Goal: Information Seeking & Learning: Find specific fact

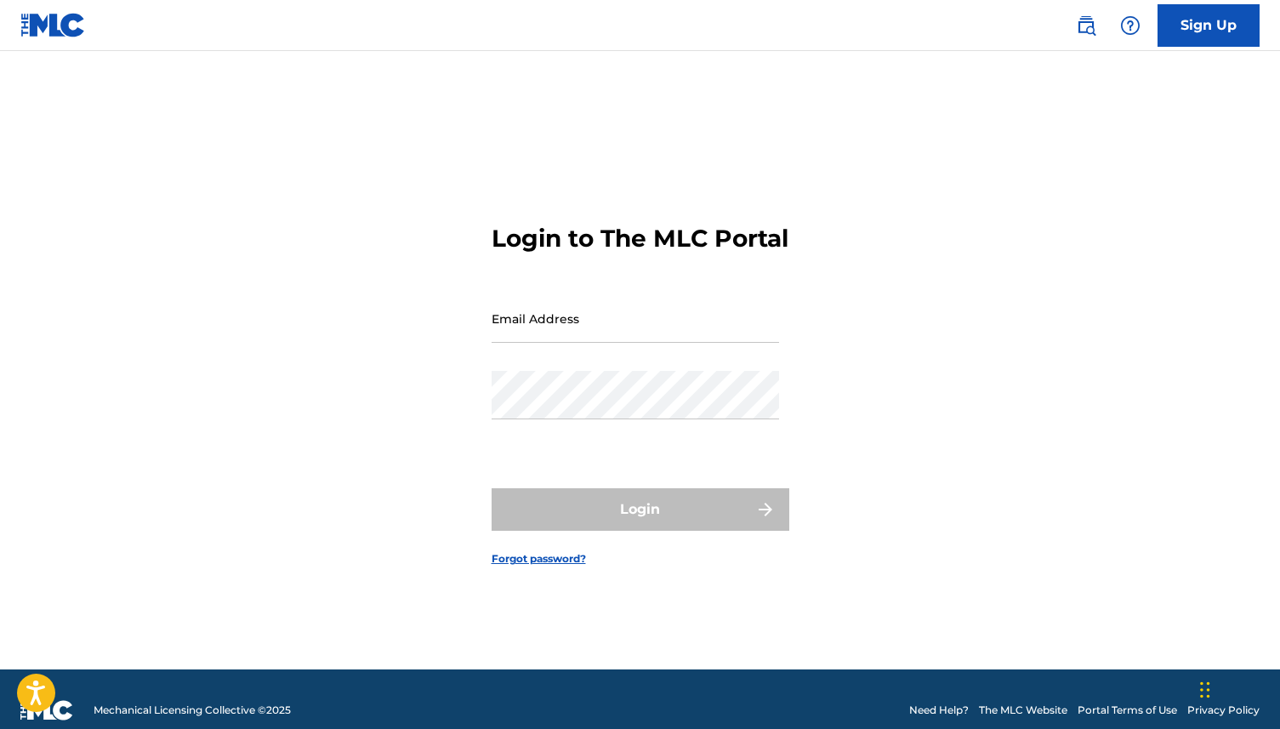
click at [603, 313] on input "Email Address" at bounding box center [635, 318] width 287 height 48
type input "B"
type input "[EMAIL_ADDRESS][DOMAIN_NAME]"
click at [570, 436] on div "Password" at bounding box center [635, 409] width 287 height 77
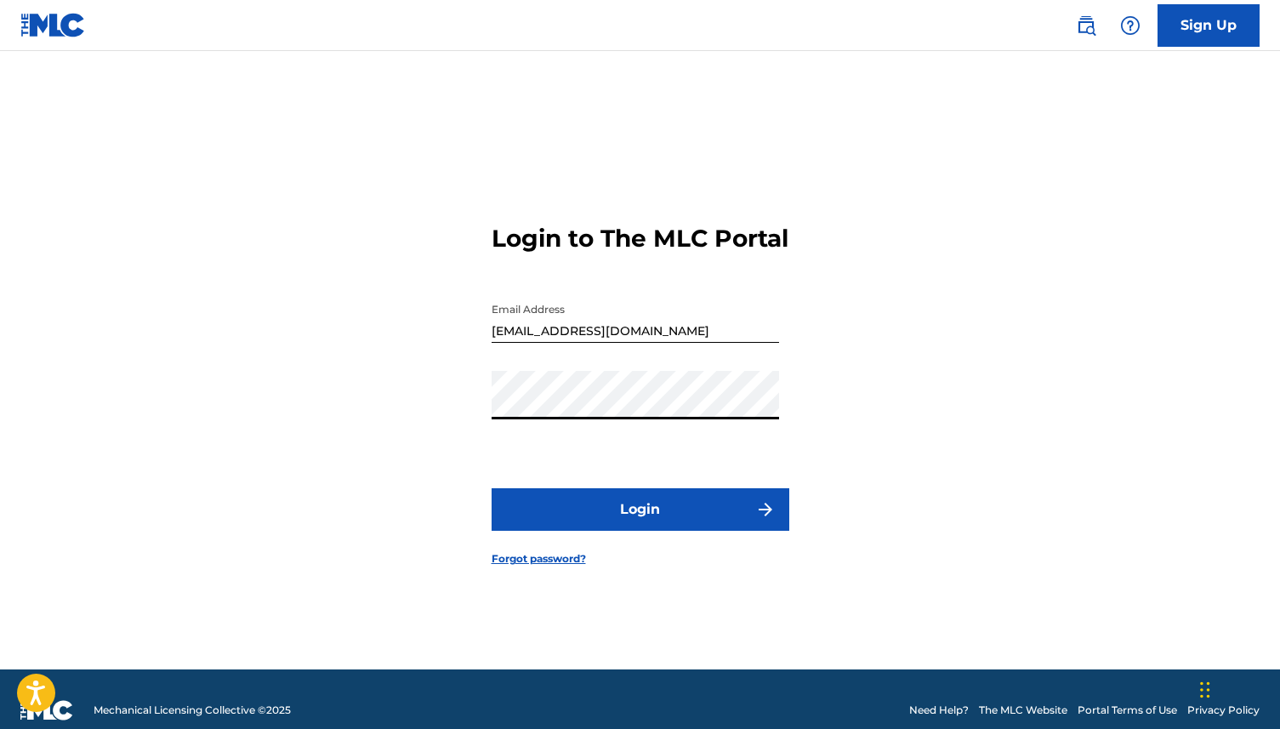
click at [492, 488] on button "Login" at bounding box center [641, 509] width 298 height 43
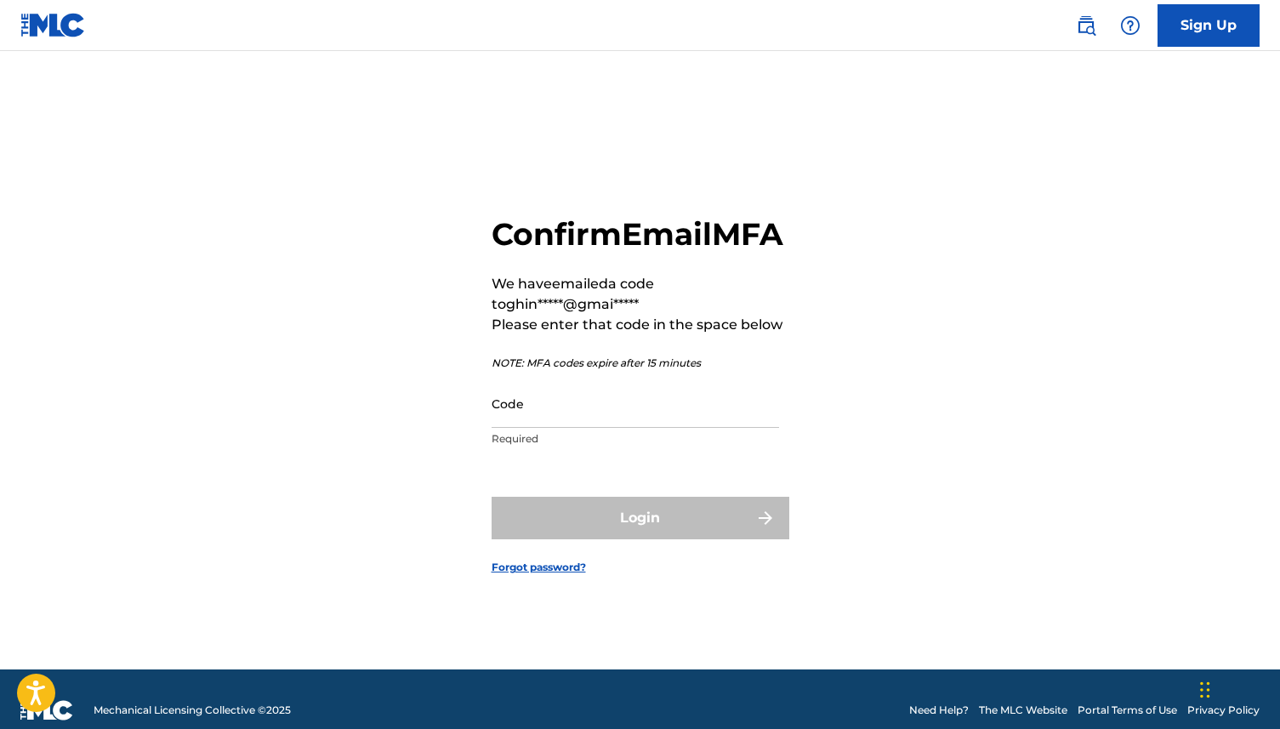
click at [518, 428] on input "Code" at bounding box center [635, 403] width 287 height 48
click at [515, 423] on input "Code" at bounding box center [635, 403] width 287 height 48
paste input "728883"
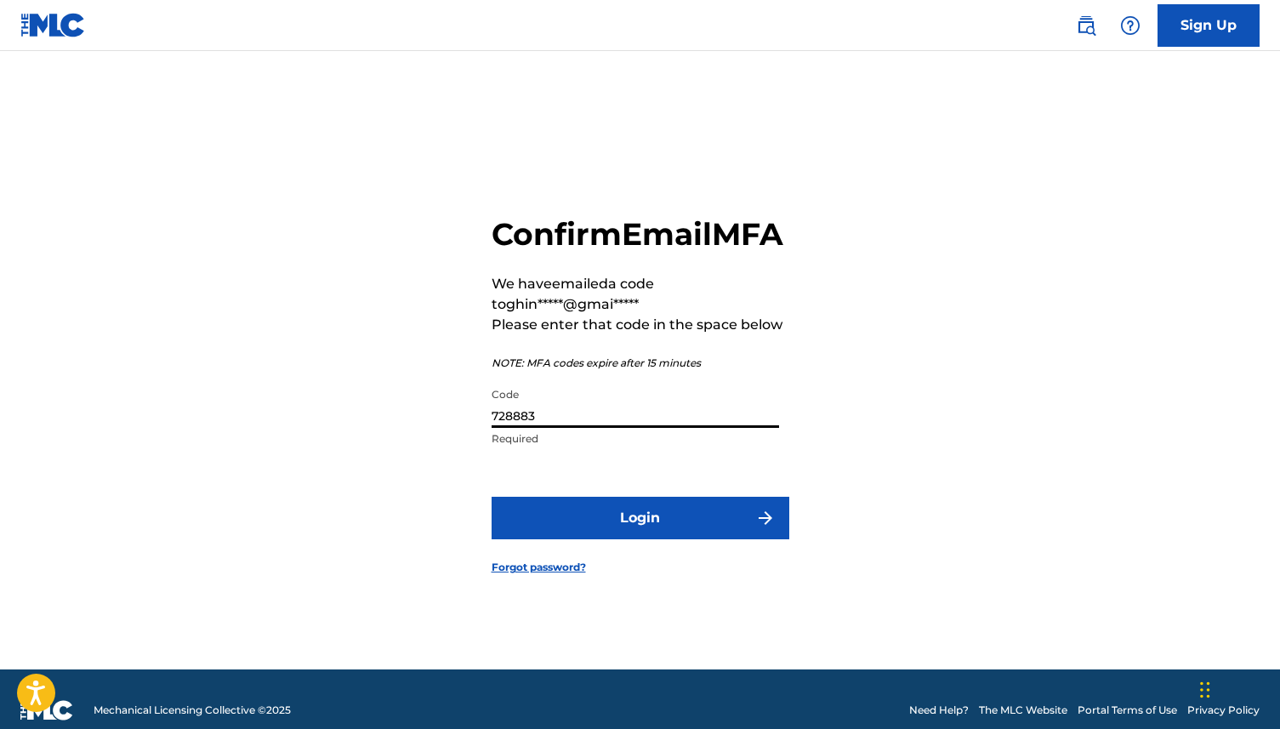
type input "728883"
click at [514, 530] on button "Login" at bounding box center [641, 518] width 298 height 43
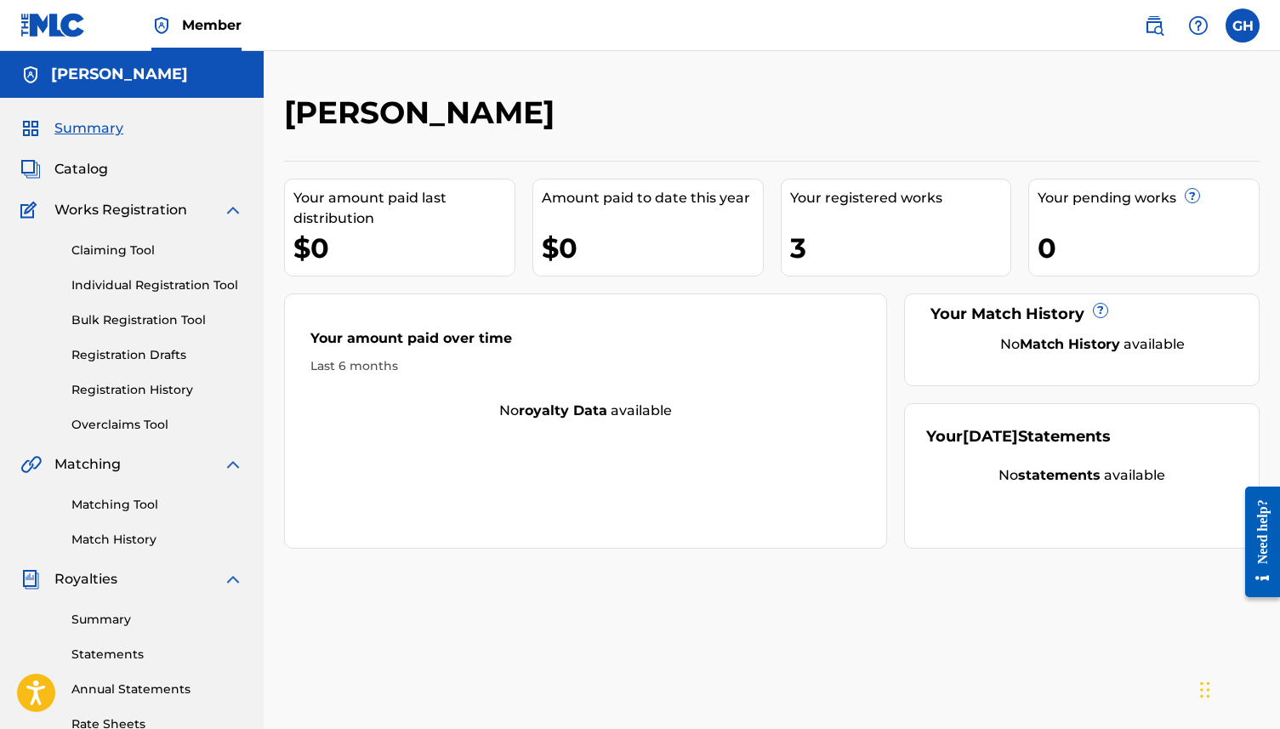
click at [91, 179] on div "Summary Catalog Works Registration Claiming Tool Individual Registration Tool B…" at bounding box center [132, 535] width 264 height 875
click at [81, 167] on span "Catalog" at bounding box center [81, 169] width 54 height 20
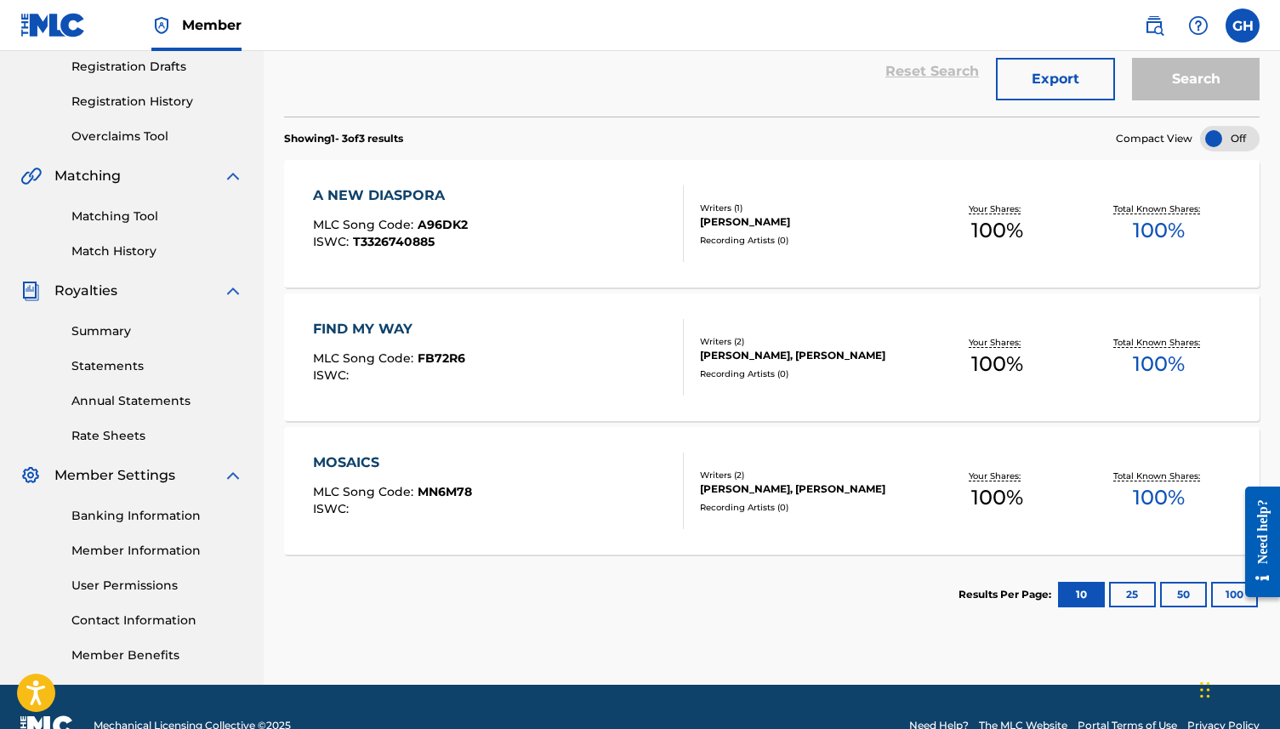
scroll to position [326, 0]
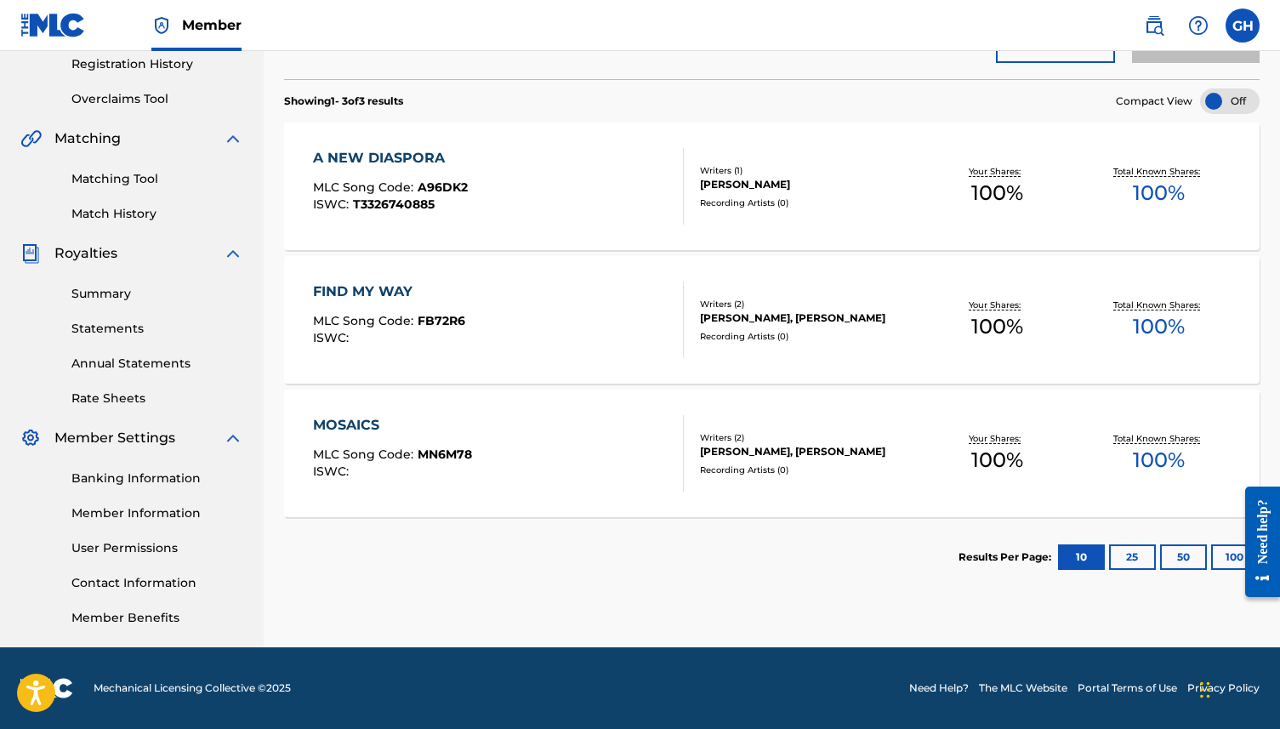
click at [134, 473] on link "Banking Information" at bounding box center [157, 478] width 172 height 18
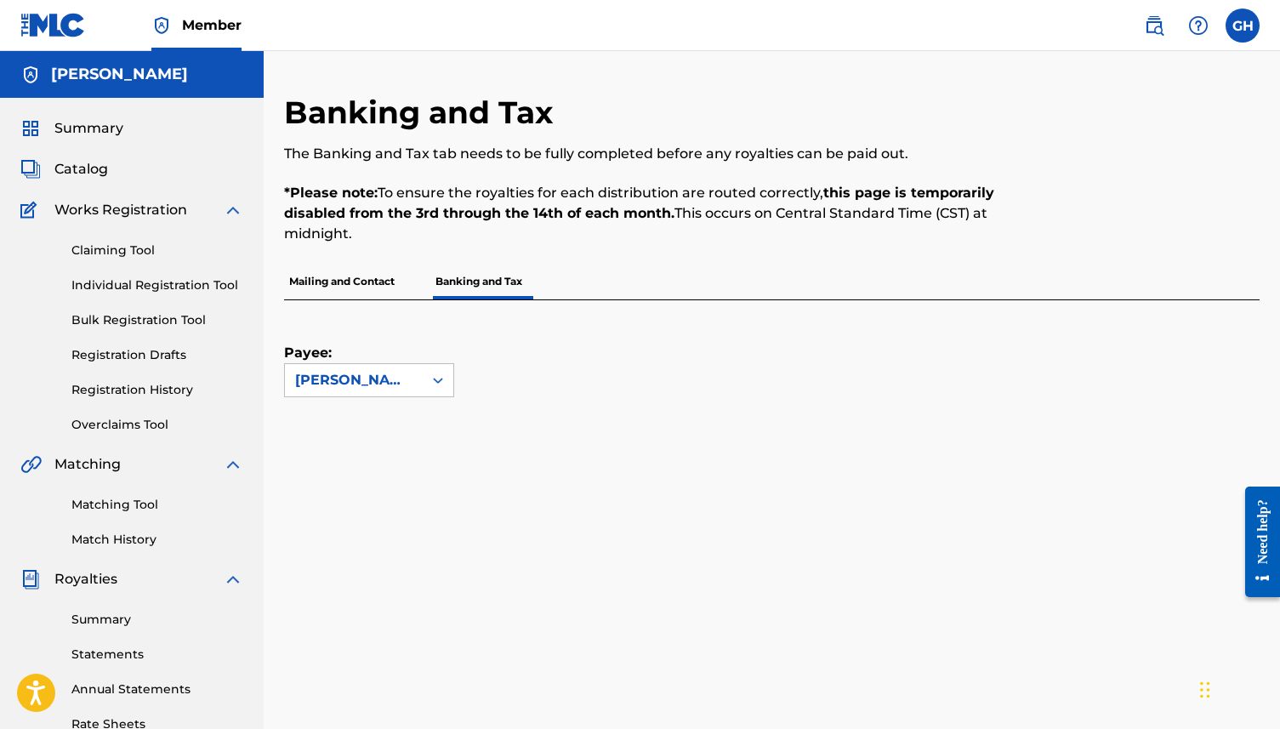
click at [356, 293] on p "Mailing and Contact" at bounding box center [342, 282] width 116 height 36
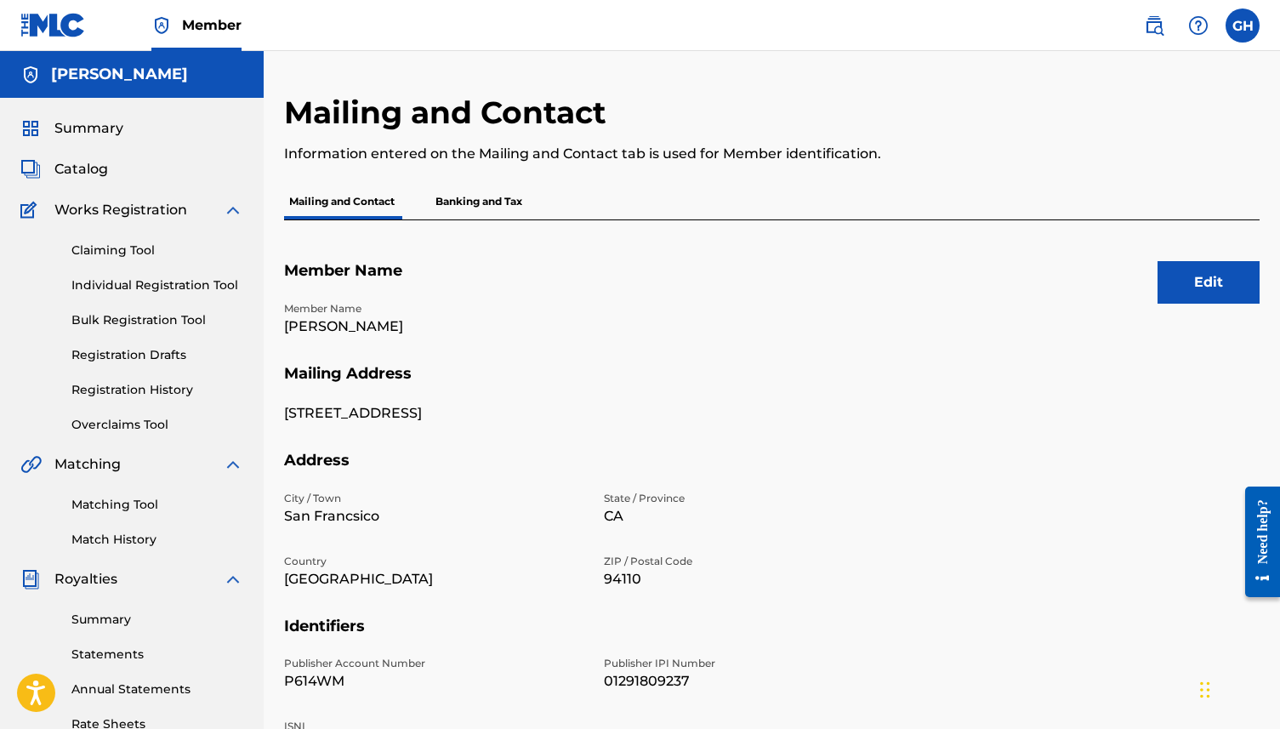
click at [458, 205] on p "Banking and Tax" at bounding box center [478, 202] width 97 height 36
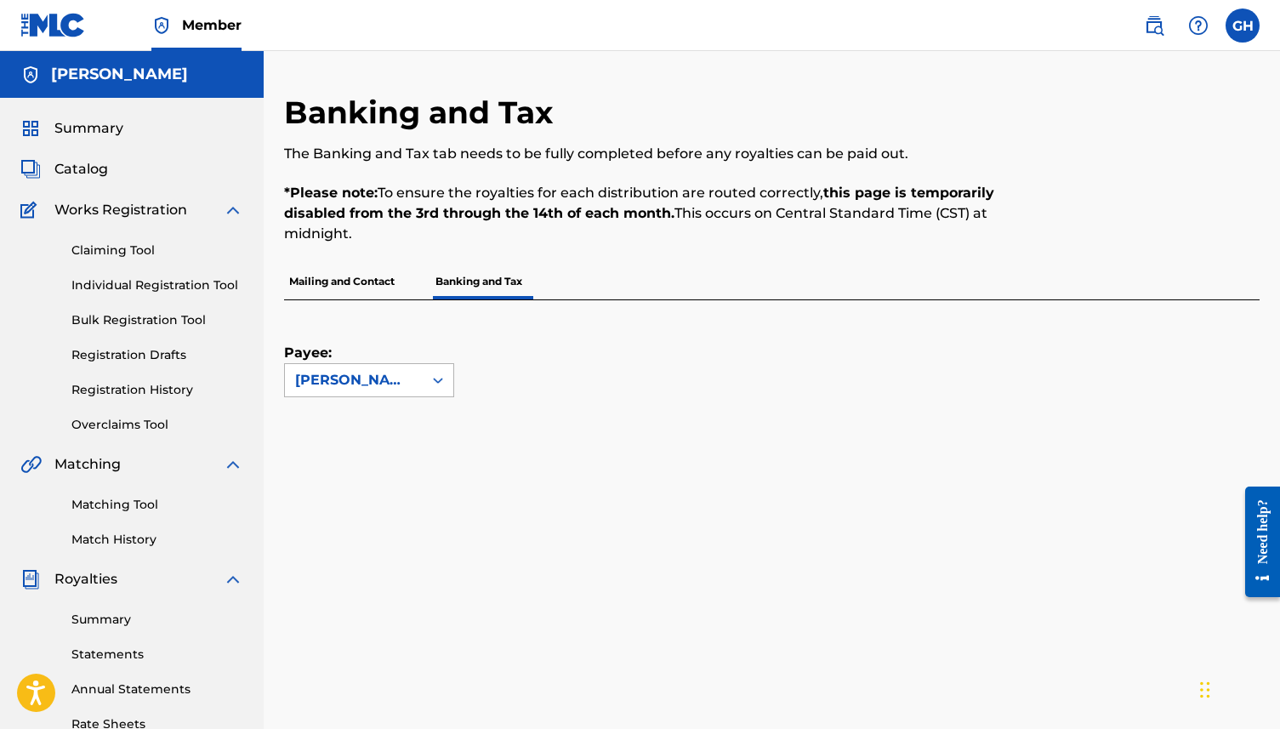
click at [333, 380] on div "[PERSON_NAME]" at bounding box center [353, 380] width 117 height 20
click at [516, 359] on div "Payee: Use Up and Down to choose options, press Enter to select the currently f…" at bounding box center [751, 348] width 935 height 97
click at [114, 253] on link "Claiming Tool" at bounding box center [157, 251] width 172 height 18
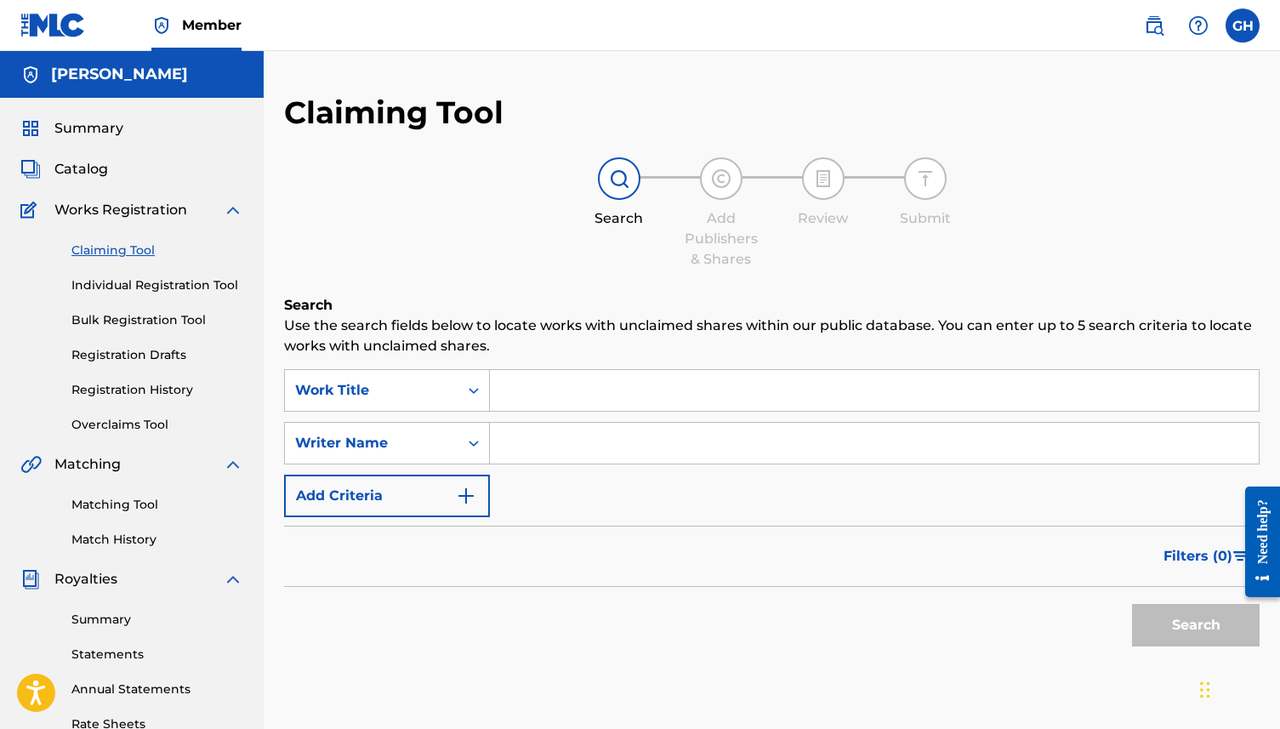
click at [88, 173] on span "Catalog" at bounding box center [81, 169] width 54 height 20
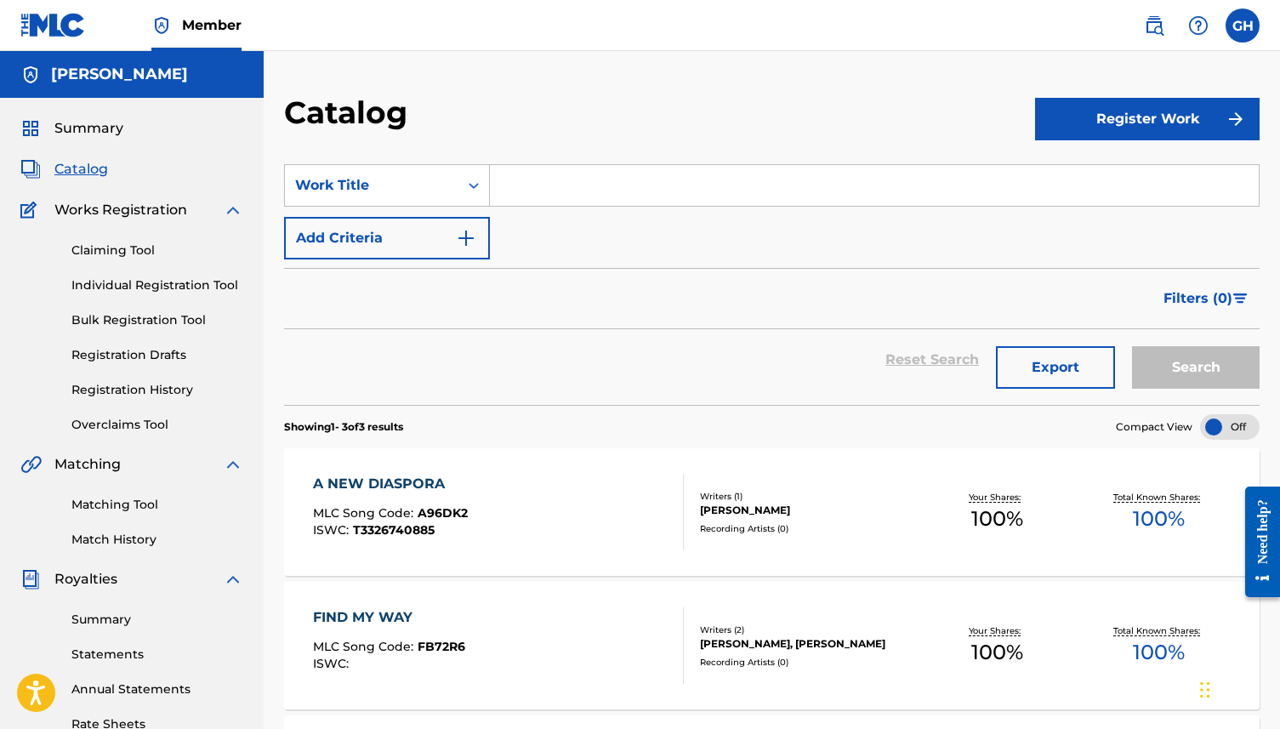
click at [104, 353] on link "Registration Drafts" at bounding box center [157, 355] width 172 height 18
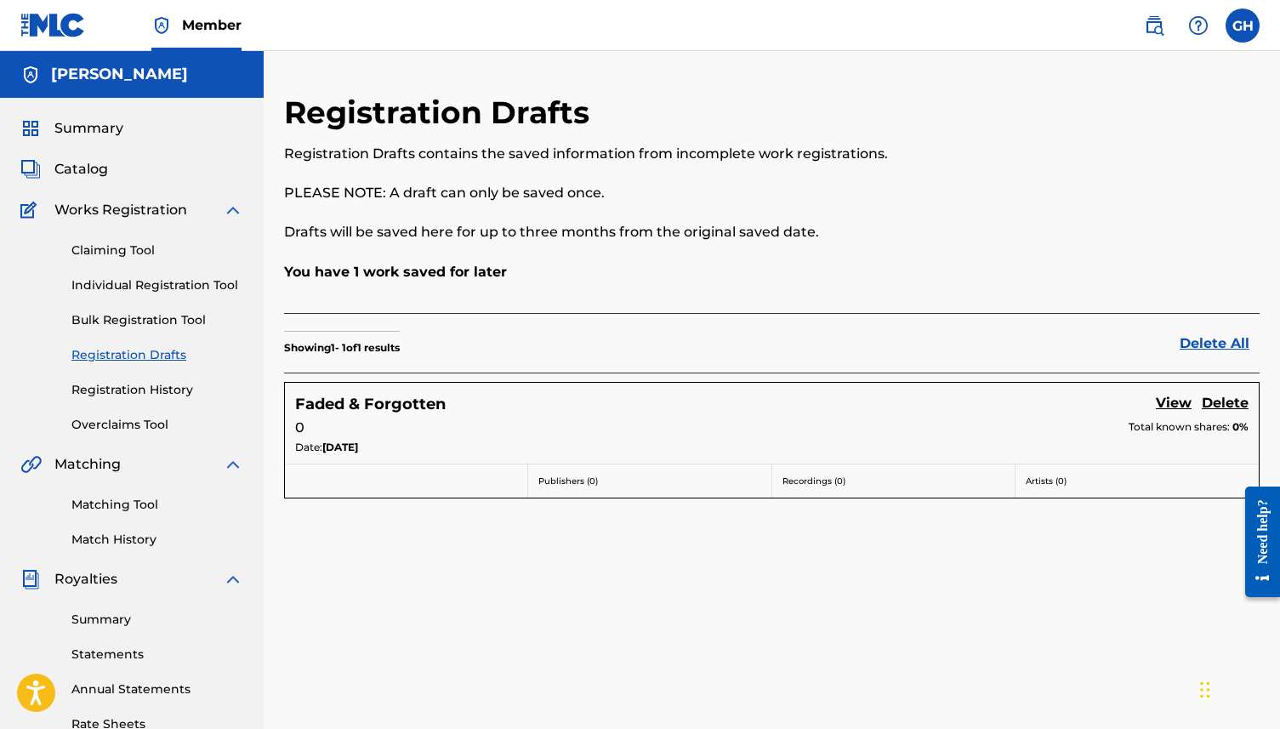
click at [1172, 407] on link "View" at bounding box center [1174, 404] width 36 height 23
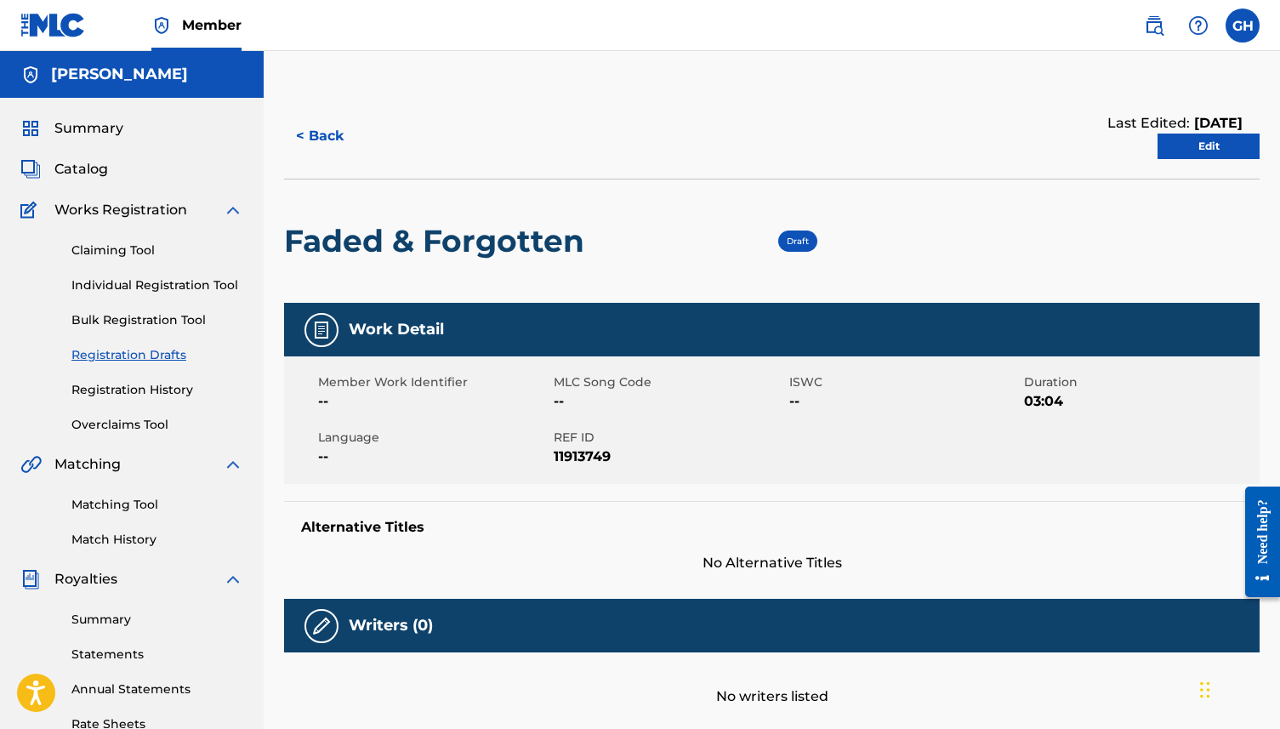
click at [100, 384] on link "Registration History" at bounding box center [157, 390] width 172 height 18
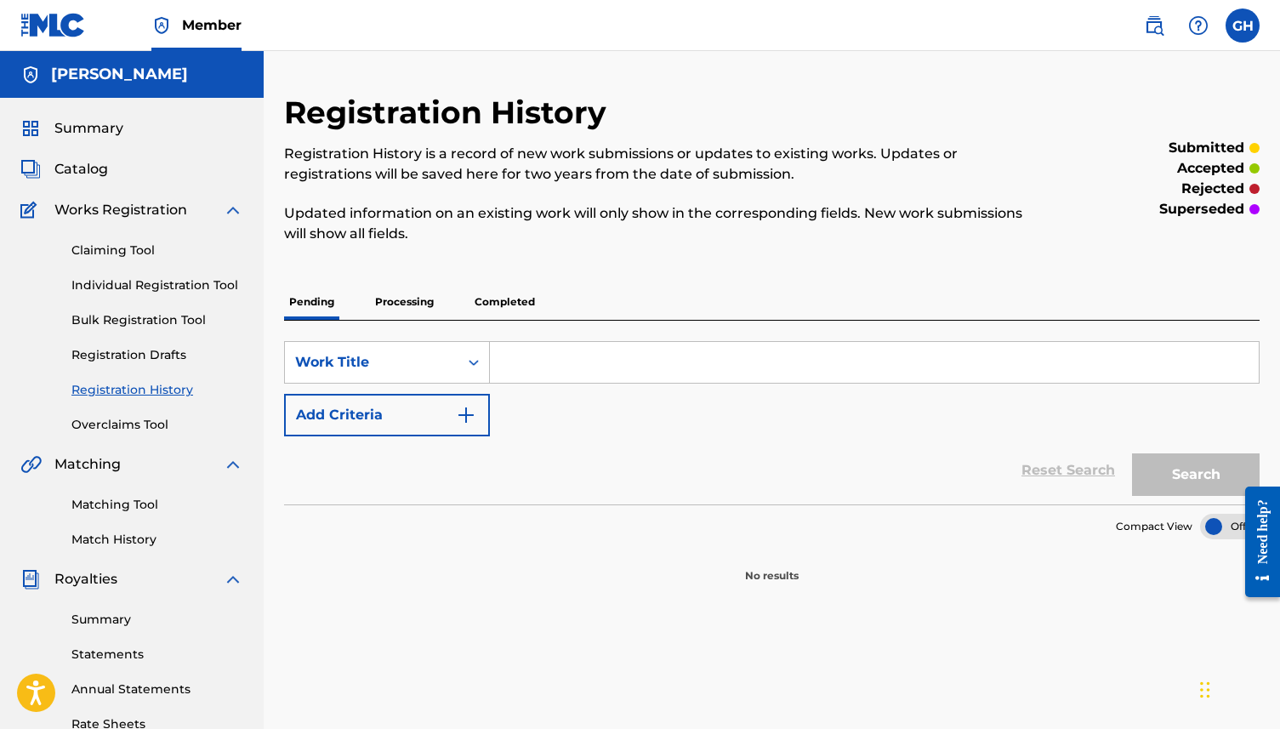
click at [387, 291] on p "Processing" at bounding box center [404, 302] width 69 height 36
click at [518, 310] on p "Completed" at bounding box center [504, 302] width 71 height 36
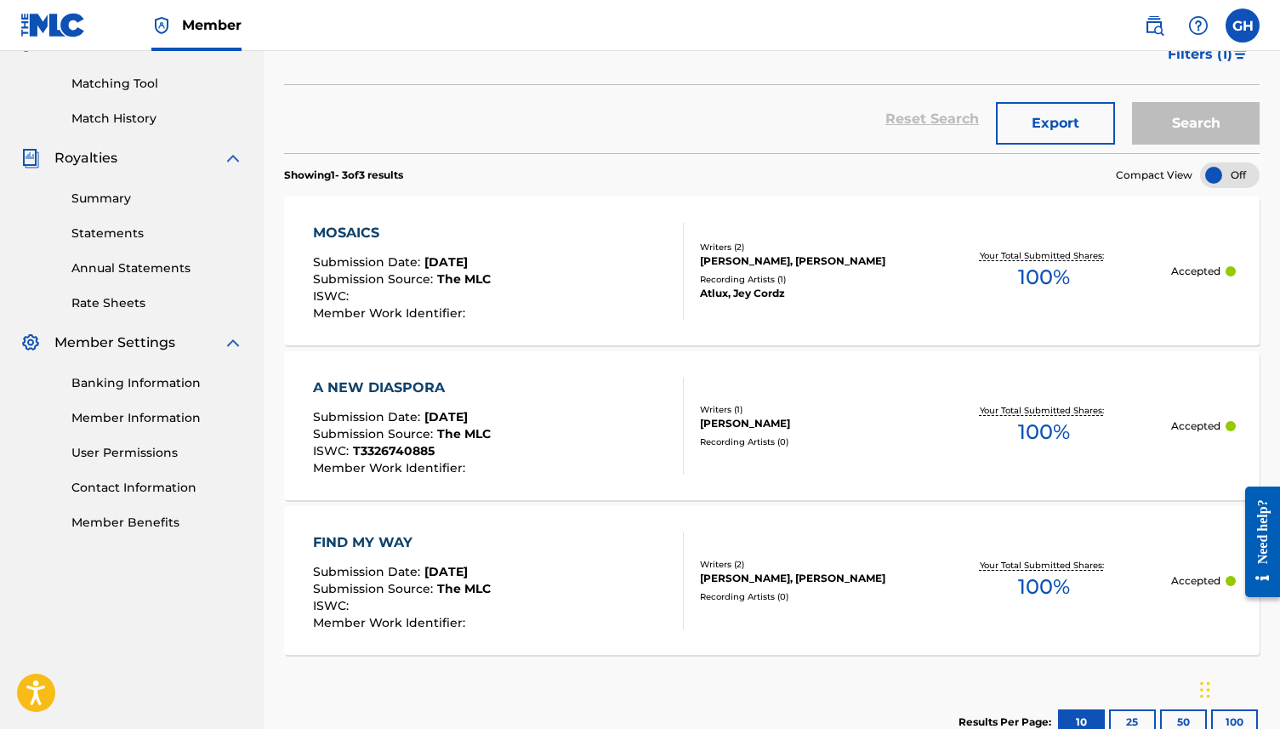
scroll to position [418, 0]
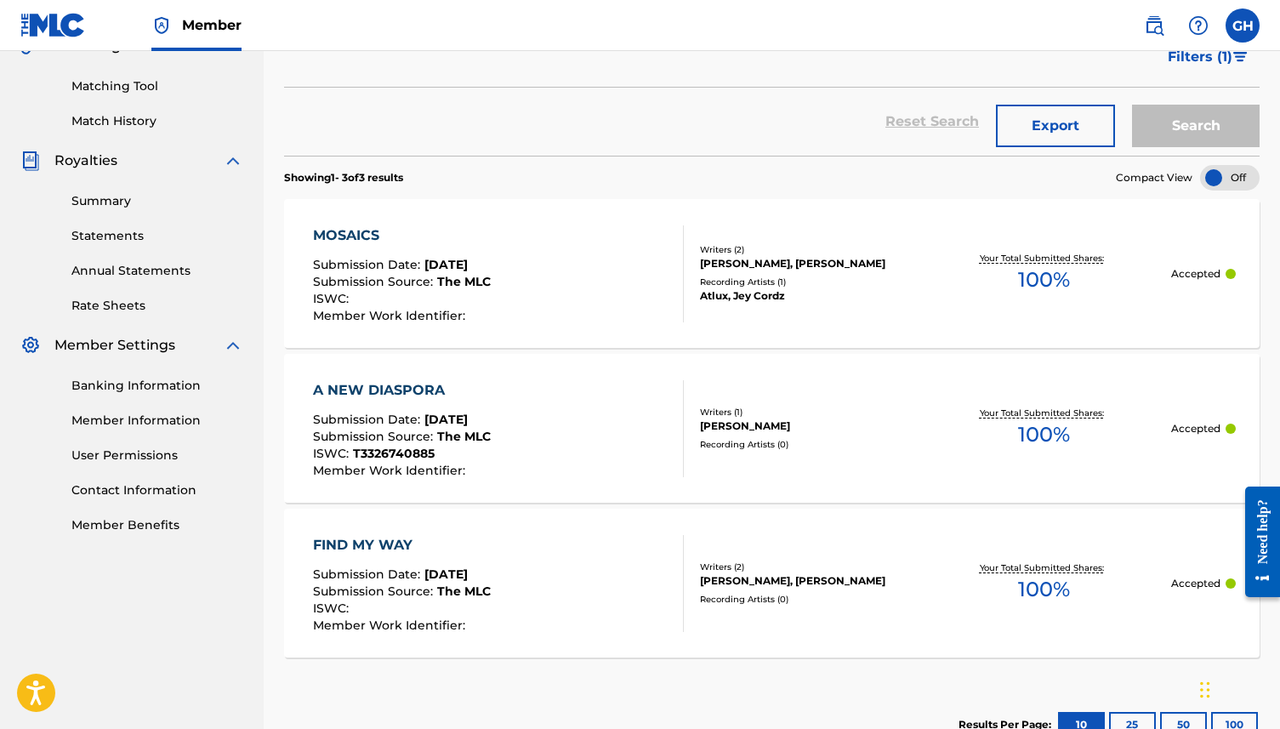
click at [748, 443] on div "Recording Artists ( 0 )" at bounding box center [807, 444] width 215 height 13
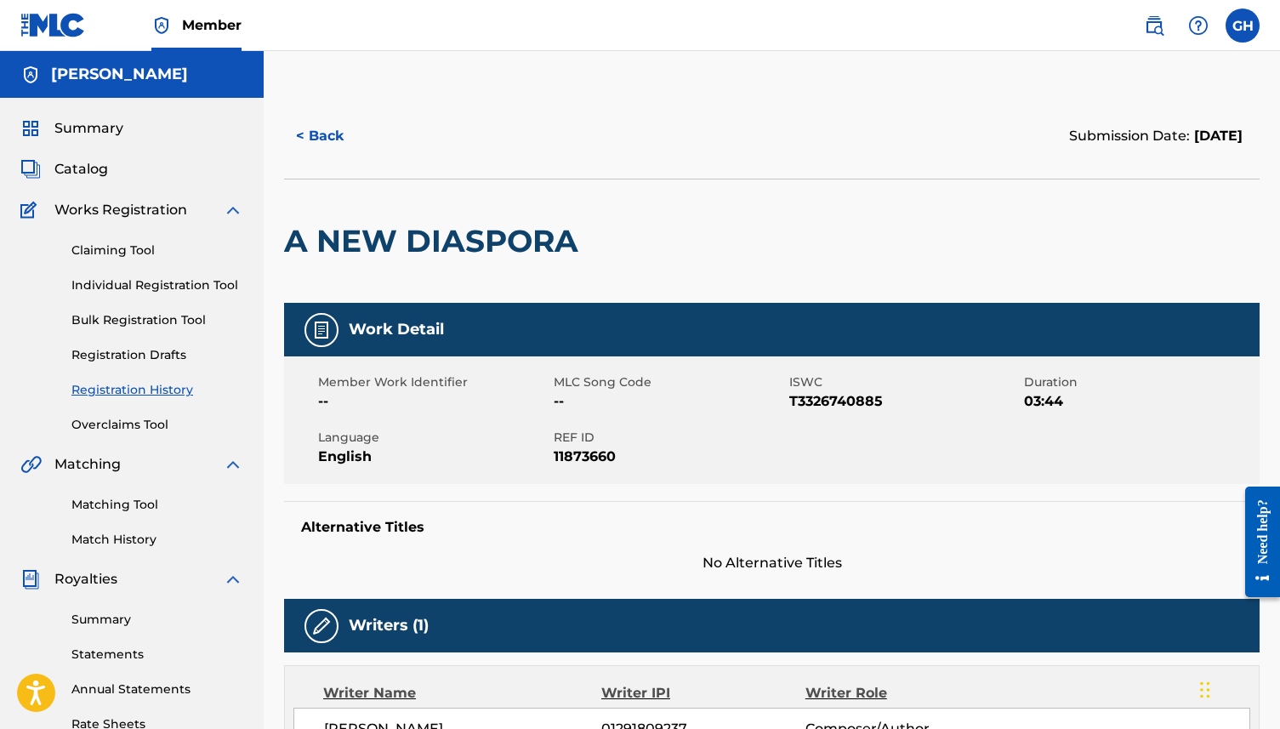
click at [101, 246] on link "Claiming Tool" at bounding box center [157, 251] width 172 height 18
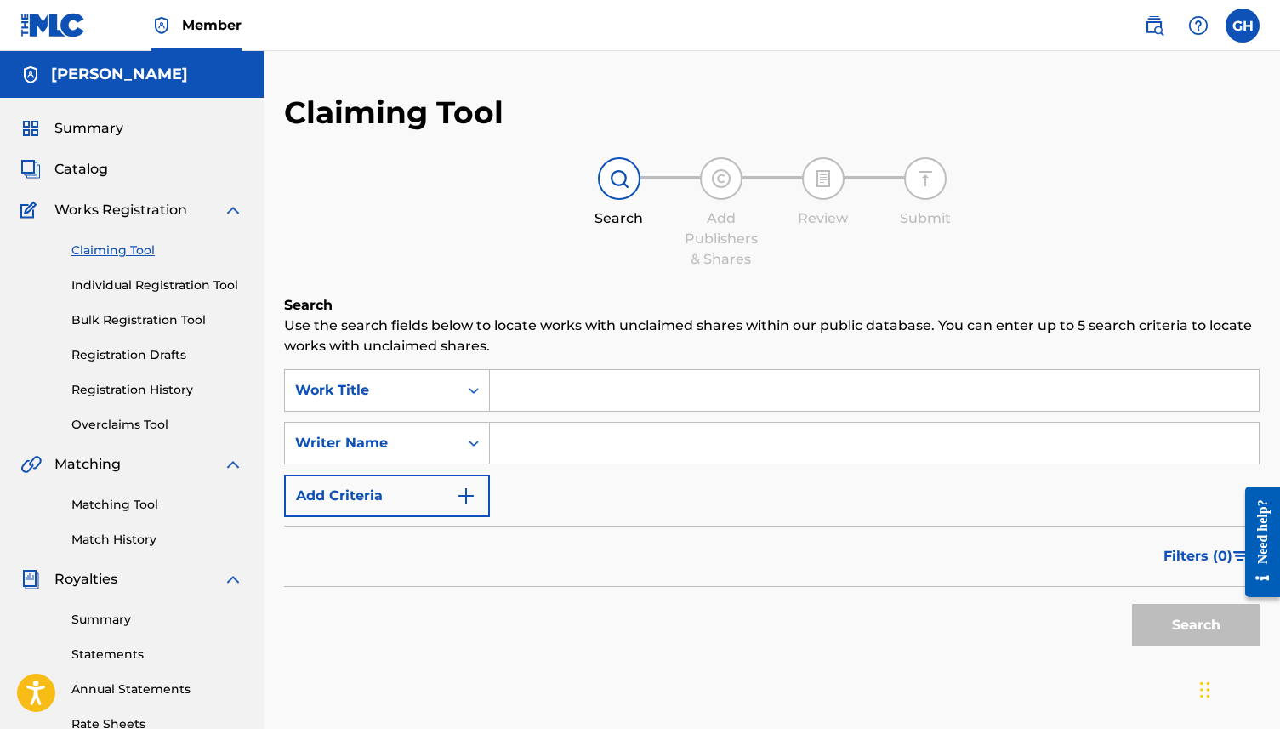
click at [559, 401] on input "Search Form" at bounding box center [874, 390] width 769 height 41
click at [537, 446] on input "Search Form" at bounding box center [874, 443] width 769 height 41
type input "A"
click at [1213, 618] on button "Search" at bounding box center [1196, 625] width 128 height 43
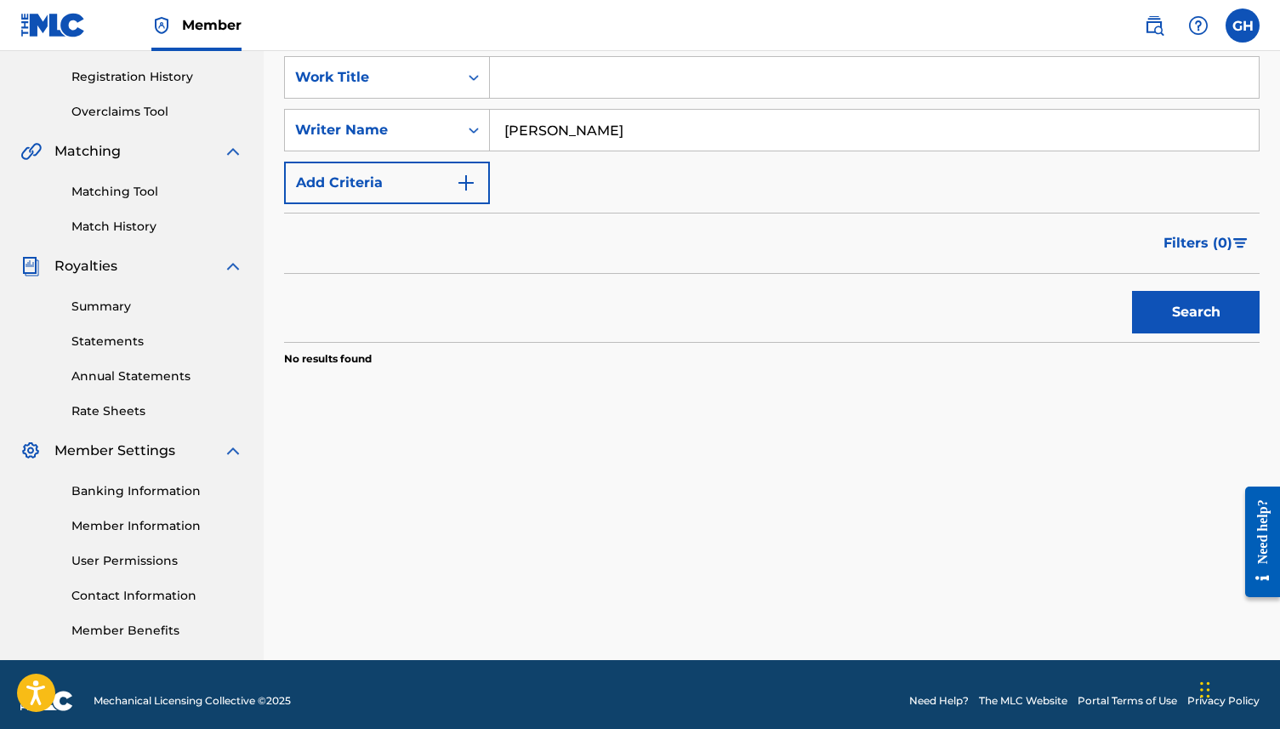
scroll to position [326, 0]
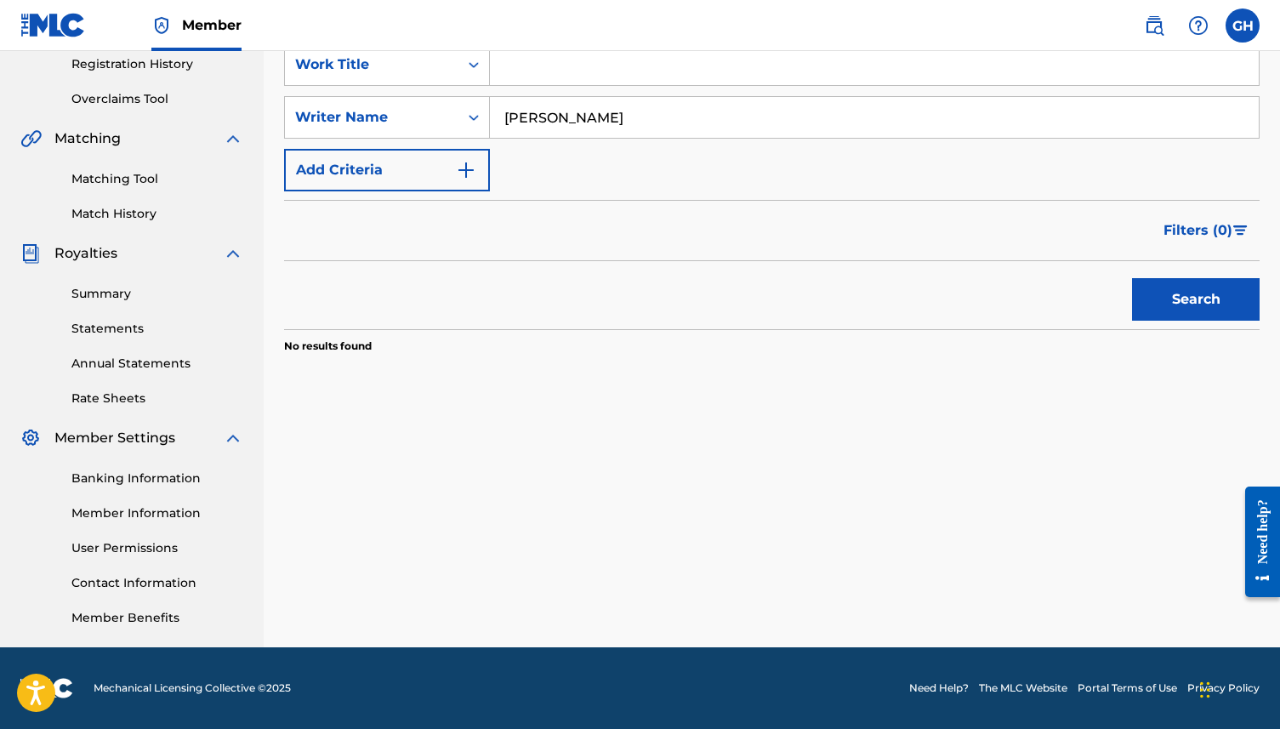
drag, startPoint x: 640, startPoint y: 130, endPoint x: 424, endPoint y: 94, distance: 218.3
click at [424, 94] on div "SearchWithCriteria80db3afe-b921-4456-b3ae-65e1e1181ac0 Work Title SearchWithCri…" at bounding box center [772, 117] width 976 height 148
type input "Atlux"
click at [1182, 297] on button "Search" at bounding box center [1196, 299] width 128 height 43
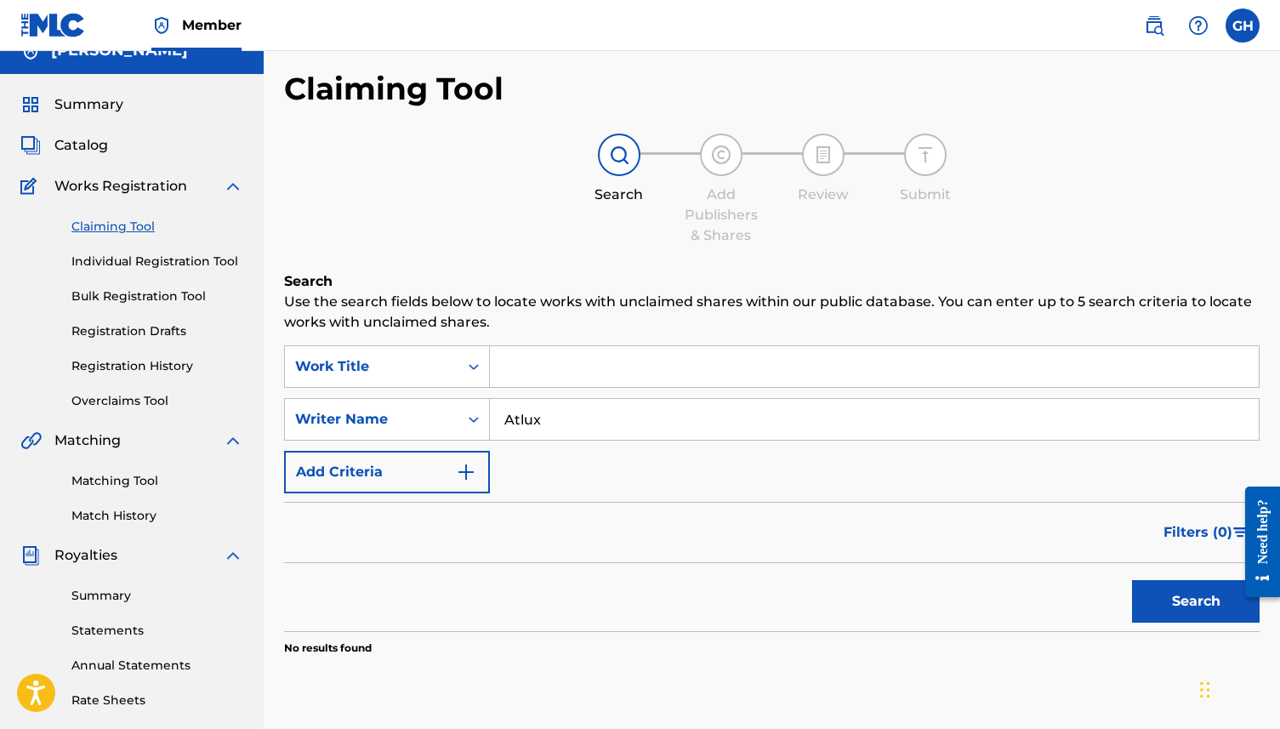
scroll to position [0, 0]
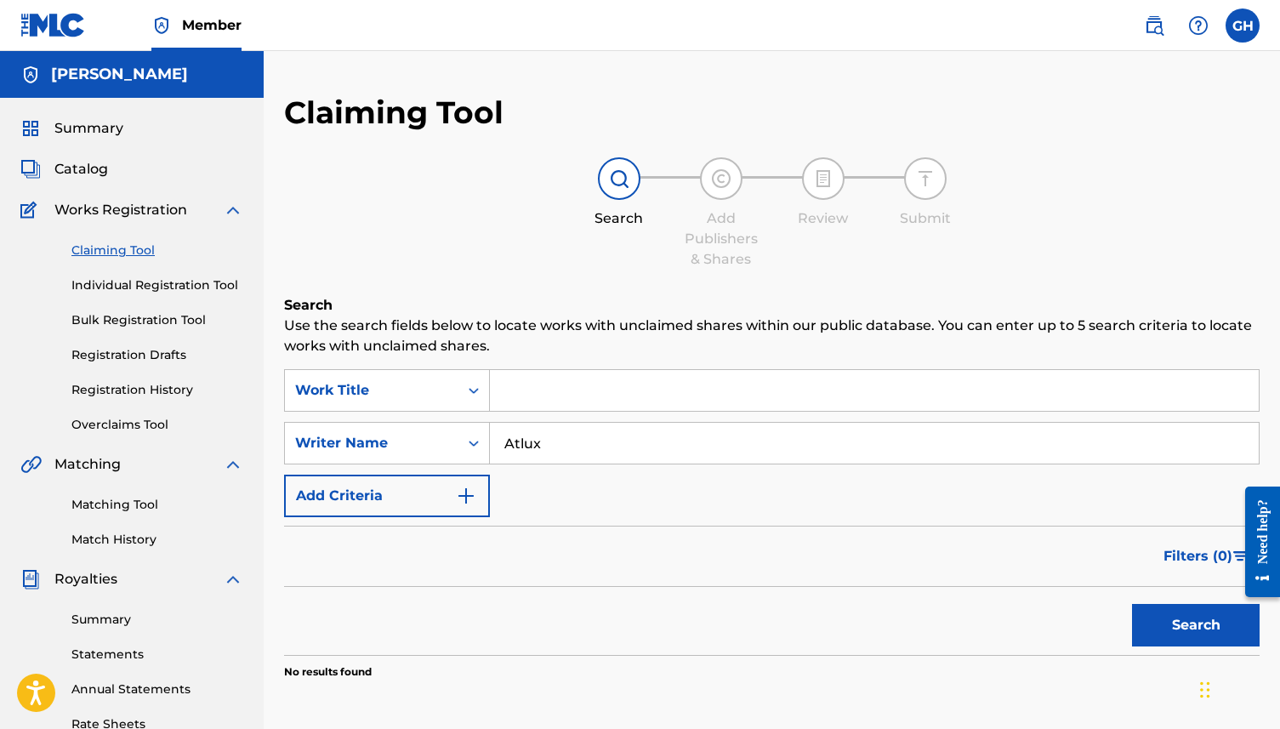
click at [116, 509] on link "Matching Tool" at bounding box center [157, 505] width 172 height 18
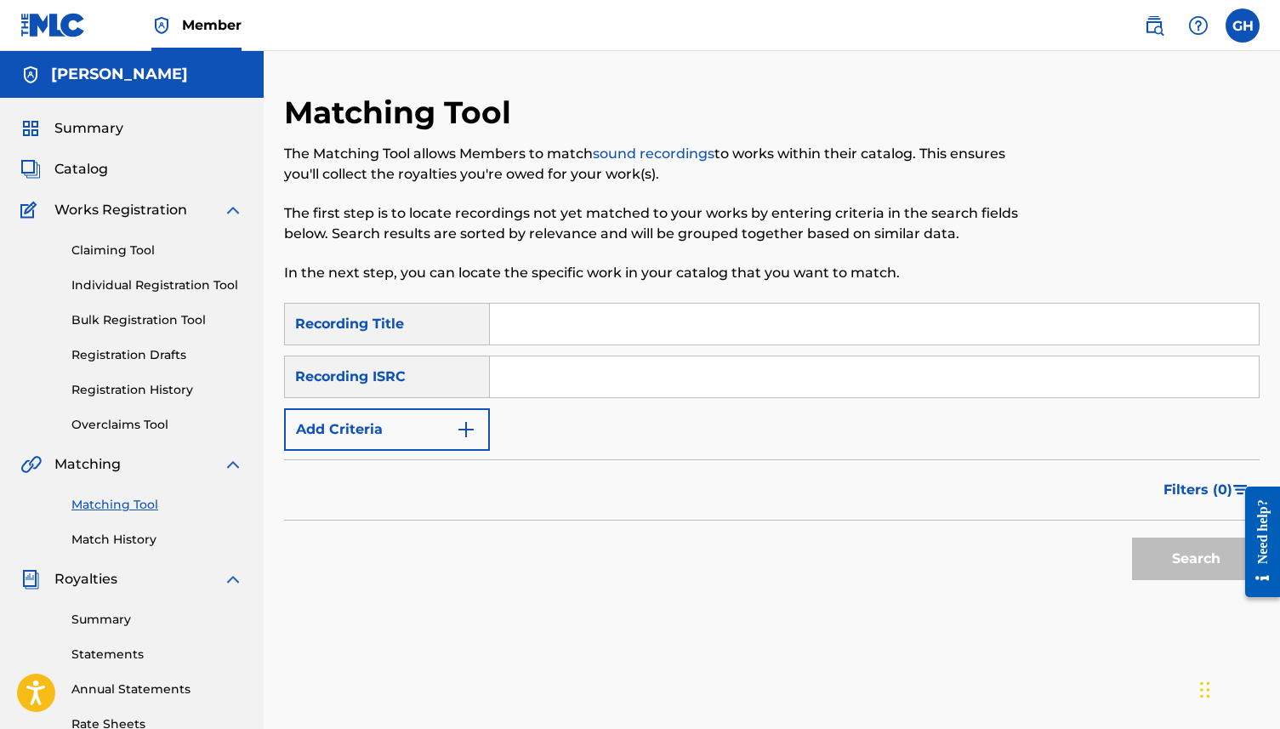
click at [544, 321] on input "Search Form" at bounding box center [874, 324] width 769 height 41
click at [549, 378] on input "Search Form" at bounding box center [874, 376] width 769 height 41
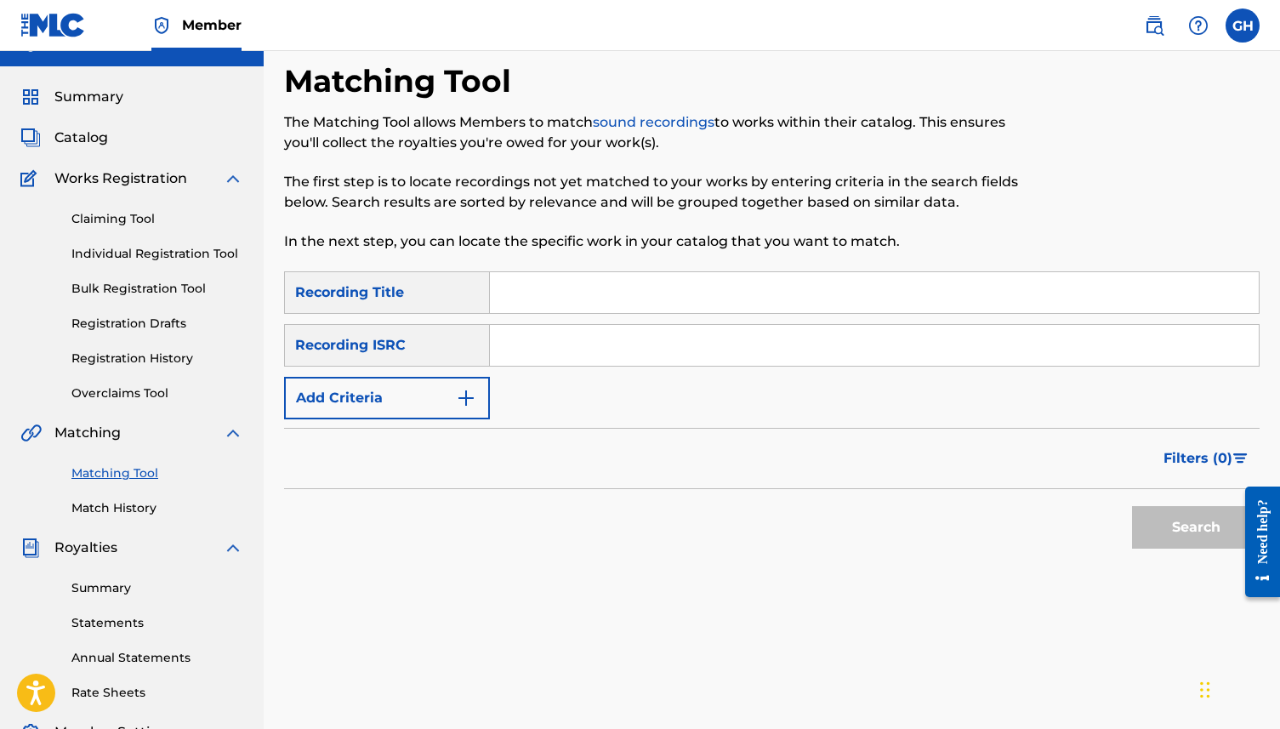
scroll to position [32, 0]
click at [118, 510] on link "Match History" at bounding box center [157, 507] width 172 height 18
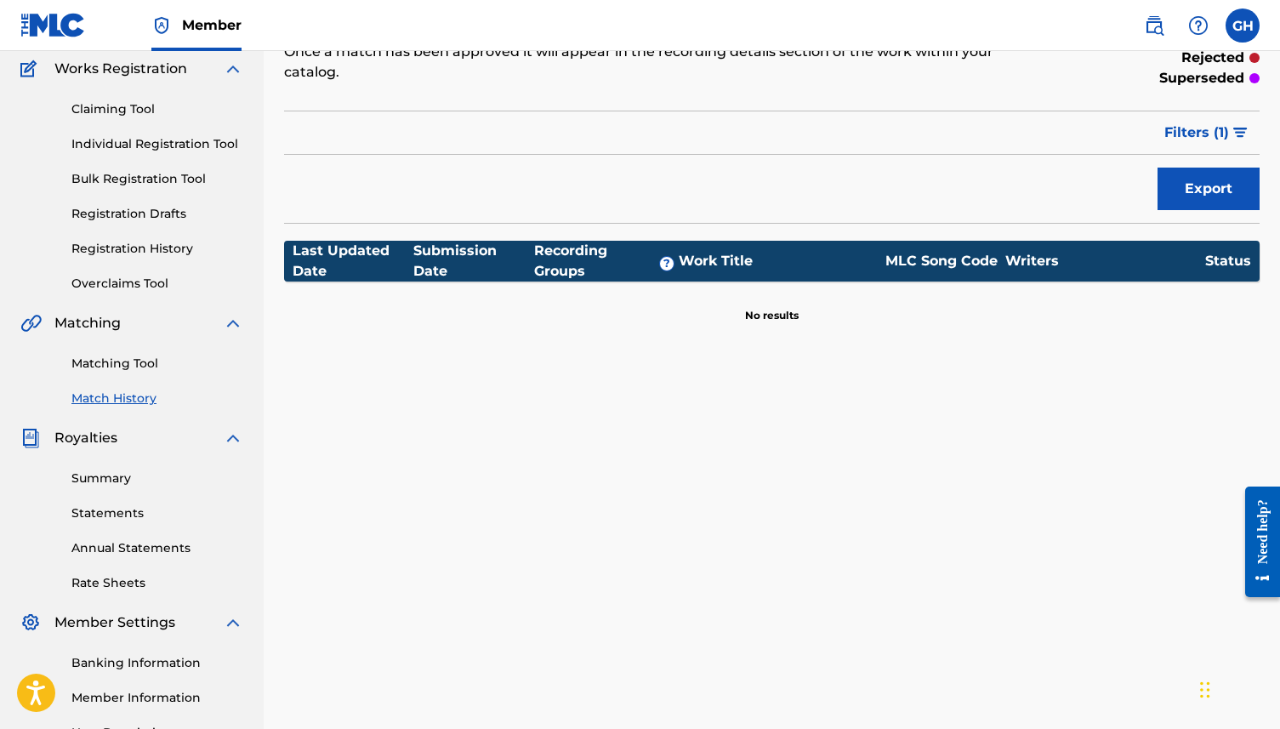
scroll to position [133, 0]
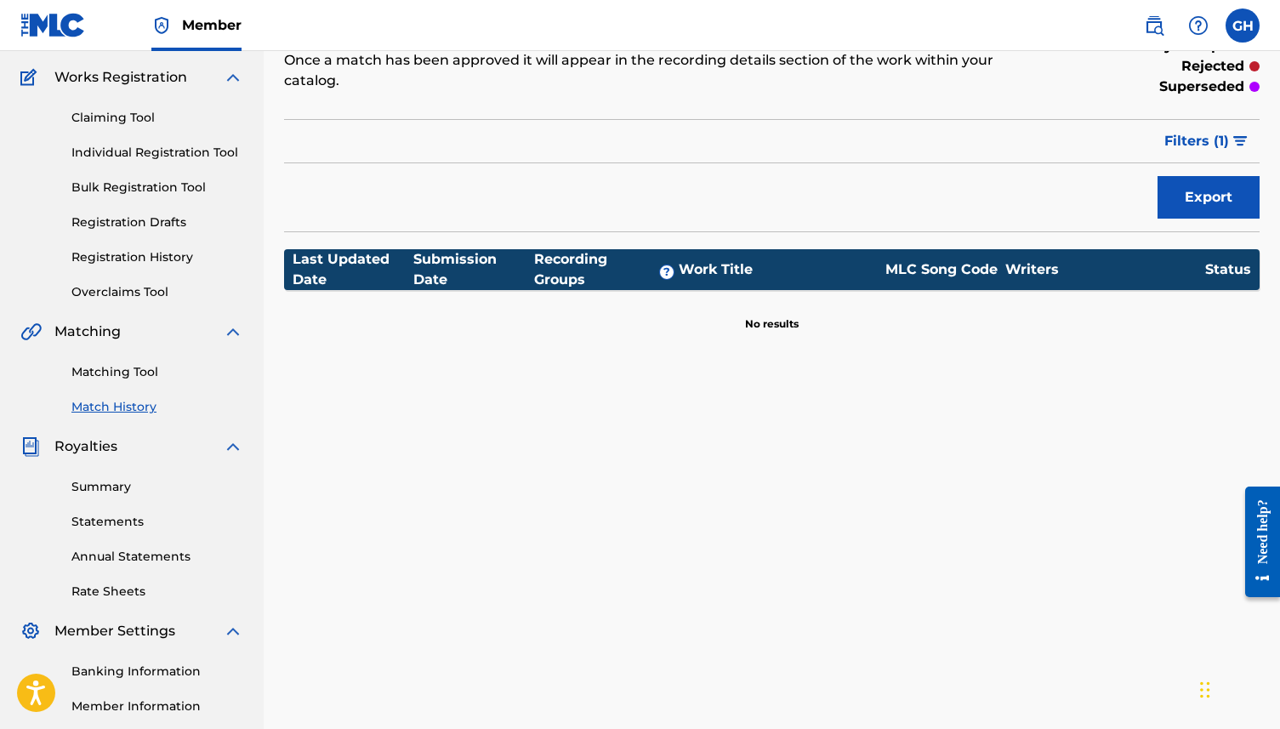
click at [101, 527] on link "Statements" at bounding box center [157, 522] width 172 height 18
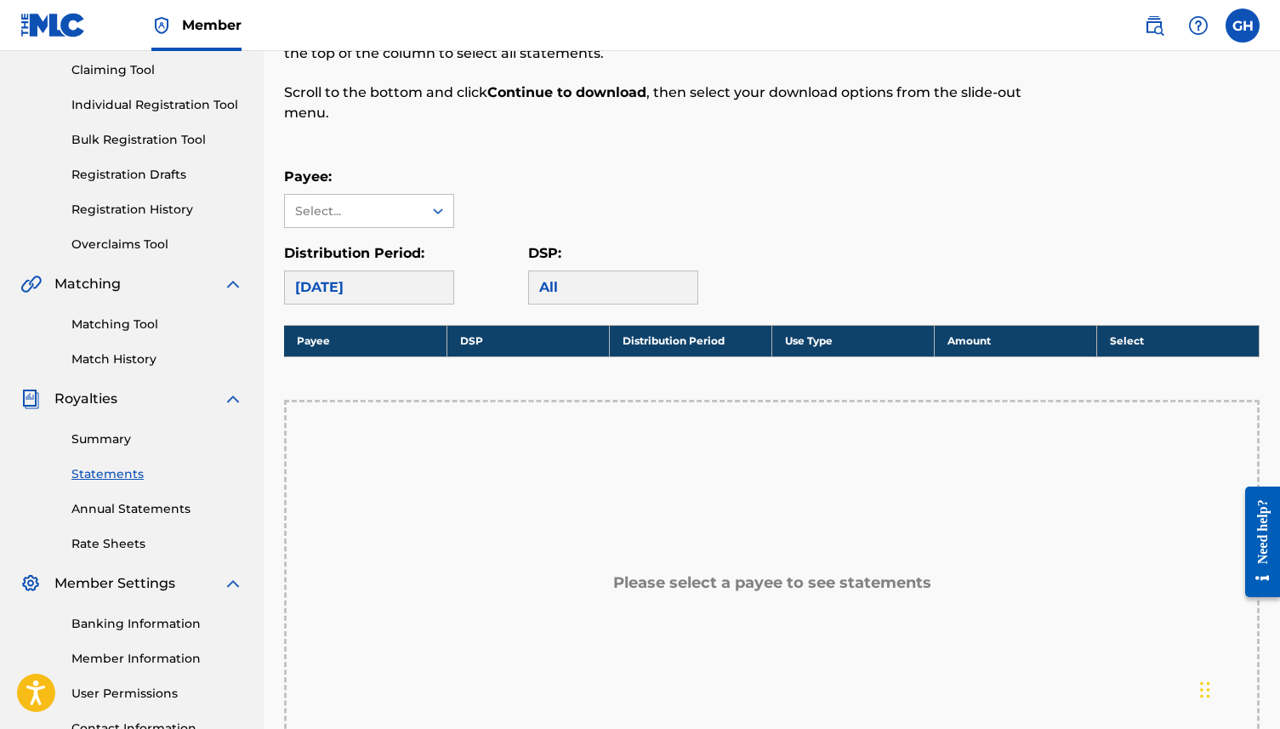
scroll to position [129, 0]
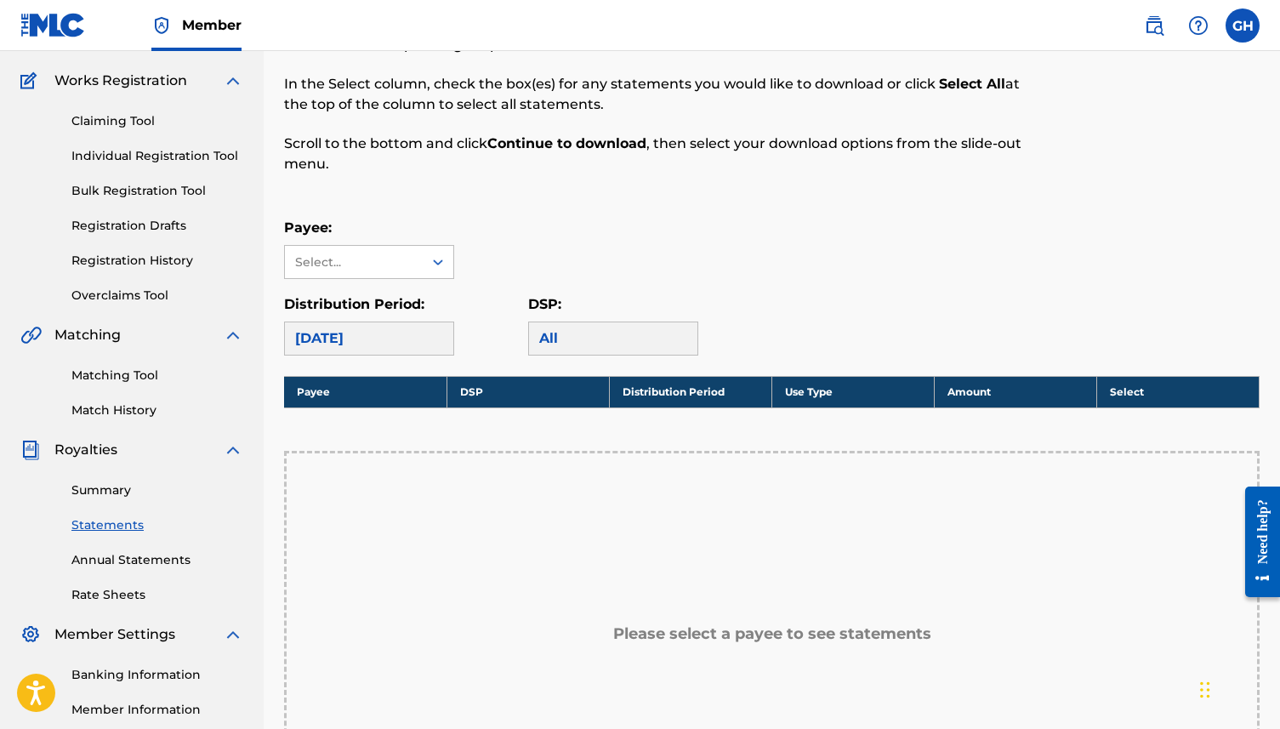
click at [390, 287] on div "Payee: Select... Distribution Period: [DATE] DSP: All" at bounding box center [772, 287] width 976 height 138
click at [390, 281] on div "Payee: Select... Distribution Period: [DATE] DSP: All" at bounding box center [772, 287] width 976 height 138
click at [378, 265] on div "Select..." at bounding box center [353, 262] width 116 height 18
click at [519, 221] on div "Payee: Use Up and Down to choose options, press Enter to select the currently f…" at bounding box center [772, 248] width 976 height 61
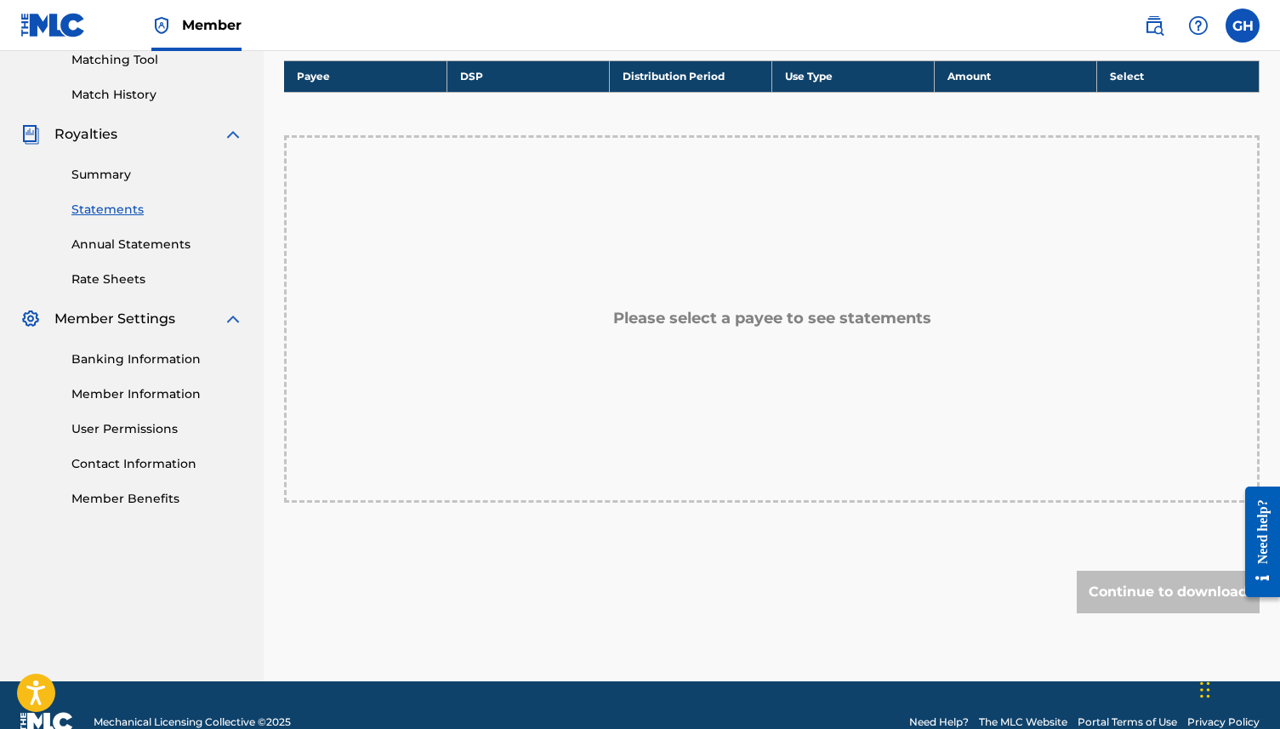
scroll to position [428, 0]
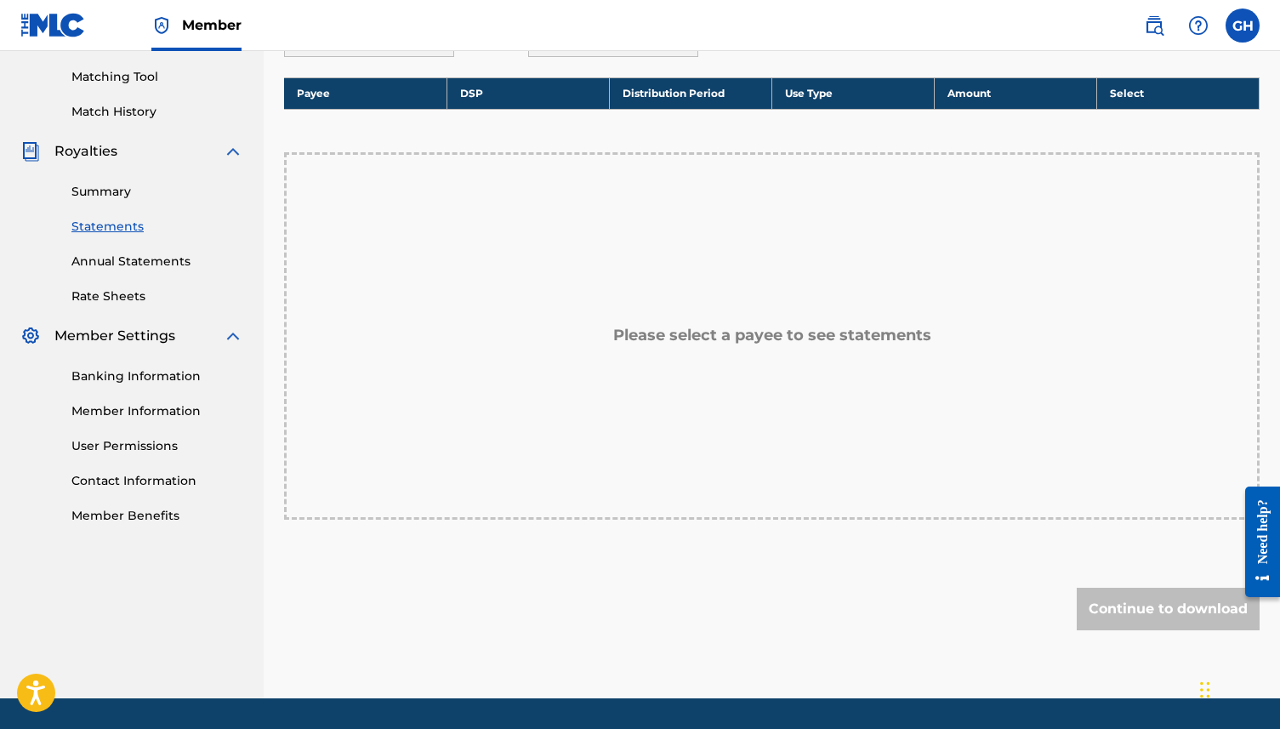
click at [135, 413] on link "Member Information" at bounding box center [157, 411] width 172 height 18
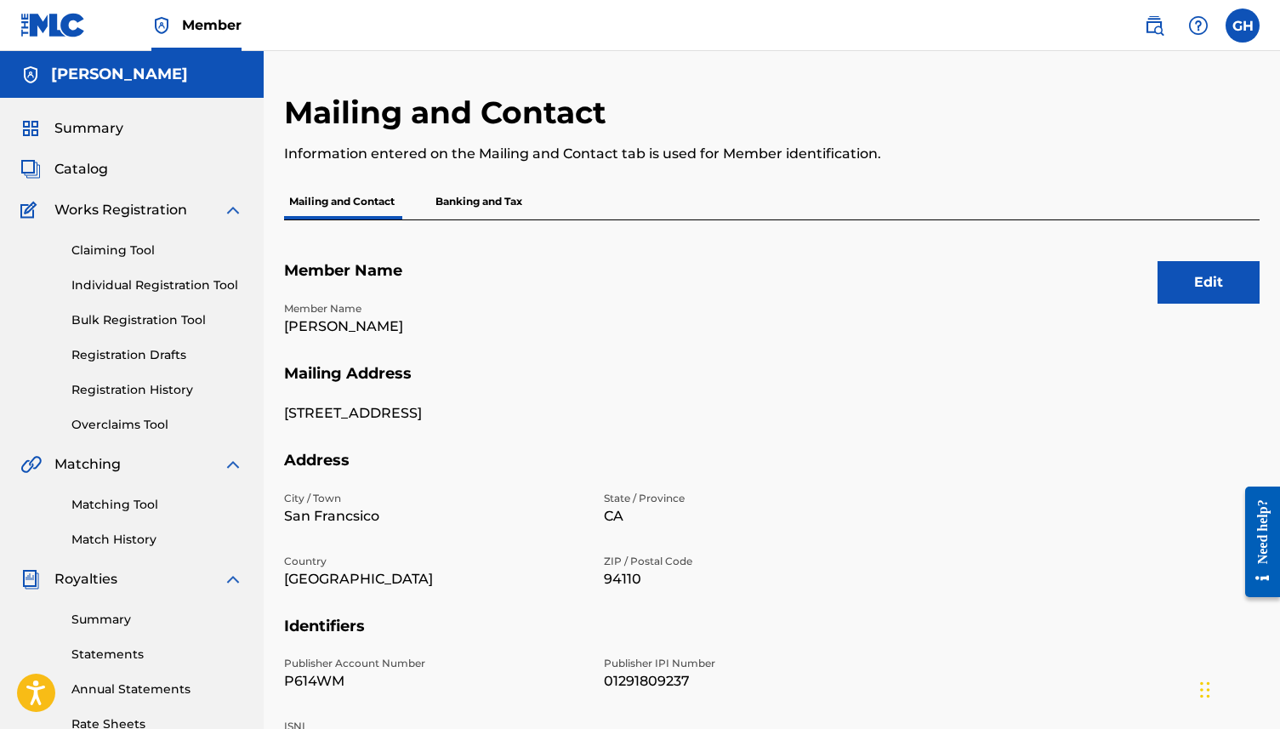
click at [79, 164] on span "Catalog" at bounding box center [81, 169] width 54 height 20
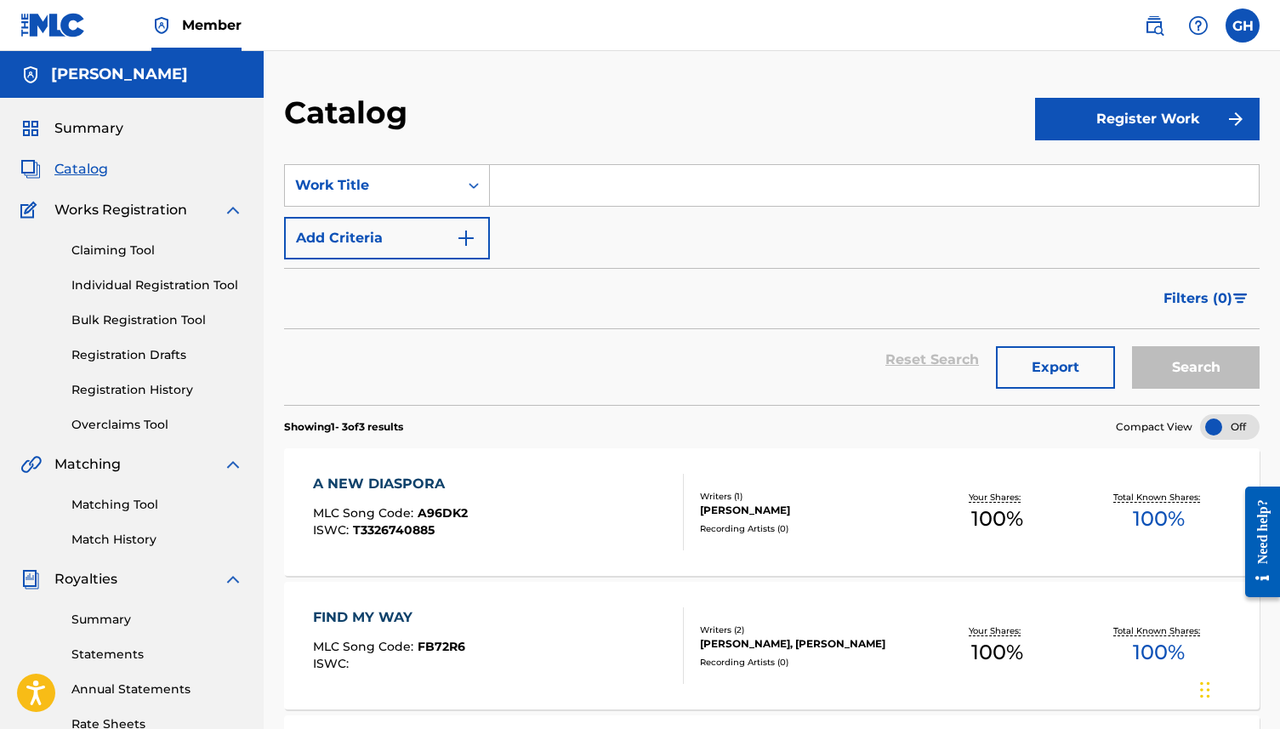
click at [80, 129] on span "Summary" at bounding box center [88, 128] width 69 height 20
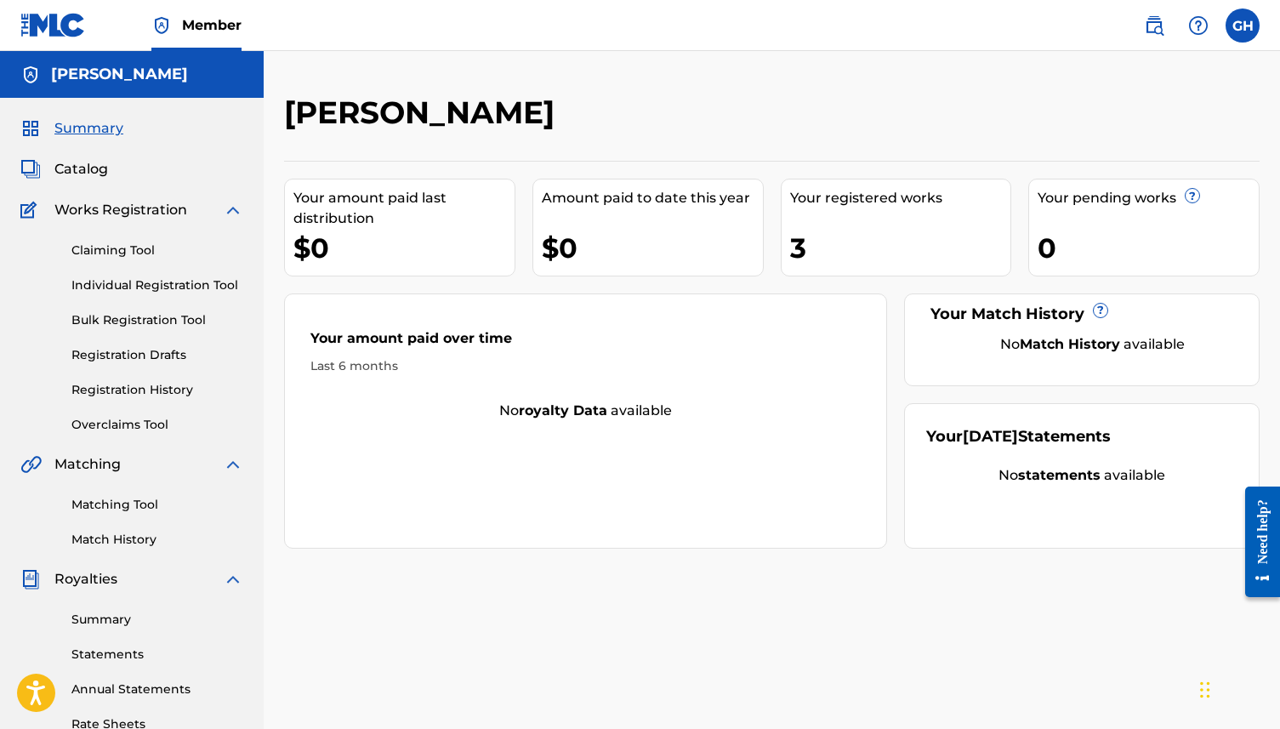
click at [885, 225] on div "Your registered works 3" at bounding box center [896, 228] width 231 height 98
click at [98, 352] on link "Registration Drafts" at bounding box center [157, 355] width 172 height 18
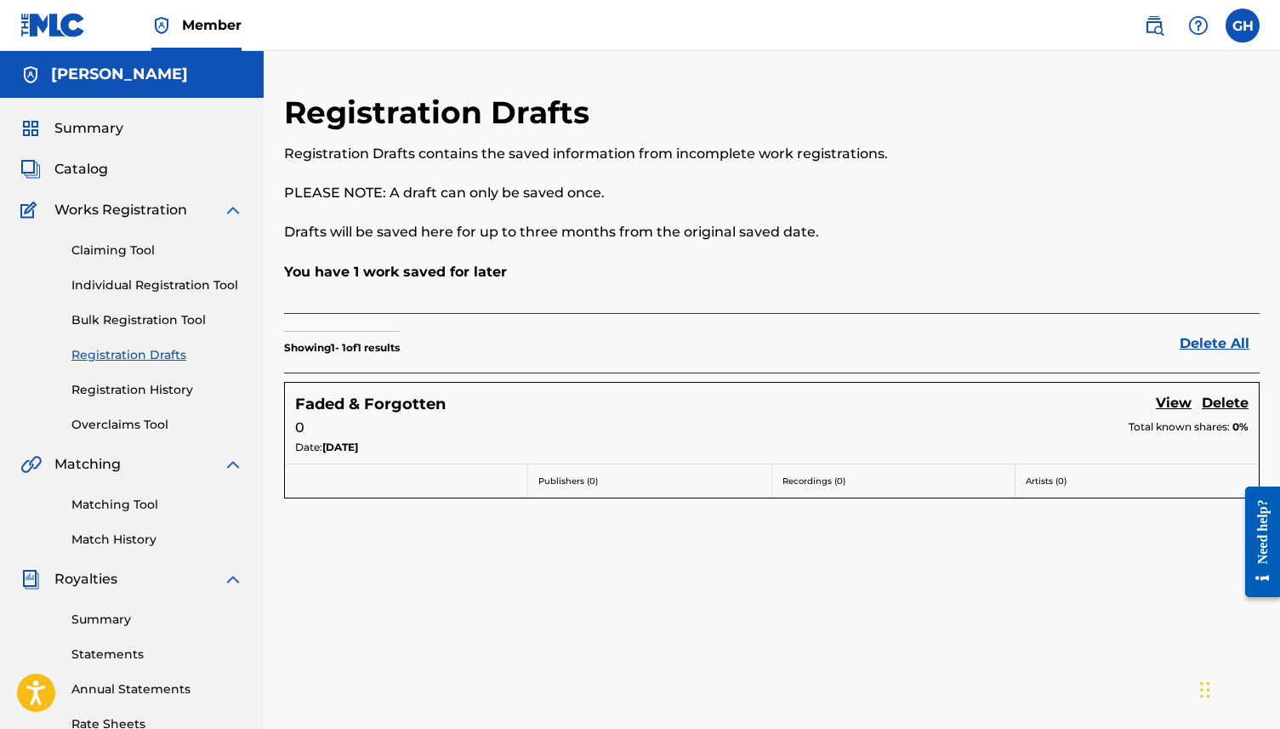
click at [112, 390] on link "Registration History" at bounding box center [157, 390] width 172 height 18
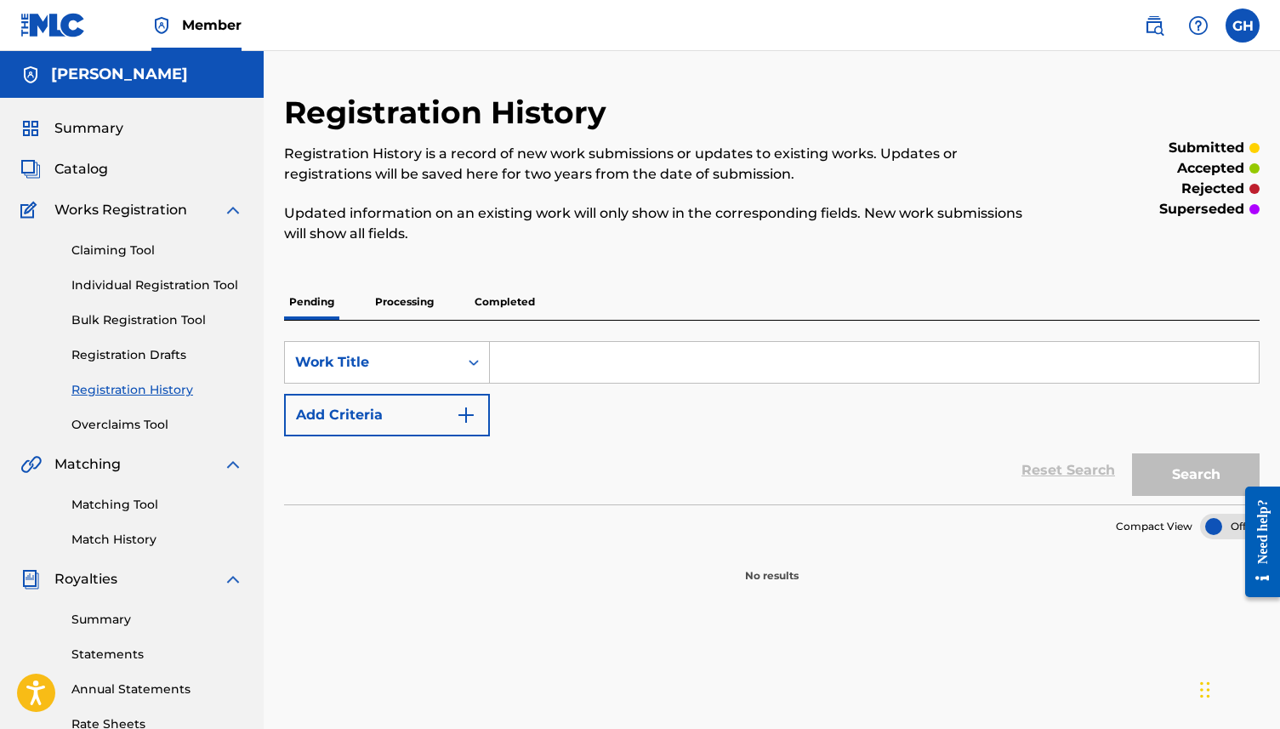
click at [431, 303] on p "Processing" at bounding box center [404, 302] width 69 height 36
click at [490, 293] on p "Completed" at bounding box center [504, 302] width 71 height 36
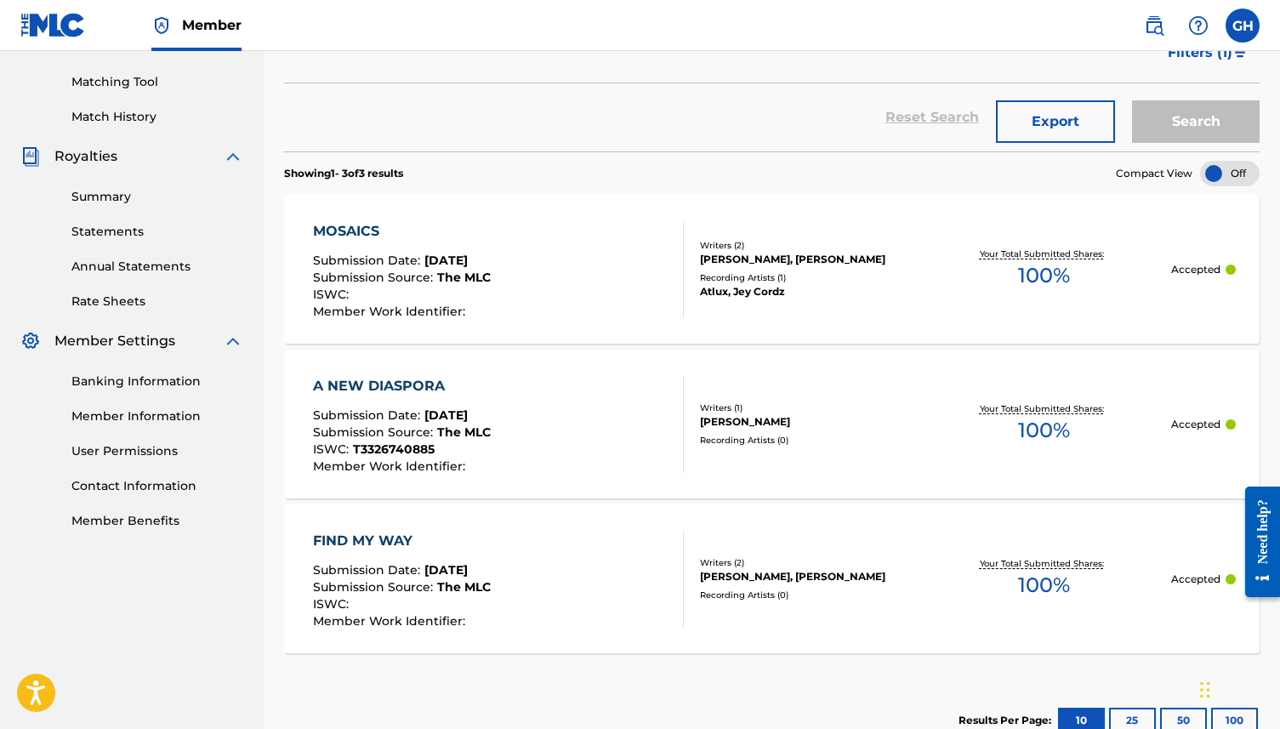
scroll to position [384, 0]
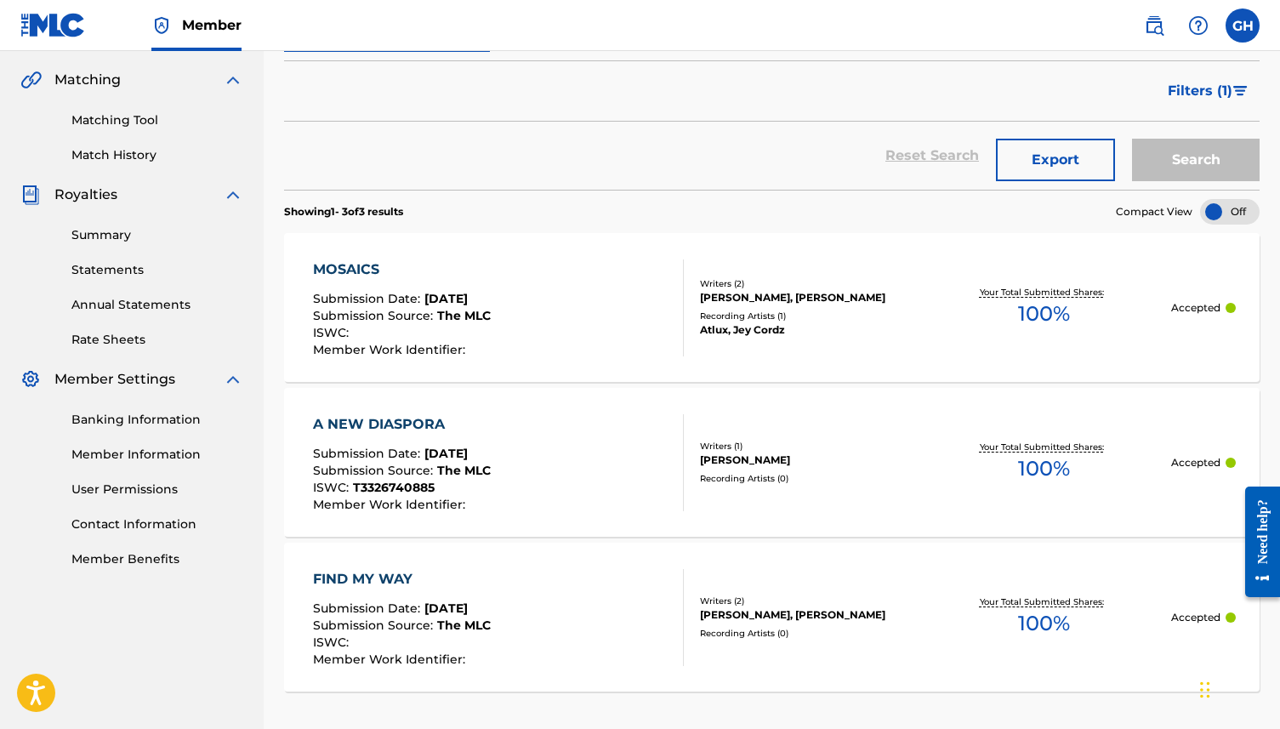
click at [600, 312] on div "MOSAICS Submission Date : [DATE] Submission Source : The MLC ISWC : Member Work…" at bounding box center [498, 307] width 371 height 97
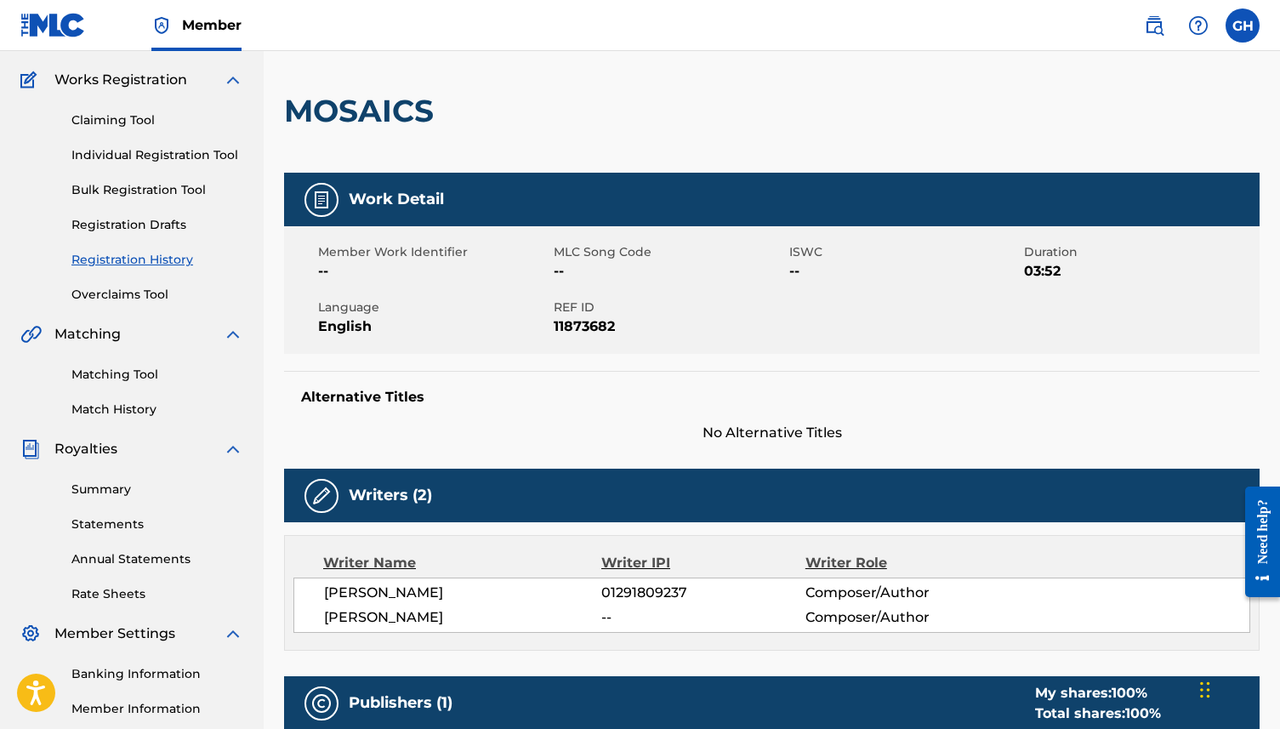
scroll to position [96, 0]
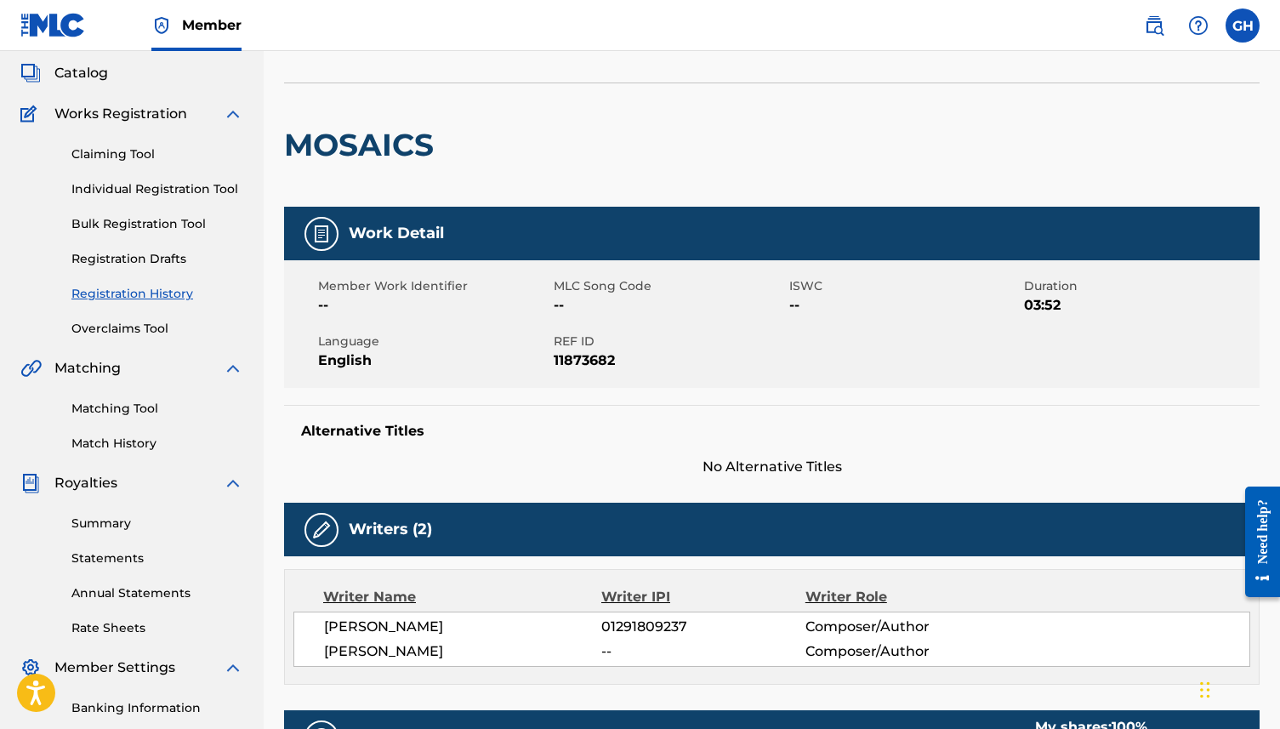
click at [103, 192] on link "Individual Registration Tool" at bounding box center [157, 189] width 172 height 18
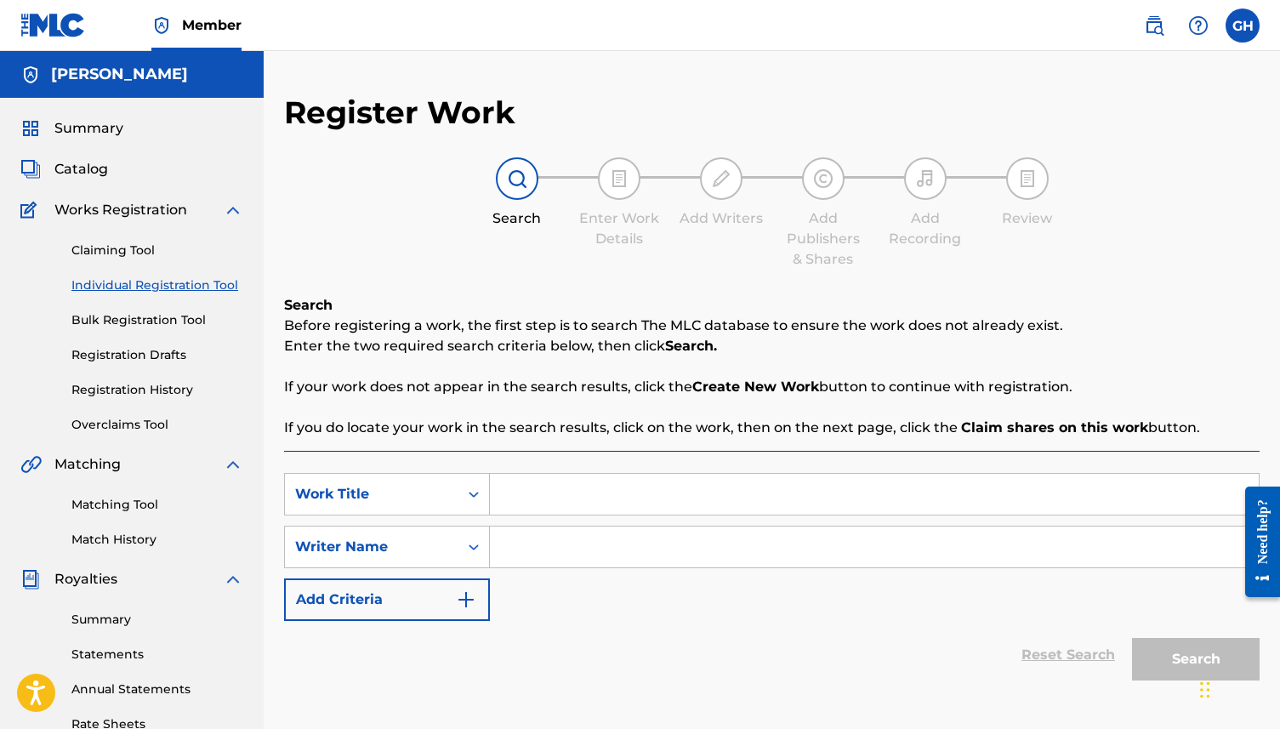
click at [114, 515] on div "Matching Tool Match History" at bounding box center [131, 512] width 223 height 74
click at [114, 508] on link "Matching Tool" at bounding box center [157, 505] width 172 height 18
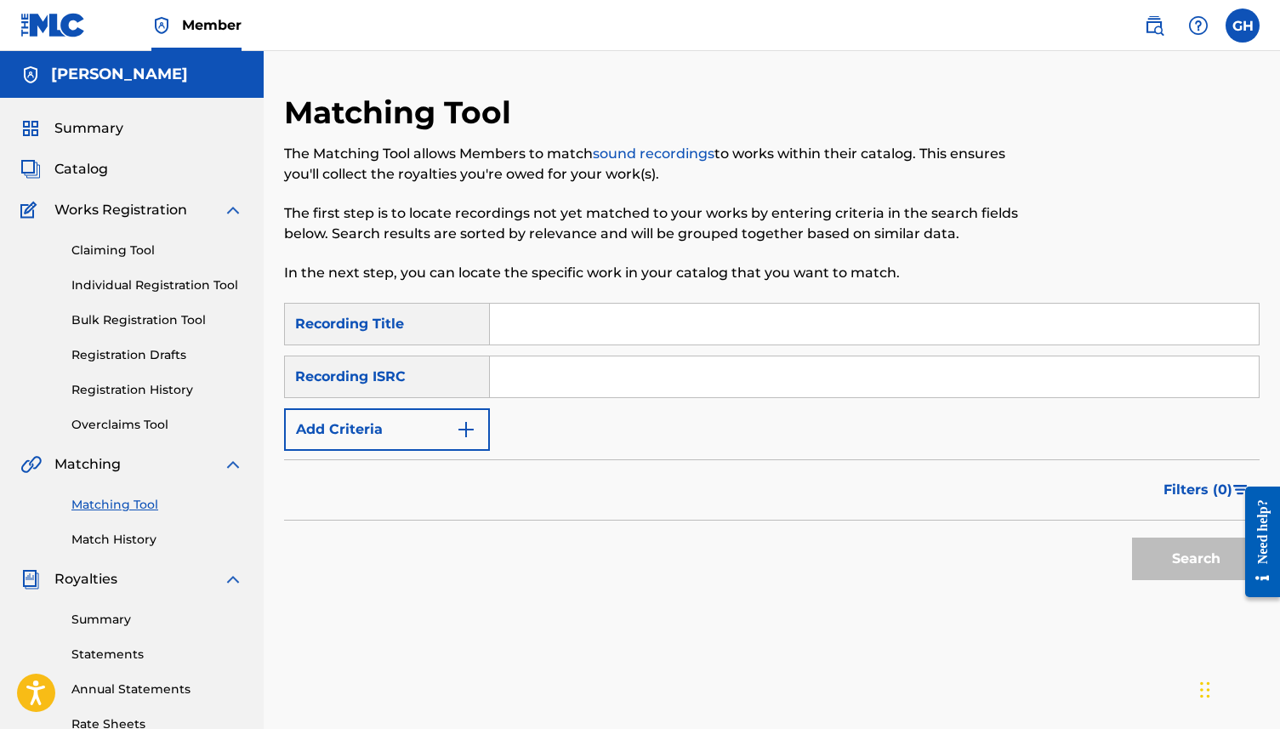
click at [592, 310] on input "Search Form" at bounding box center [874, 324] width 769 height 41
type input "Mosaics"
click at [614, 376] on input "Search Form" at bounding box center [874, 376] width 769 height 41
paste input "QZK6K2596495"
type input "QZK6K2596495"
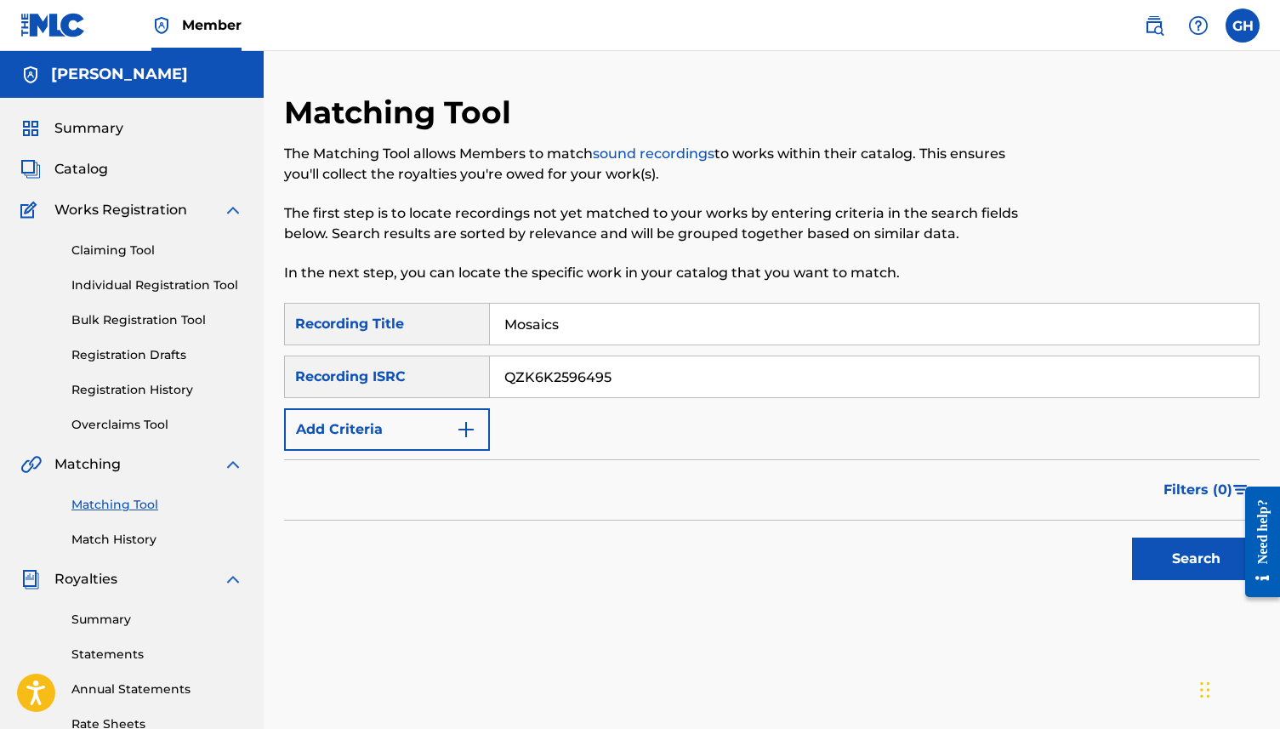
click at [1138, 550] on button "Search" at bounding box center [1196, 559] width 128 height 43
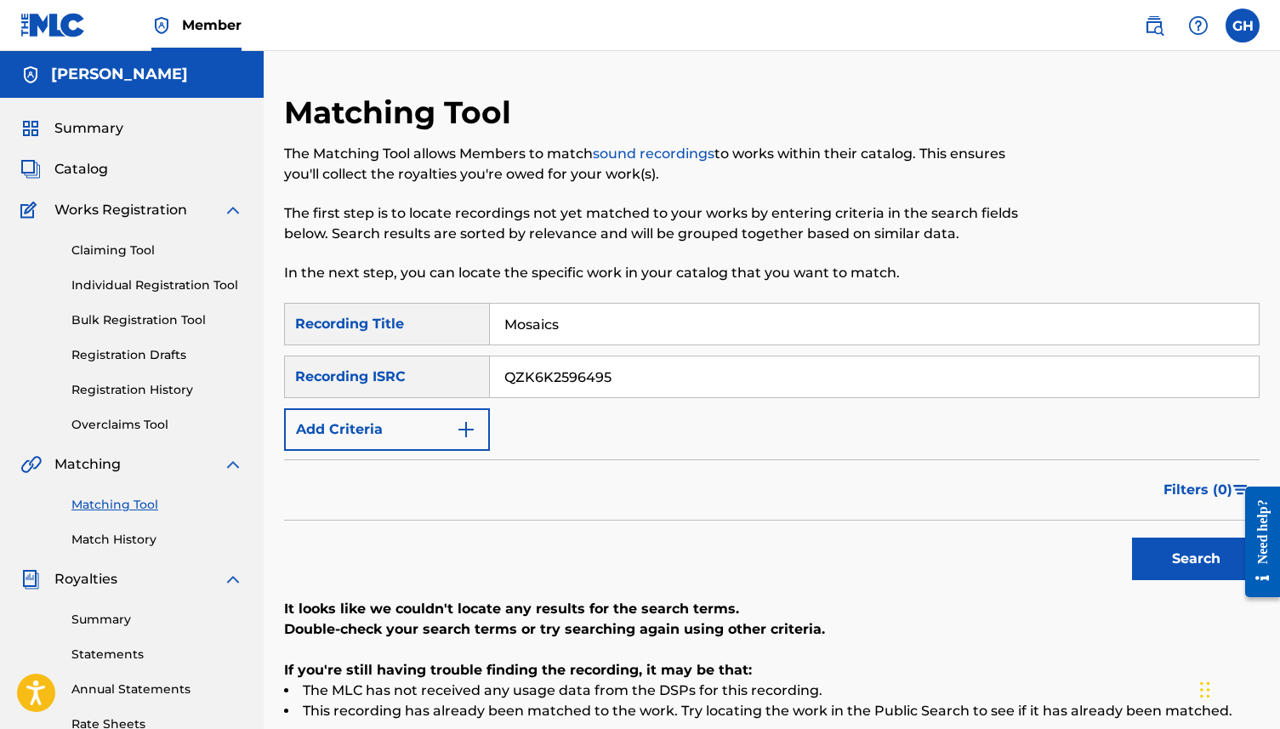
drag, startPoint x: 579, startPoint y: 328, endPoint x: 476, endPoint y: 321, distance: 103.2
click at [476, 321] on div "SearchWithCriteria60201daf-1ee0-4f81-8145-6b31cc4d95fc Recording Title Mosaics" at bounding box center [772, 324] width 976 height 43
click at [1169, 555] on button "Search" at bounding box center [1196, 559] width 128 height 43
click at [88, 536] on link "Match History" at bounding box center [157, 540] width 172 height 18
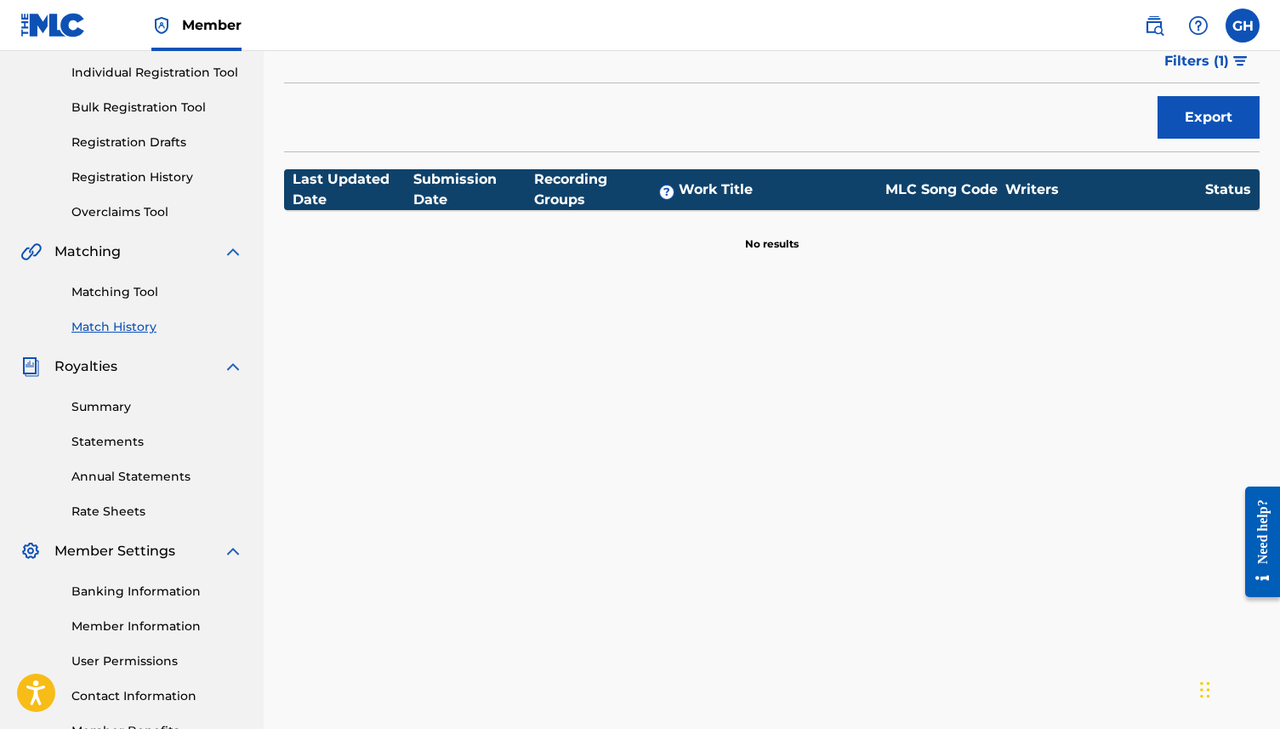
scroll to position [22, 0]
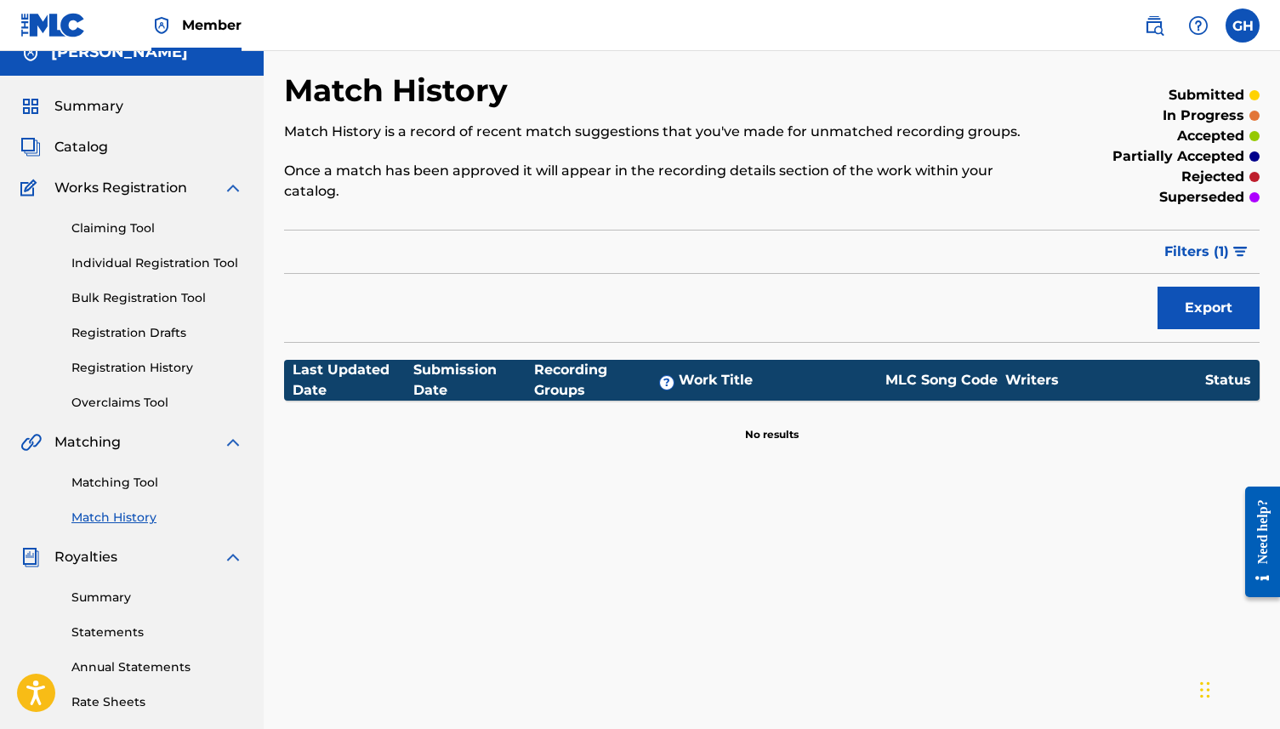
click at [128, 234] on link "Claiming Tool" at bounding box center [157, 228] width 172 height 18
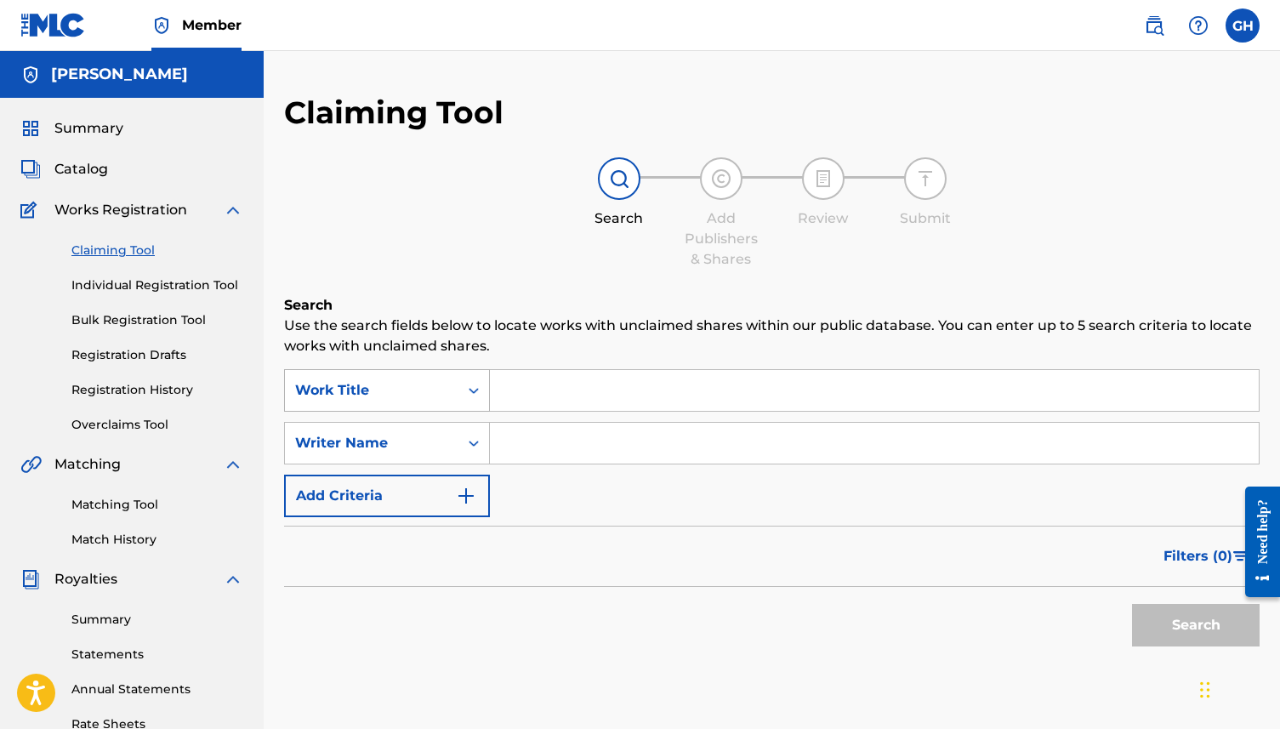
click at [469, 388] on icon "Search Form" at bounding box center [473, 390] width 17 height 17
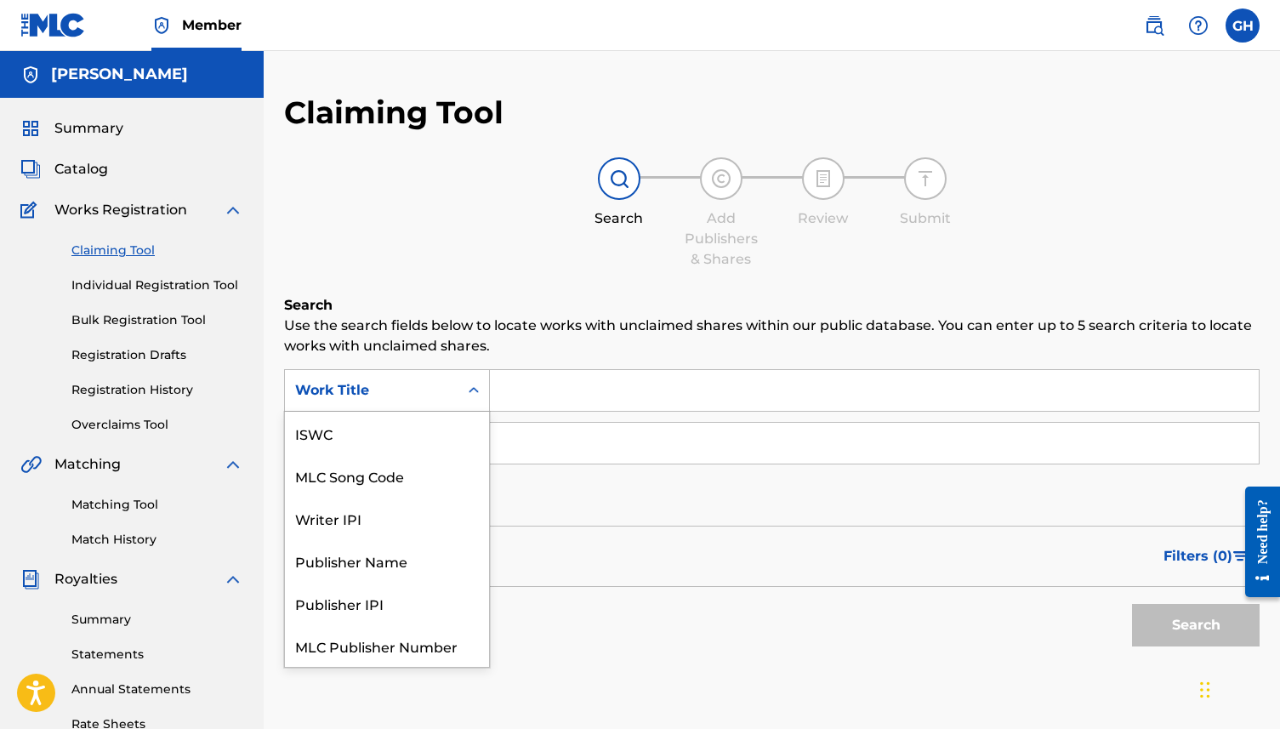
scroll to position [43, 0]
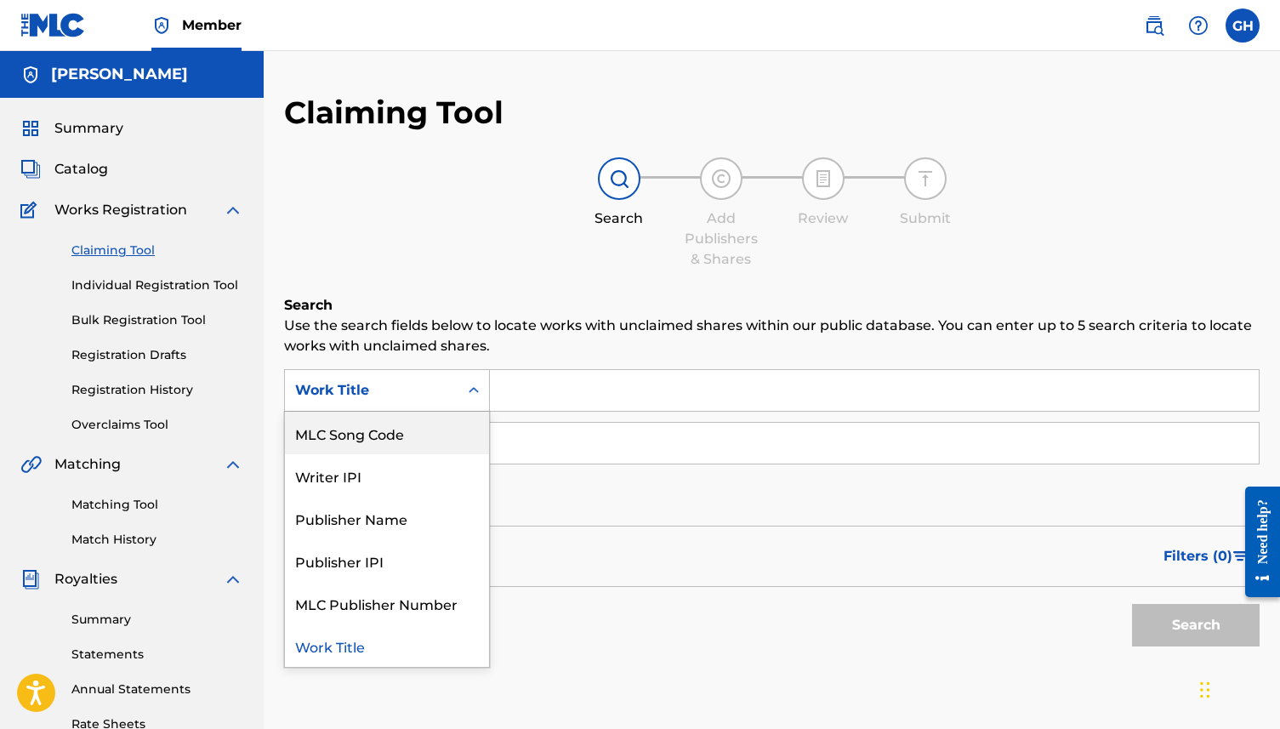
click at [500, 380] on input "Search Form" at bounding box center [874, 390] width 769 height 41
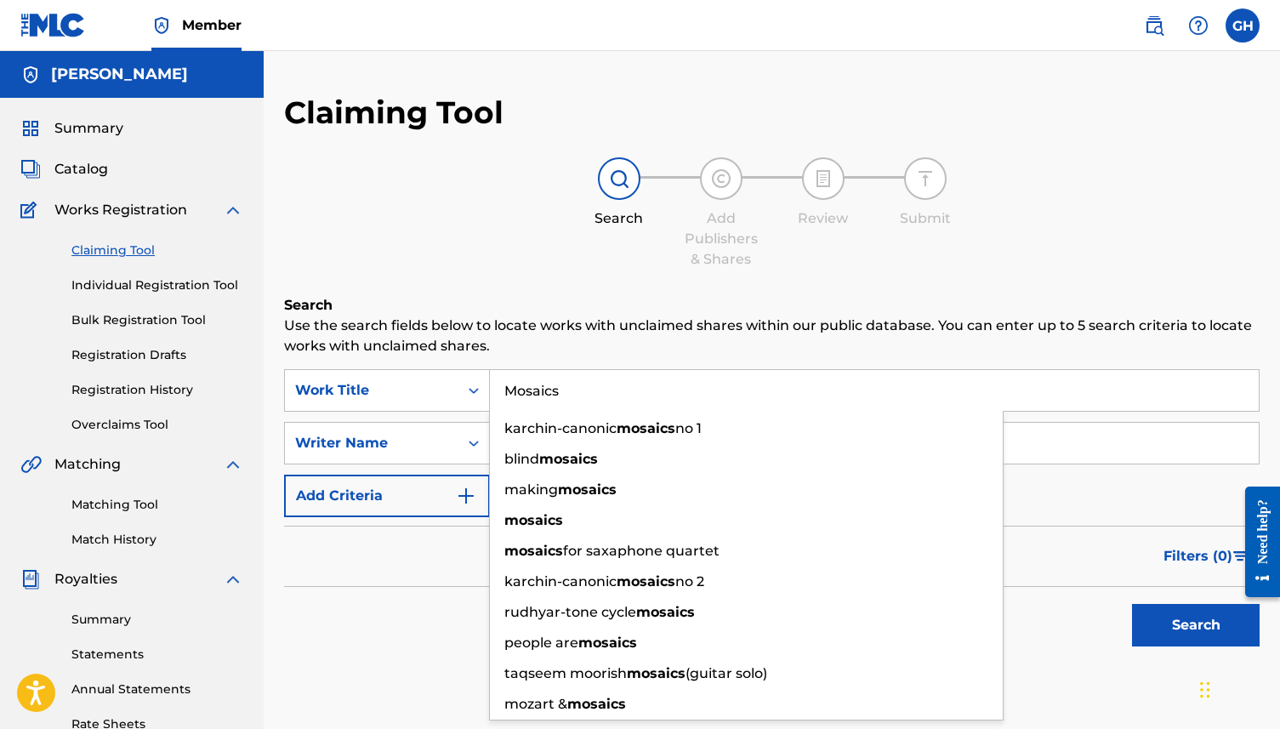
type input "Mosaics"
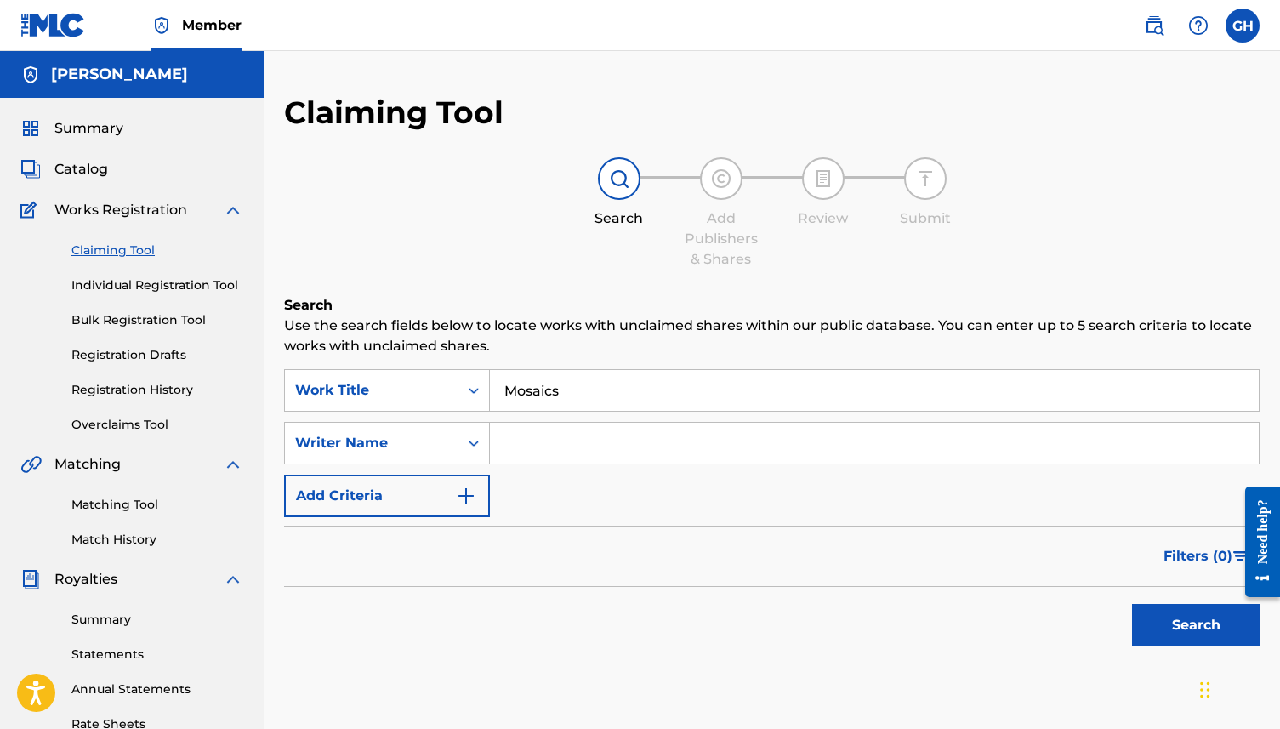
click at [322, 566] on div "Filters ( 0 )" at bounding box center [772, 556] width 976 height 61
click at [628, 417] on div "SearchWithCriteria80db3afe-b921-4456-b3ae-65e1e1181ac0 Work Title Mosaics Searc…" at bounding box center [772, 443] width 976 height 148
click at [577, 439] on input "Search Form" at bounding box center [874, 443] width 769 height 41
type input "[PERSON_NAME]"
click at [1198, 634] on button "Search" at bounding box center [1196, 625] width 128 height 43
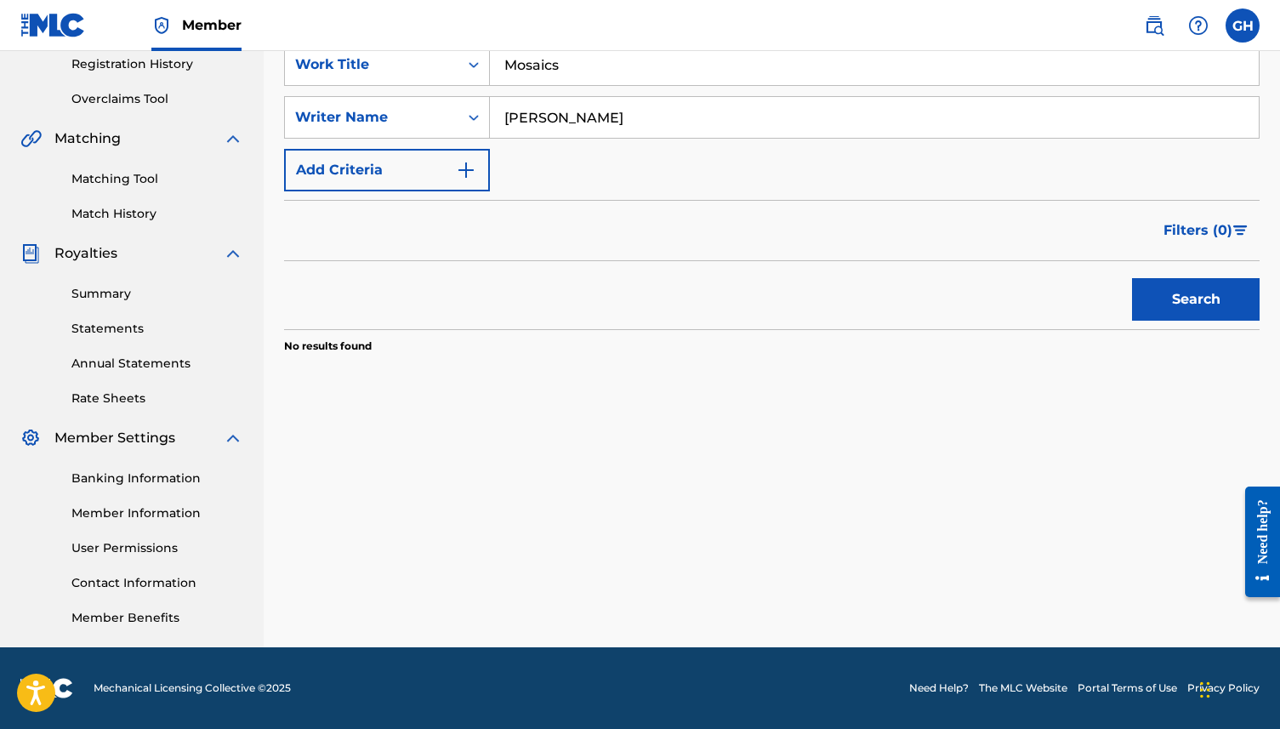
scroll to position [0, 0]
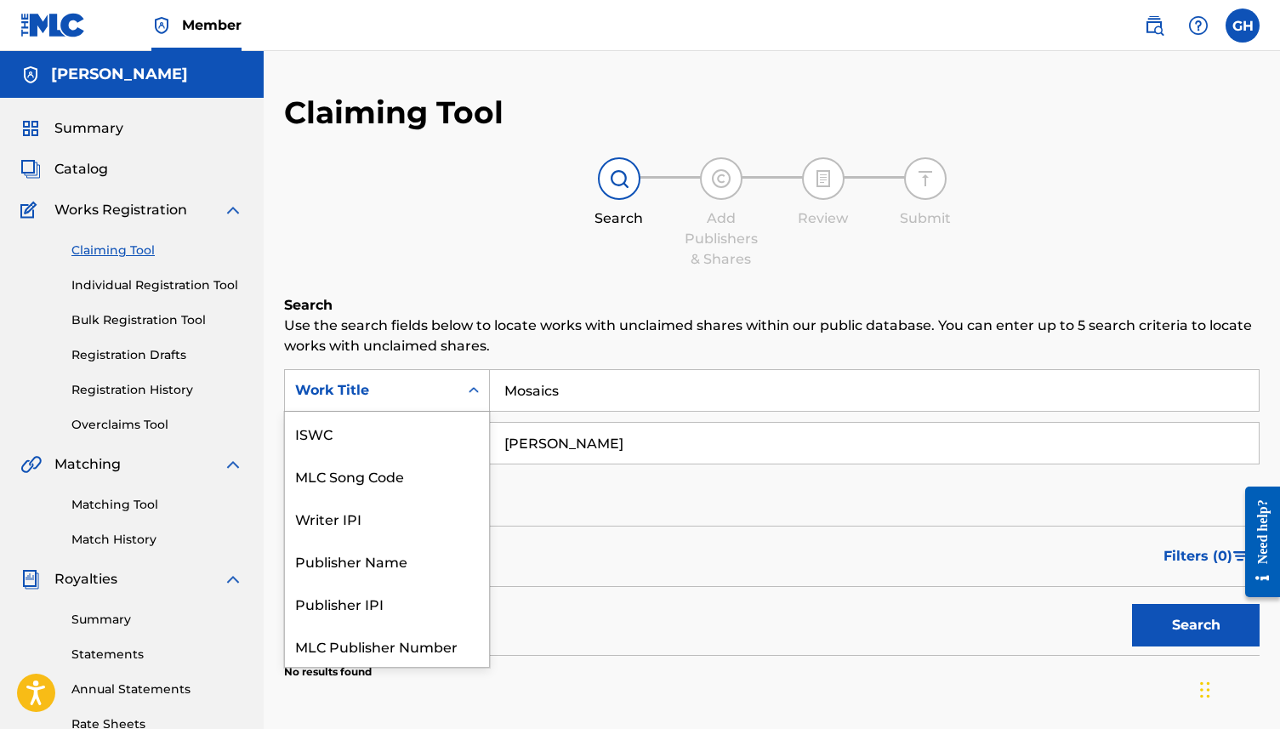
click at [456, 396] on div "Work Title" at bounding box center [372, 390] width 174 height 32
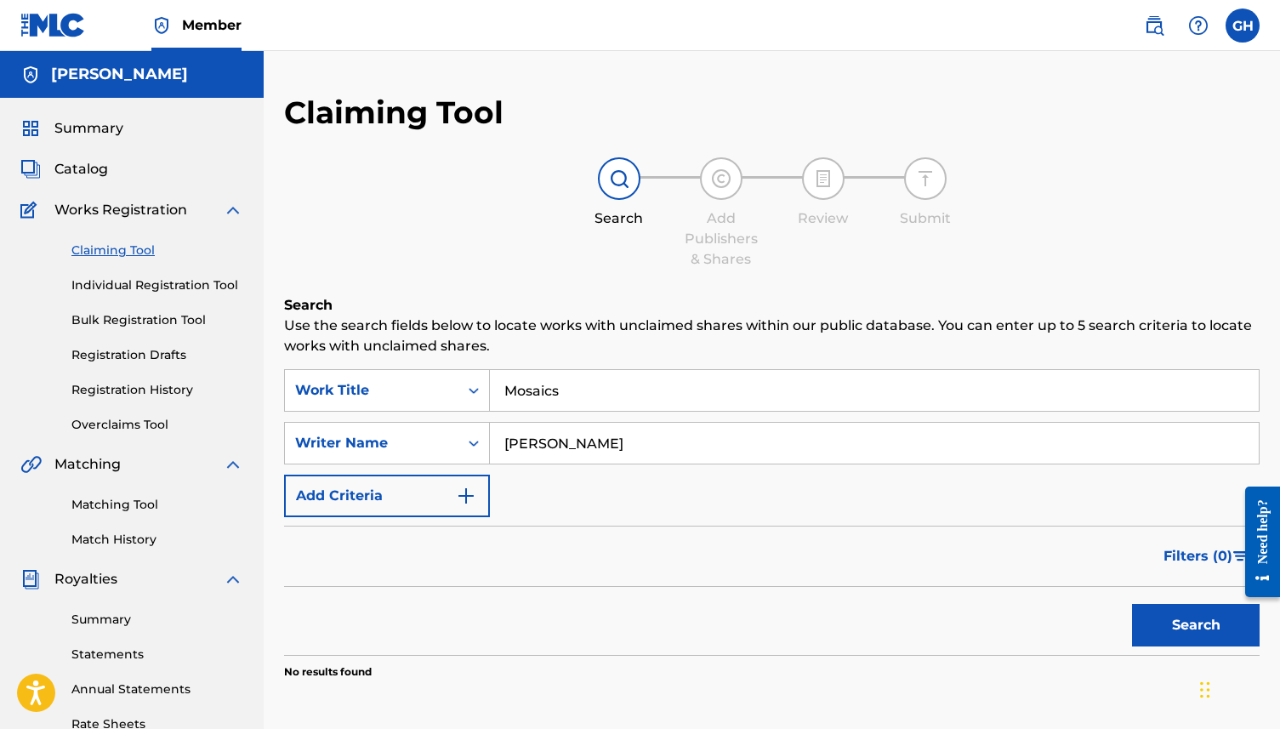
click at [83, 171] on span "Catalog" at bounding box center [81, 169] width 54 height 20
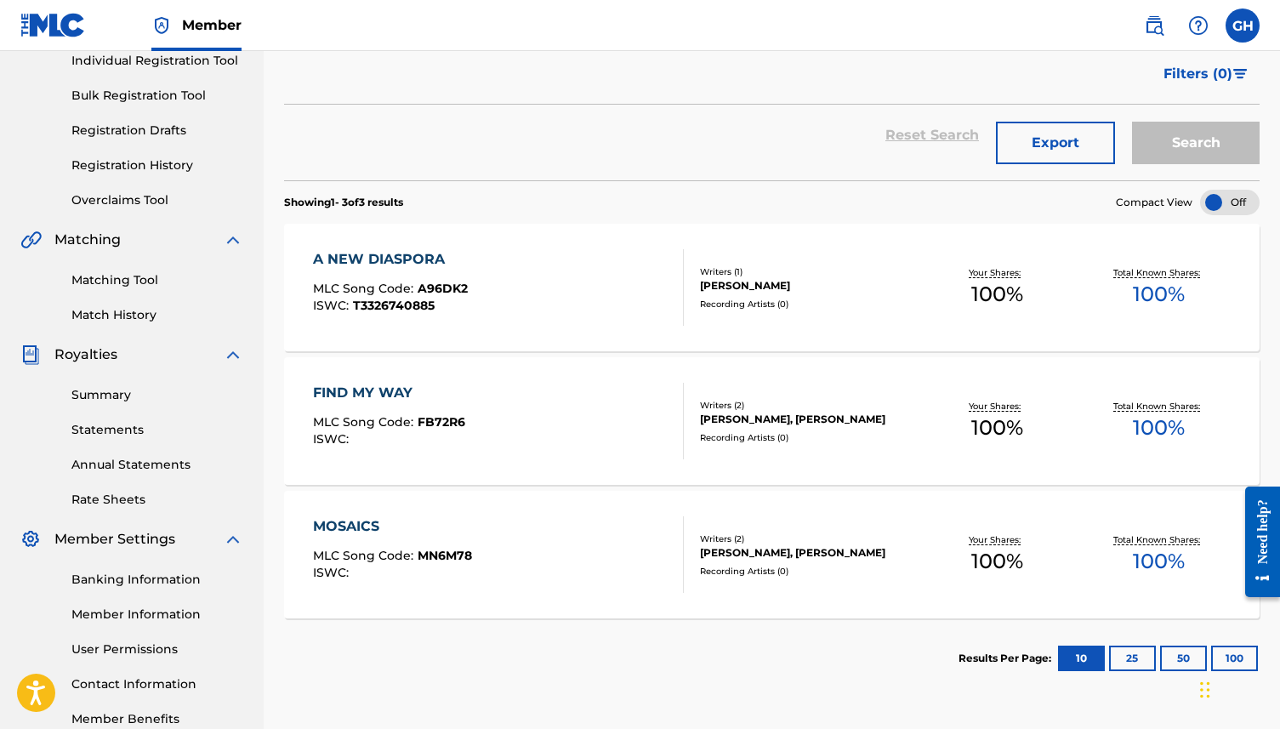
scroll to position [314, 0]
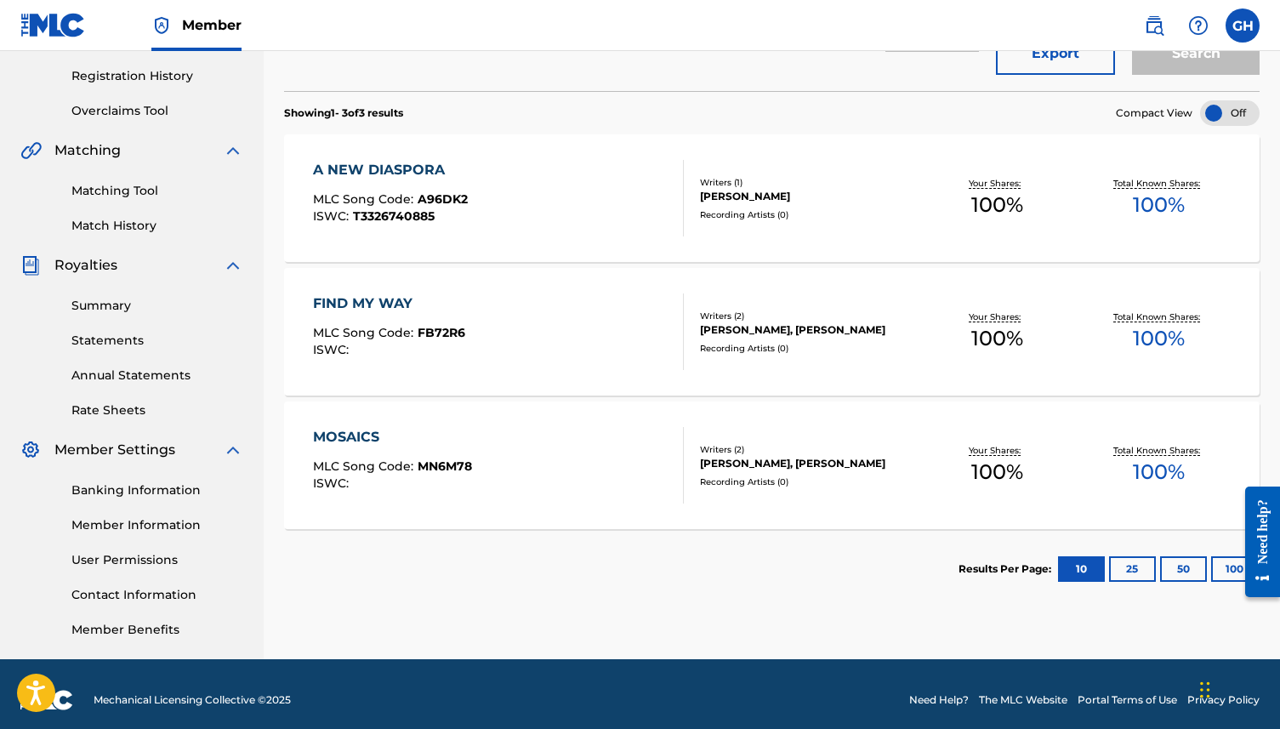
click at [407, 433] on div "MOSAICS" at bounding box center [392, 437] width 159 height 20
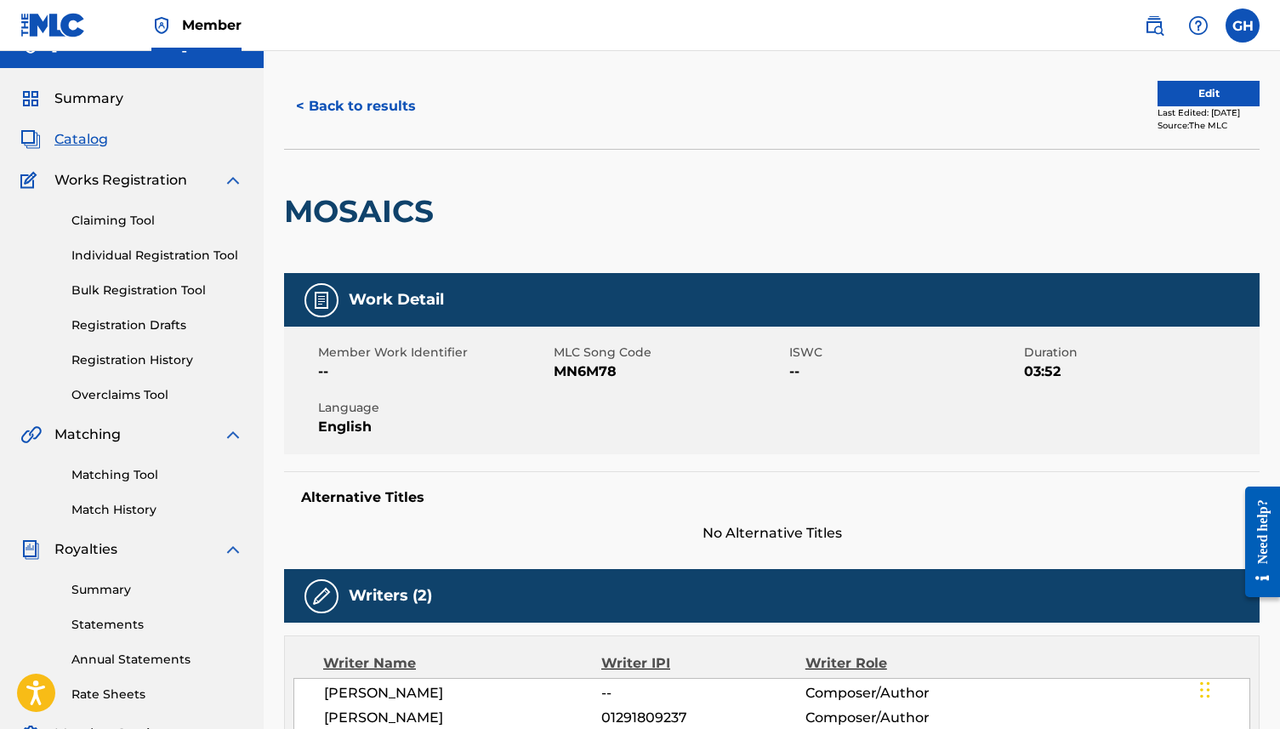
scroll to position [36, 0]
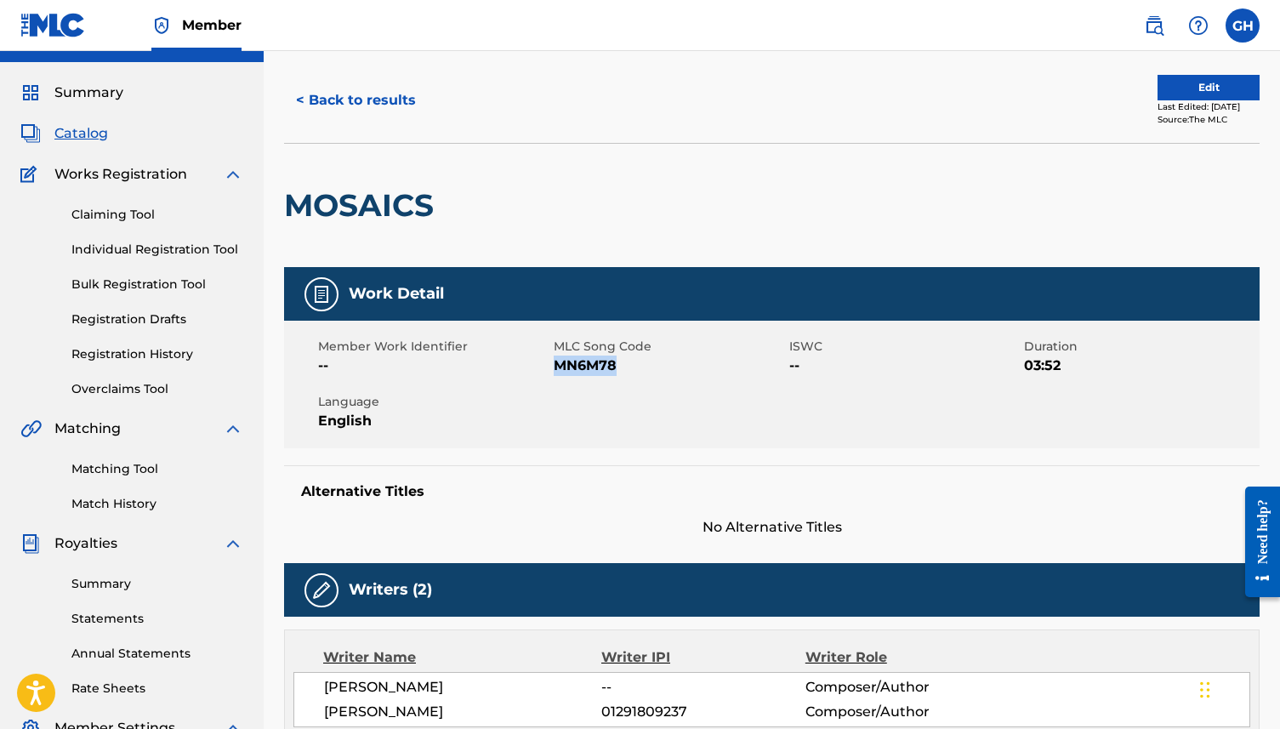
drag, startPoint x: 554, startPoint y: 361, endPoint x: 619, endPoint y: 365, distance: 65.6
click at [619, 365] on span "MN6M78" at bounding box center [669, 366] width 231 height 20
copy span "MN6M78"
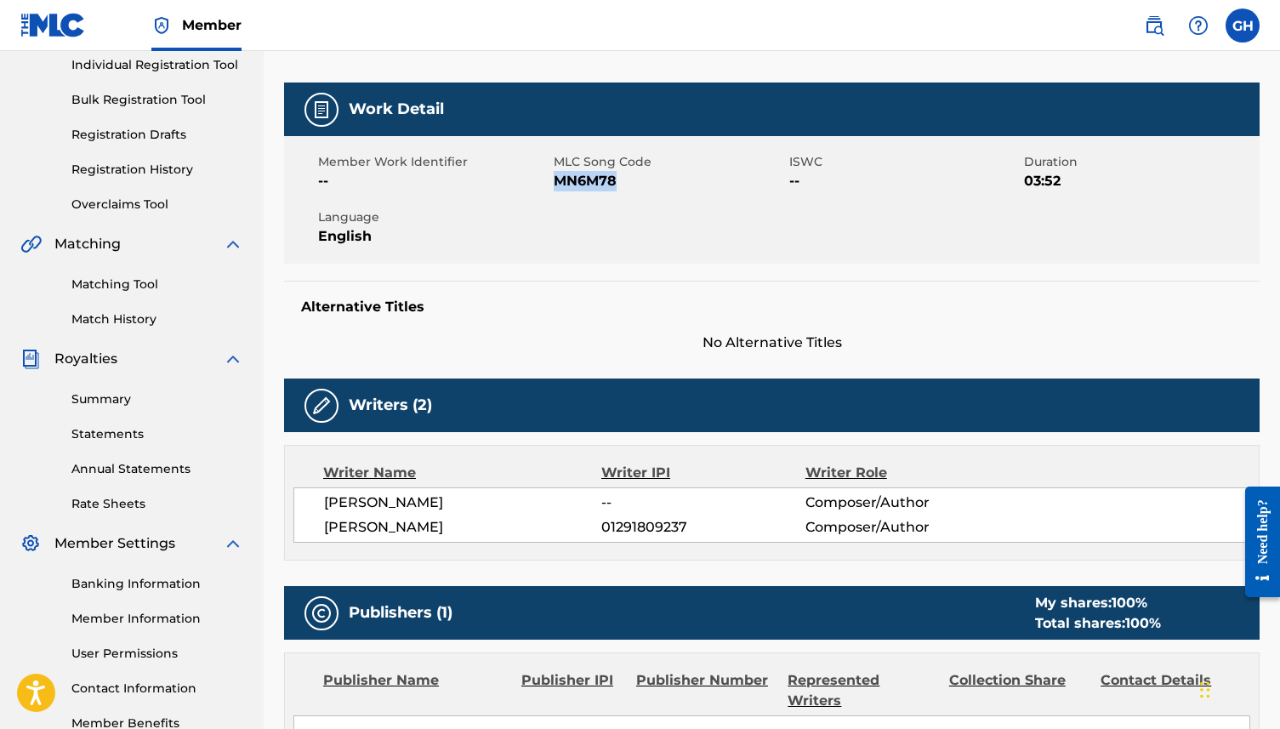
scroll to position [0, 0]
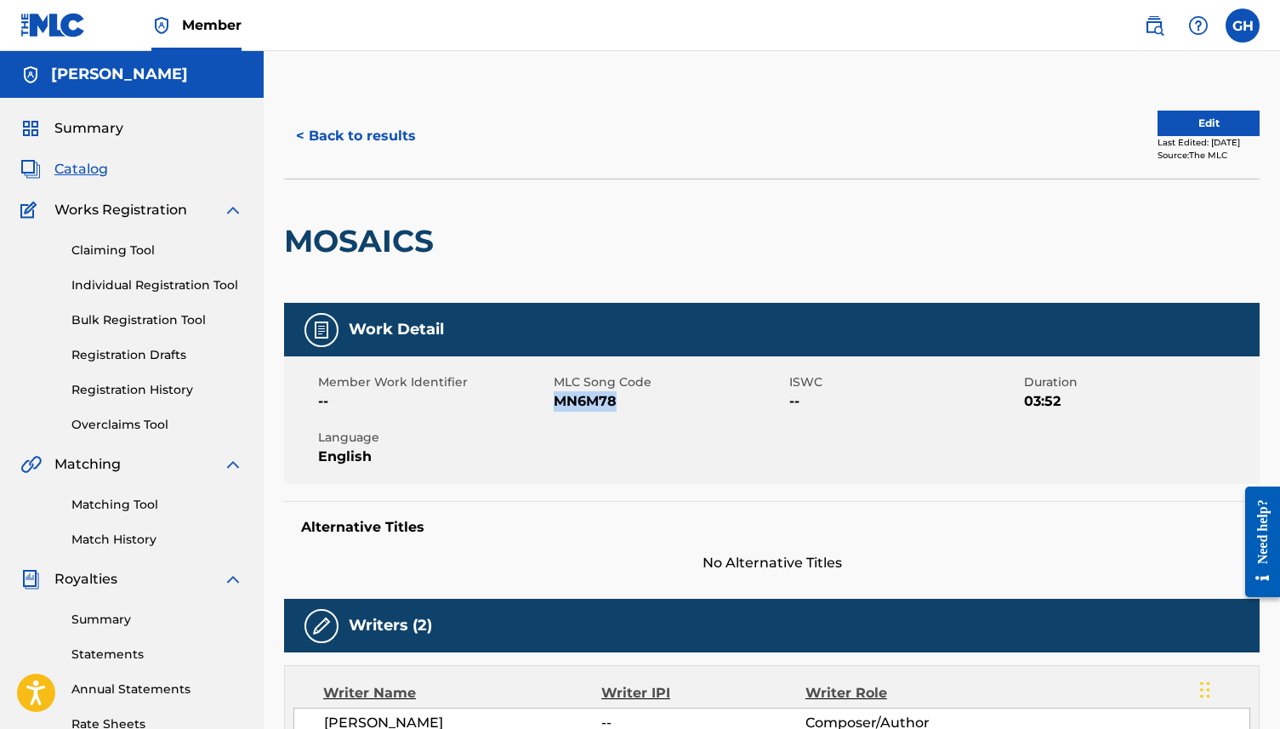
click at [84, 168] on span "Catalog" at bounding box center [81, 169] width 54 height 20
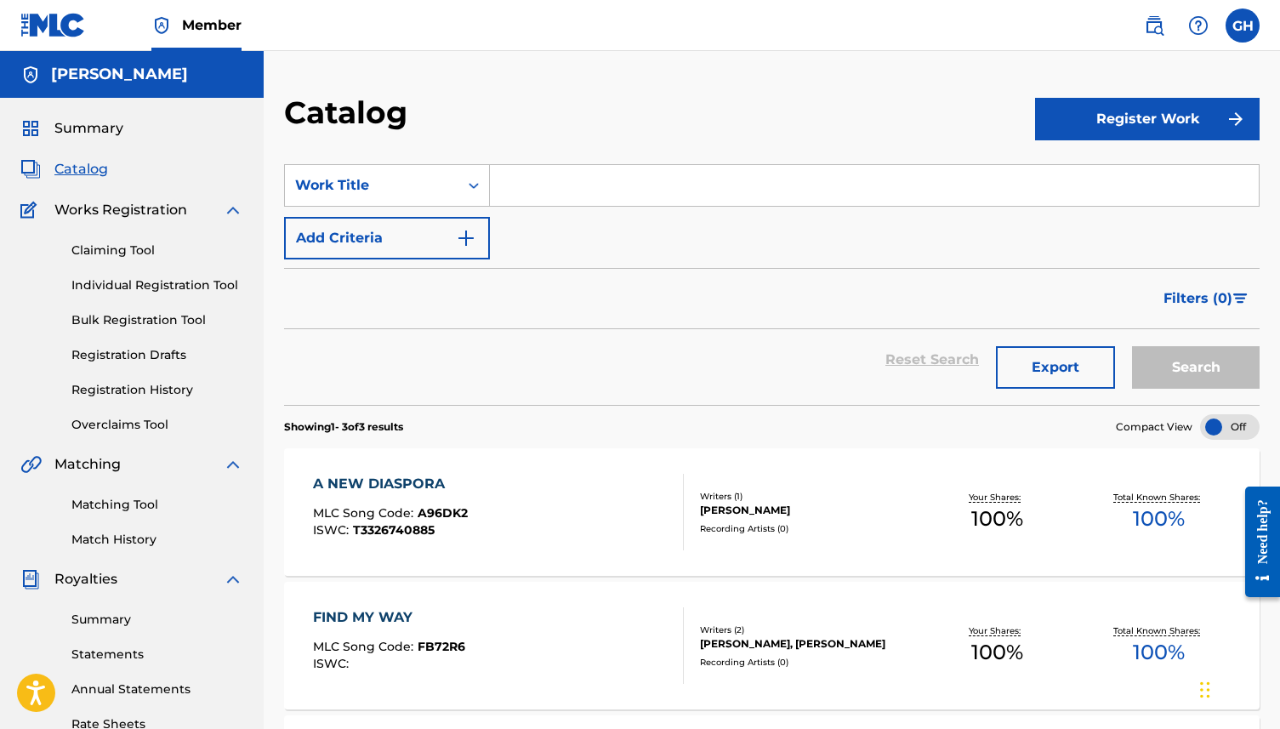
click at [543, 179] on input "Search Form" at bounding box center [874, 185] width 769 height 41
click at [304, 203] on div "Work Title" at bounding box center [387, 185] width 206 height 43
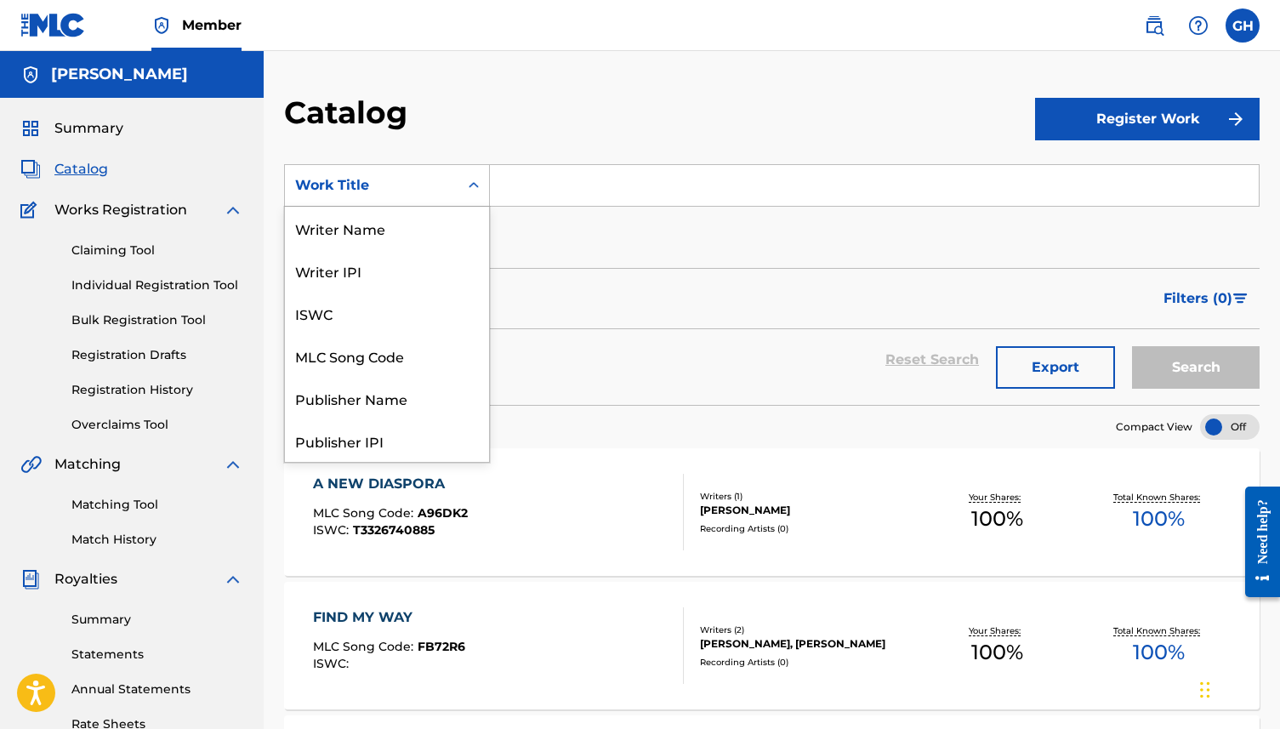
scroll to position [255, 0]
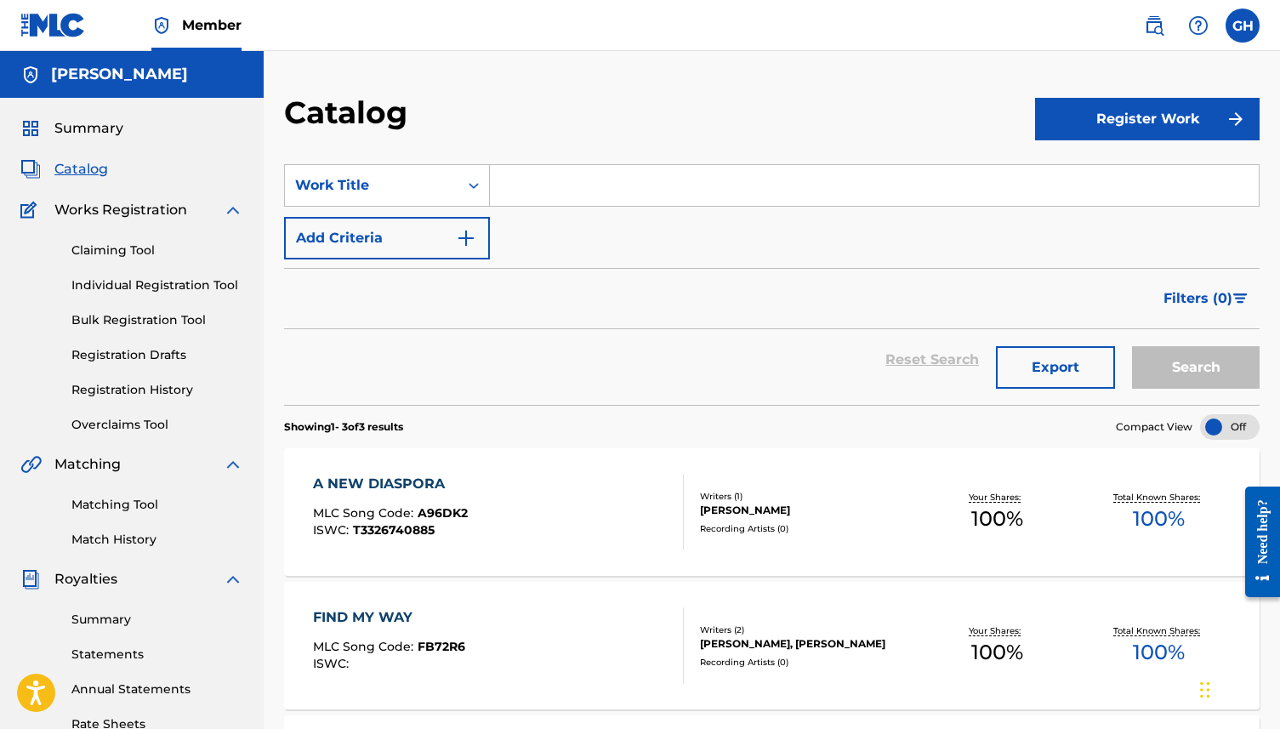
click at [113, 254] on link "Claiming Tool" at bounding box center [157, 251] width 172 height 18
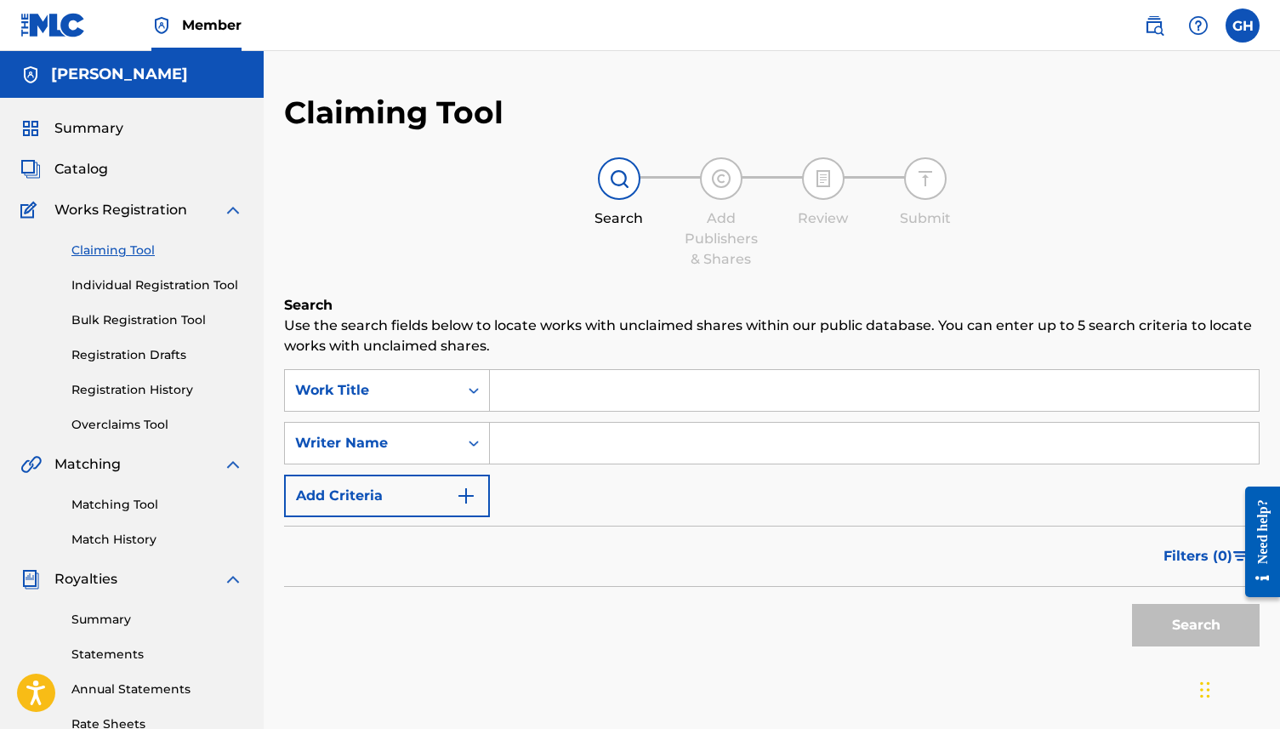
click at [521, 391] on input "Search Form" at bounding box center [874, 390] width 769 height 41
click at [447, 442] on div "Writer Name" at bounding box center [371, 443] width 153 height 20
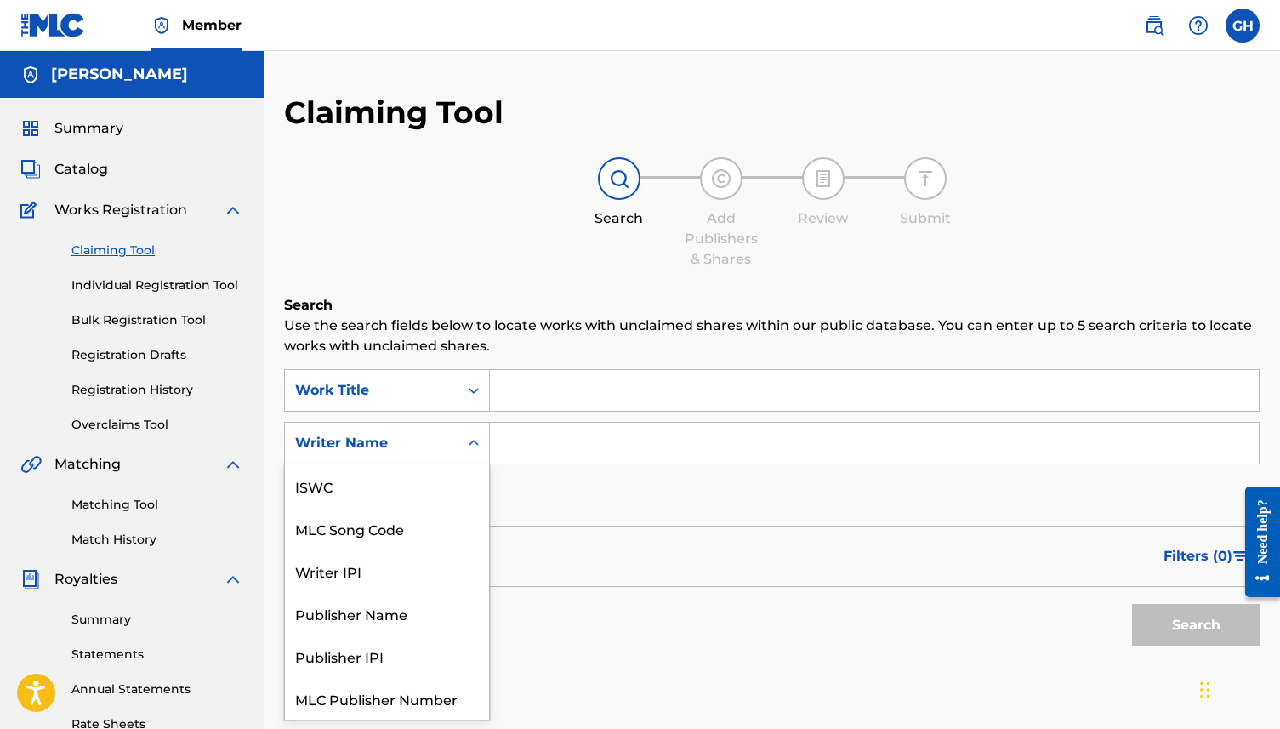
scroll to position [43, 0]
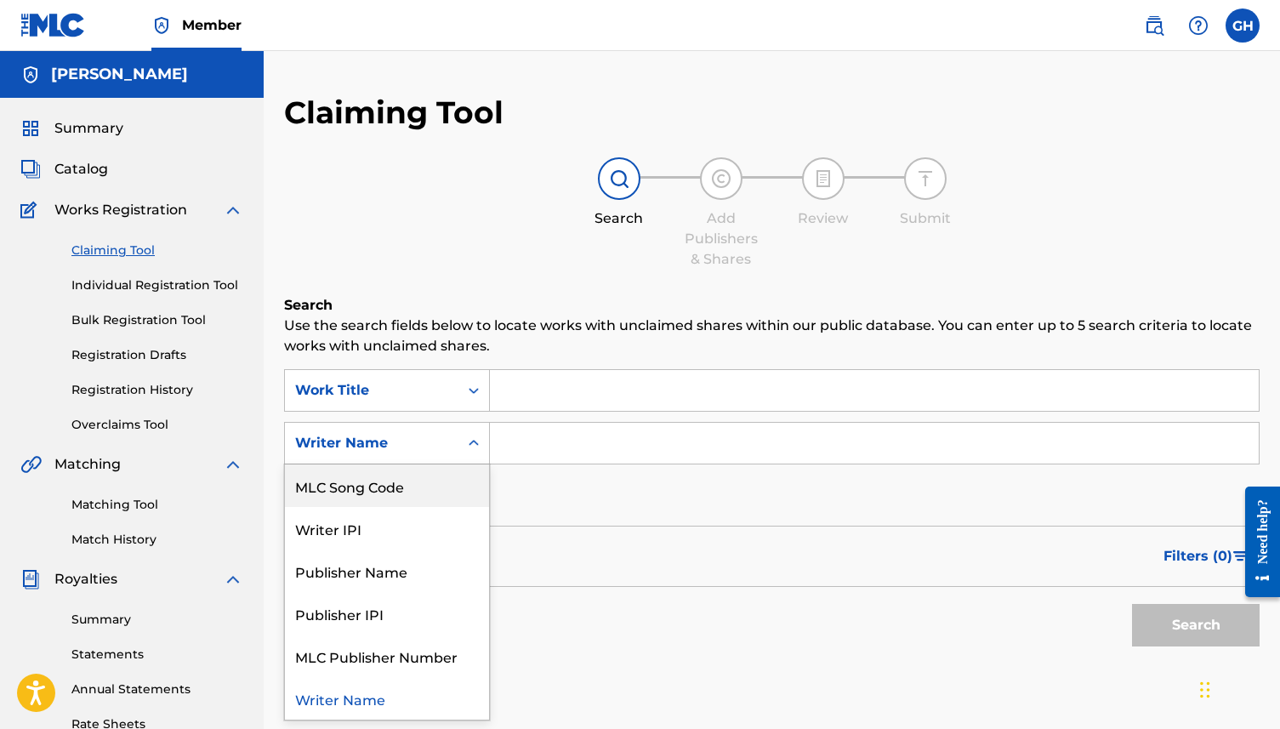
click at [395, 491] on div "MLC Song Code" at bounding box center [387, 485] width 204 height 43
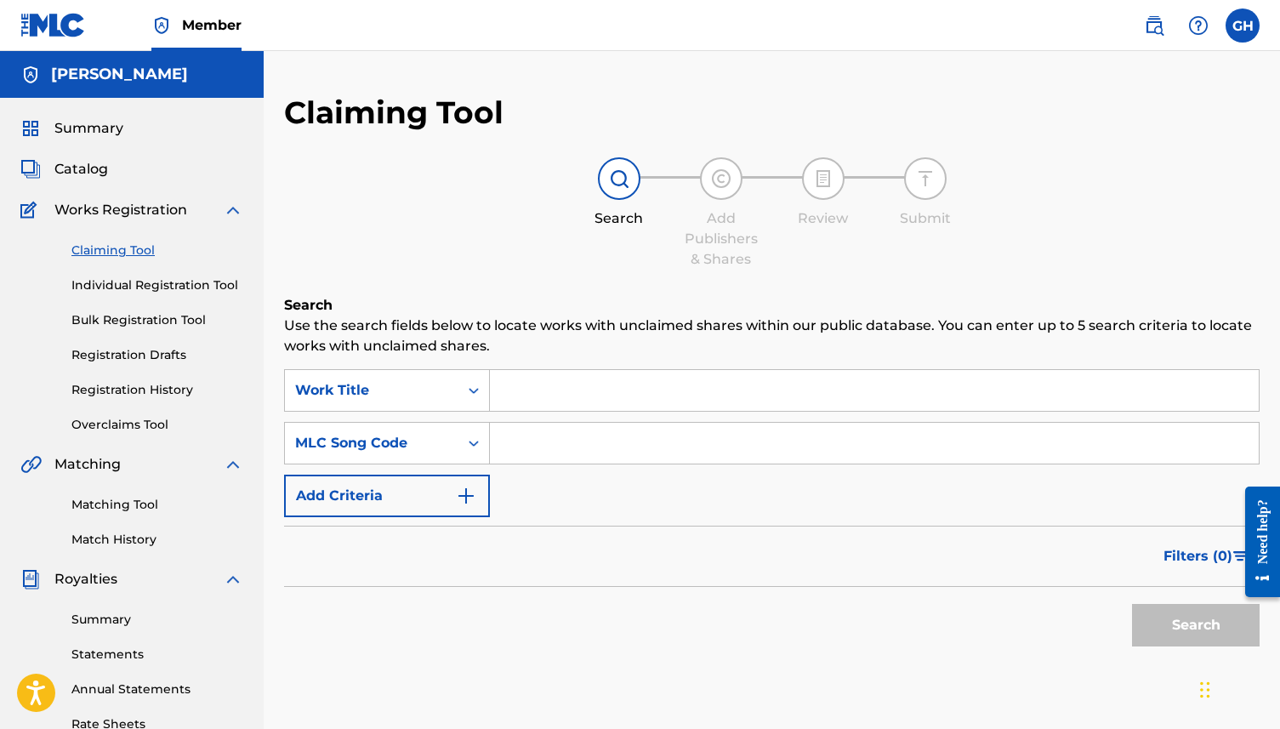
click at [553, 451] on input "Search Form" at bounding box center [874, 443] width 769 height 41
paste input "MN6M78"
type input "MN6M78"
click at [1165, 623] on button "Search" at bounding box center [1196, 625] width 128 height 43
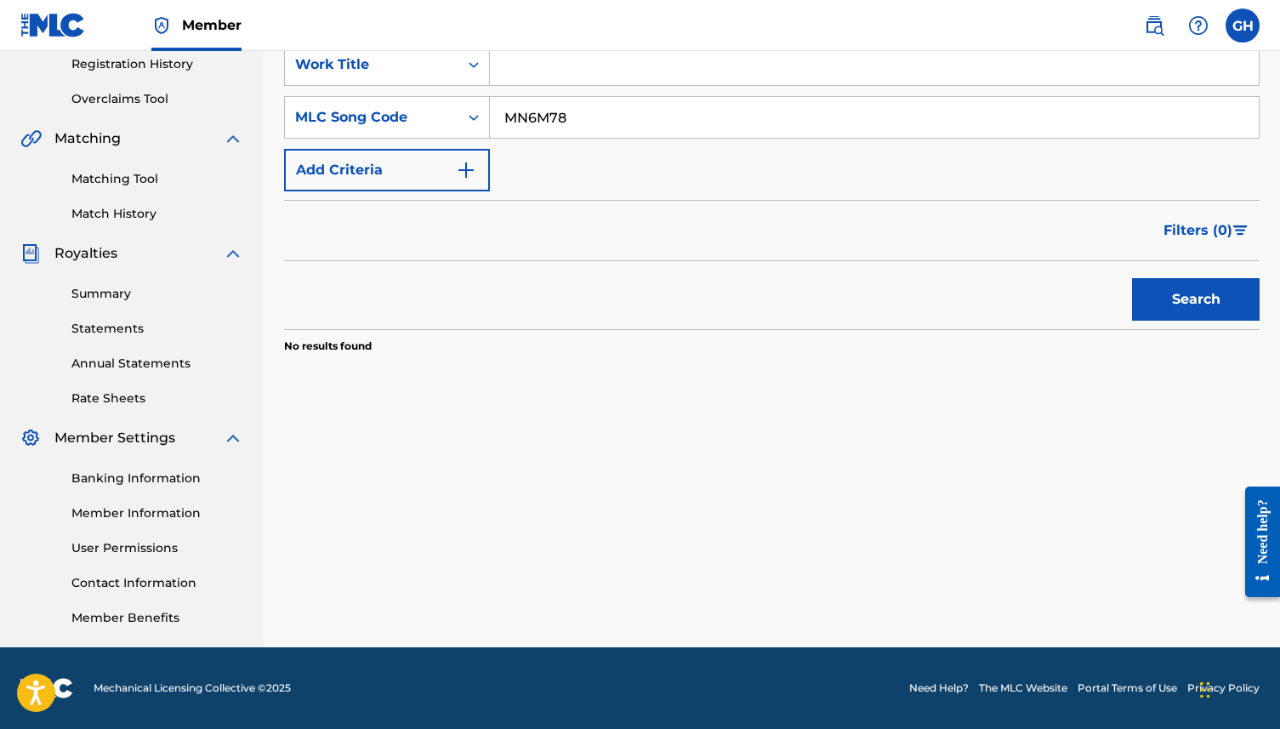
scroll to position [0, 0]
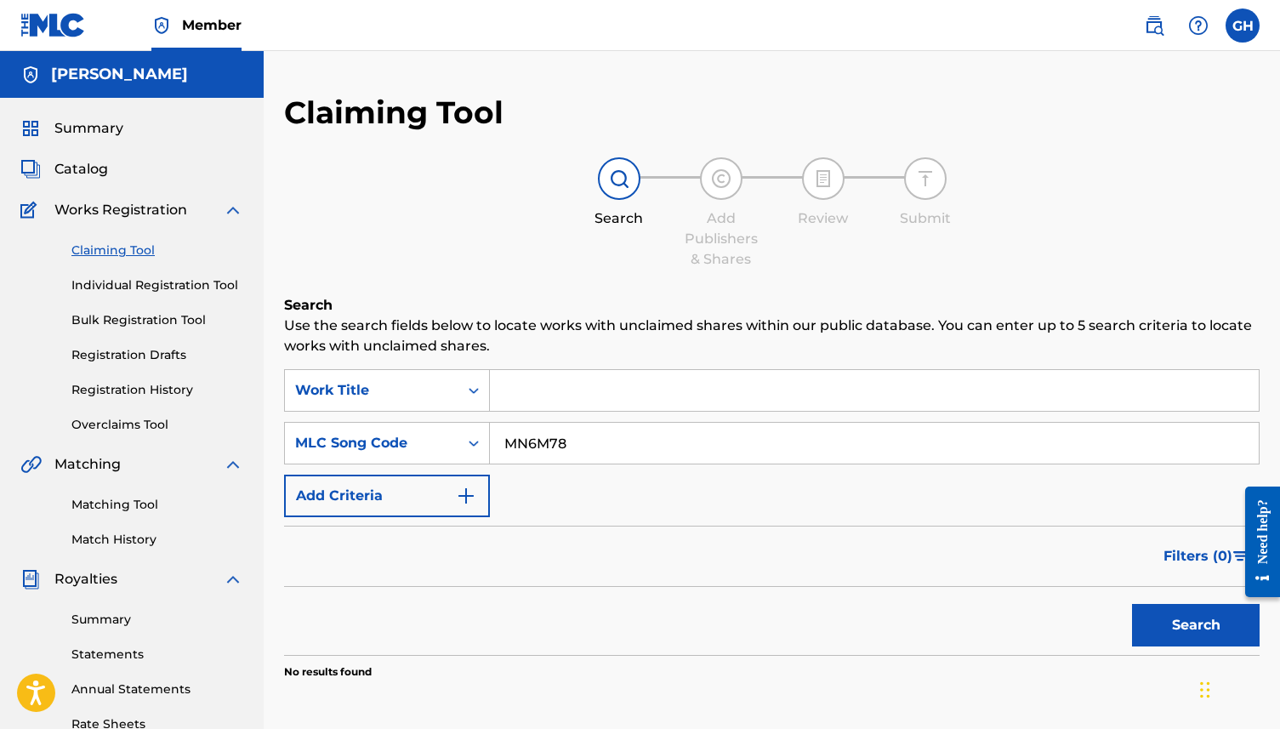
click at [135, 397] on link "Registration History" at bounding box center [157, 390] width 172 height 18
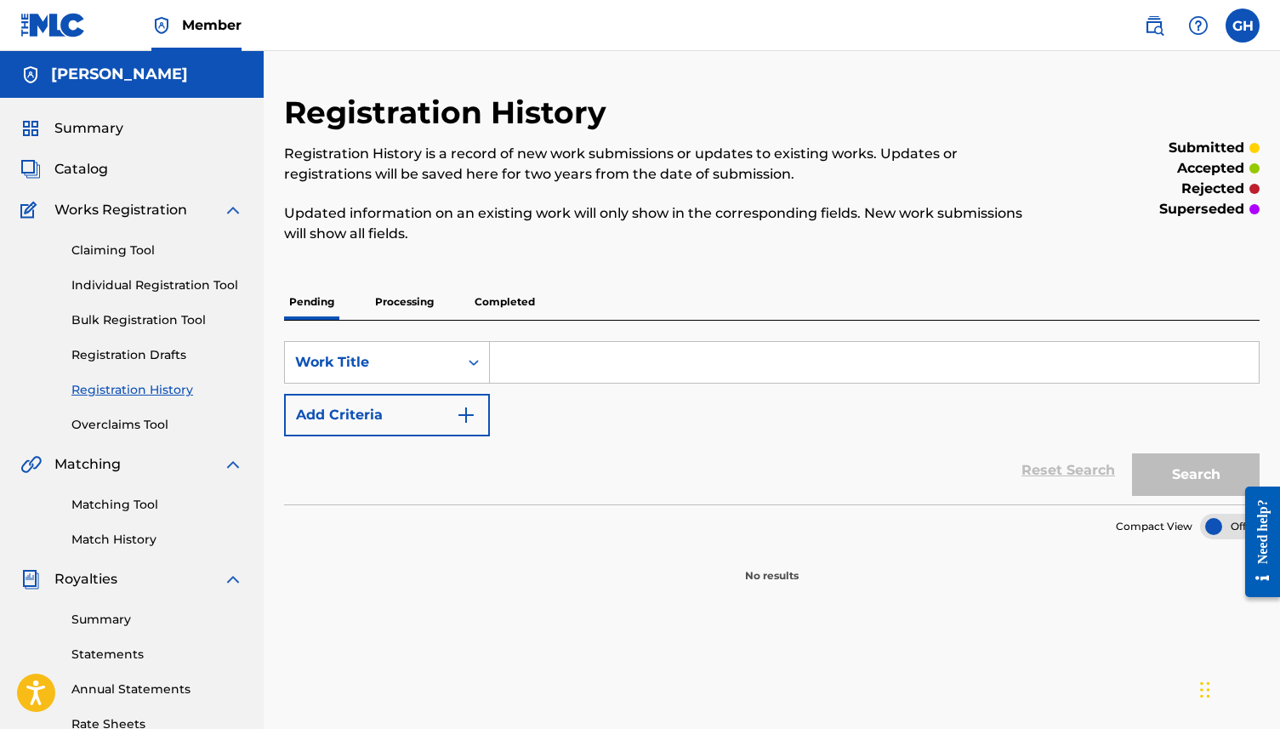
click at [503, 302] on p "Completed" at bounding box center [504, 302] width 71 height 36
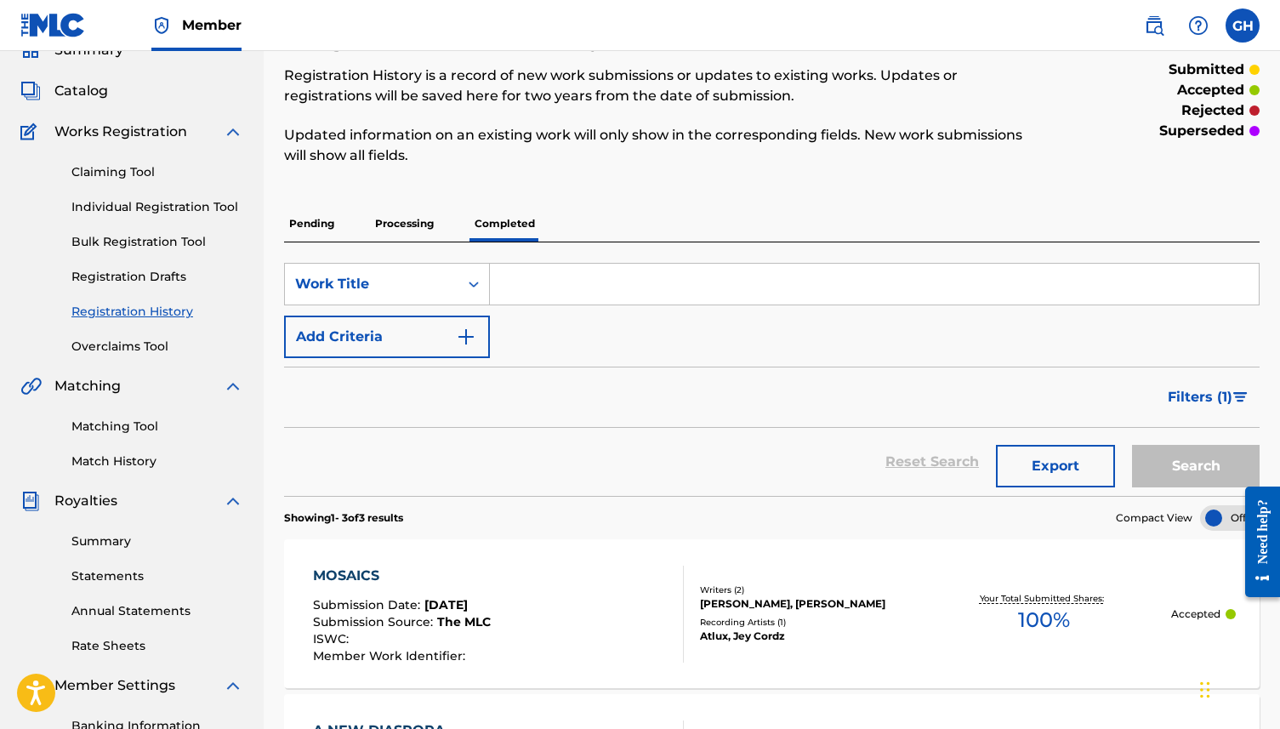
scroll to position [80, 0]
click at [122, 169] on link "Claiming Tool" at bounding box center [157, 171] width 172 height 18
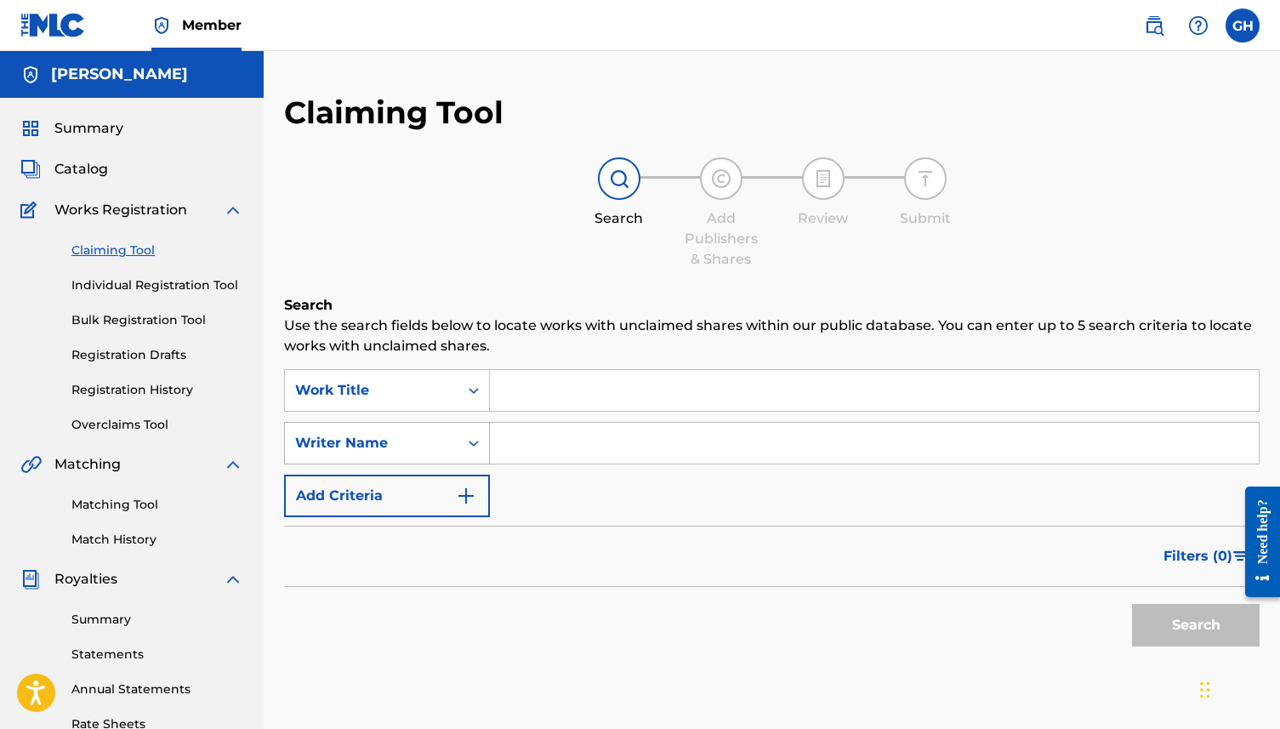
click at [426, 445] on div "Writer Name" at bounding box center [371, 443] width 153 height 20
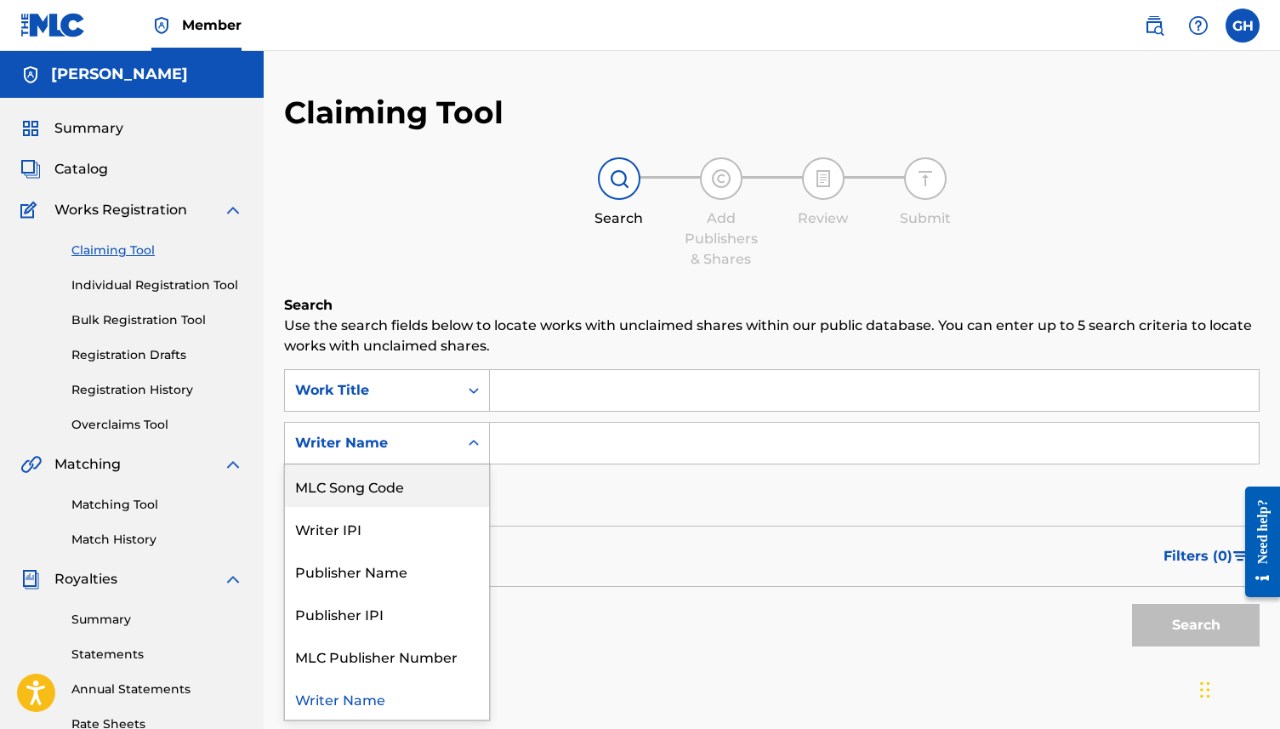
scroll to position [326, 0]
click at [733, 639] on div "Search" at bounding box center [772, 621] width 976 height 68
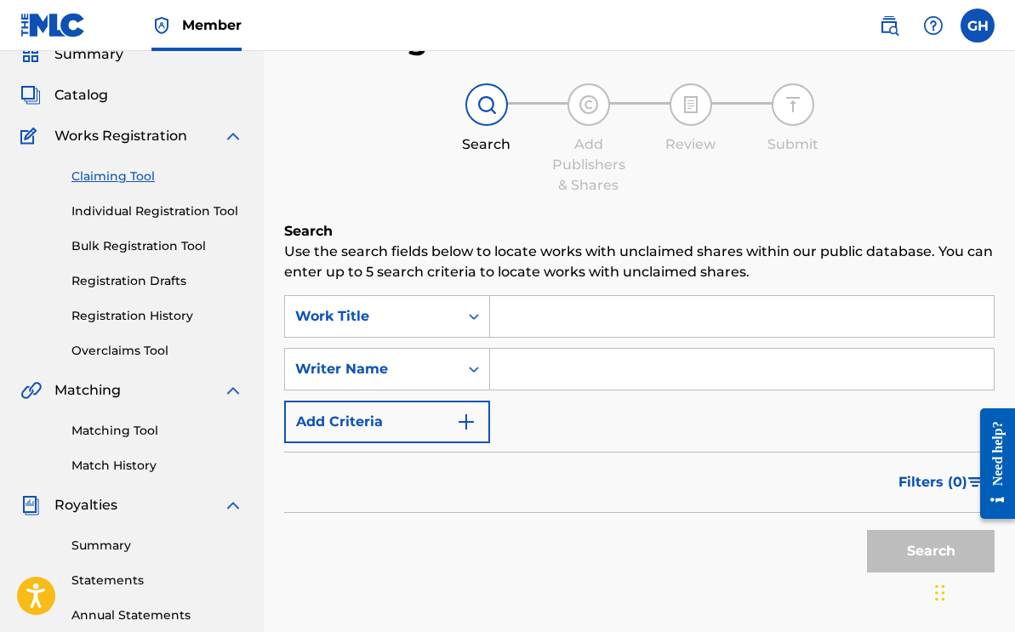
scroll to position [77, 0]
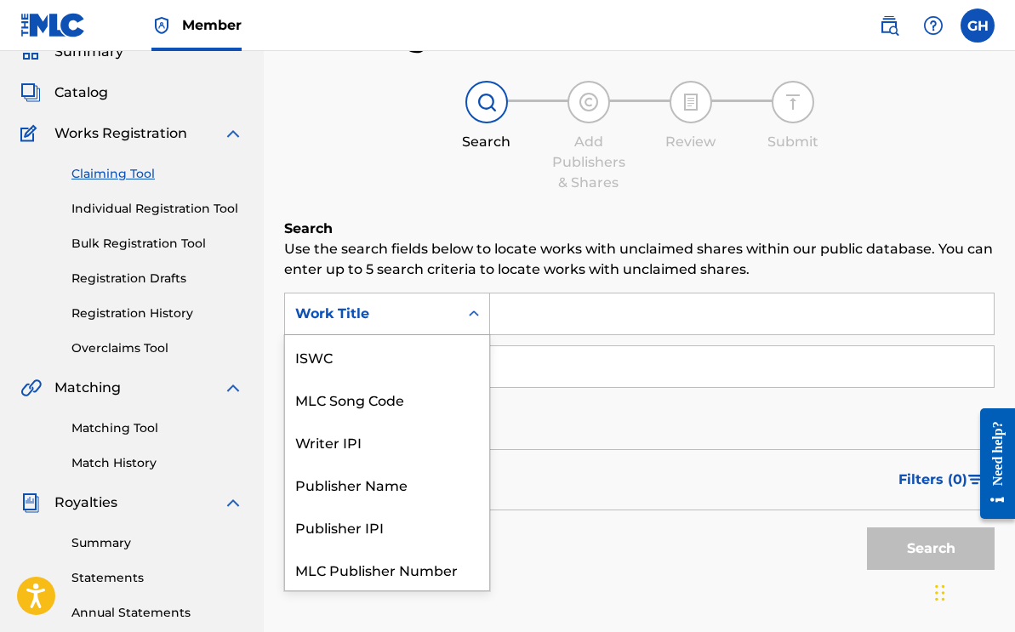
click at [390, 330] on div "Work Title" at bounding box center [387, 314] width 206 height 43
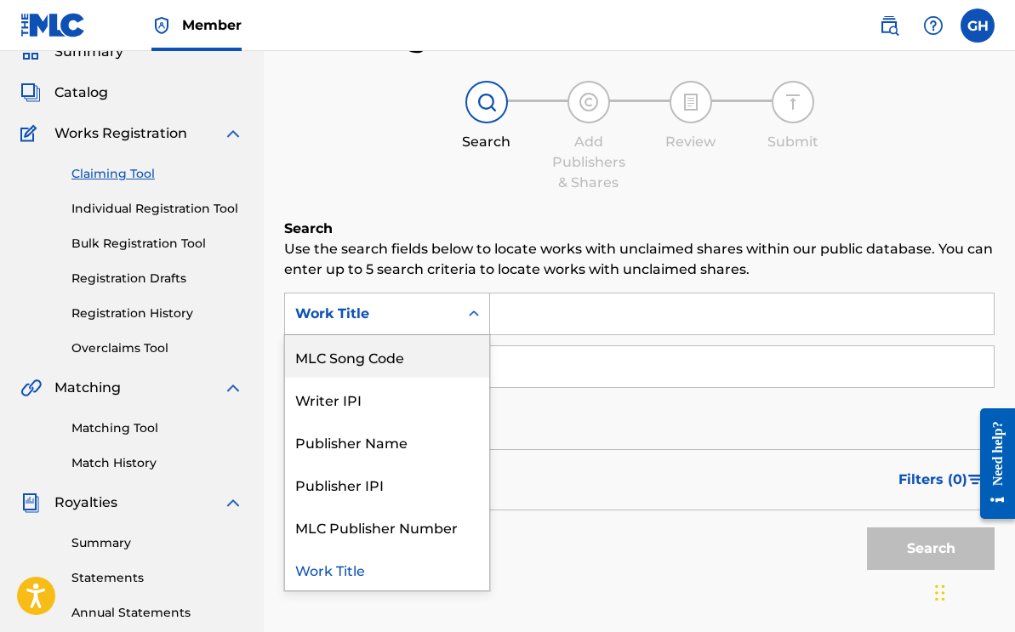
click at [498, 174] on div "Search Add Publishers & Shares Review Submit" at bounding box center [639, 137] width 710 height 112
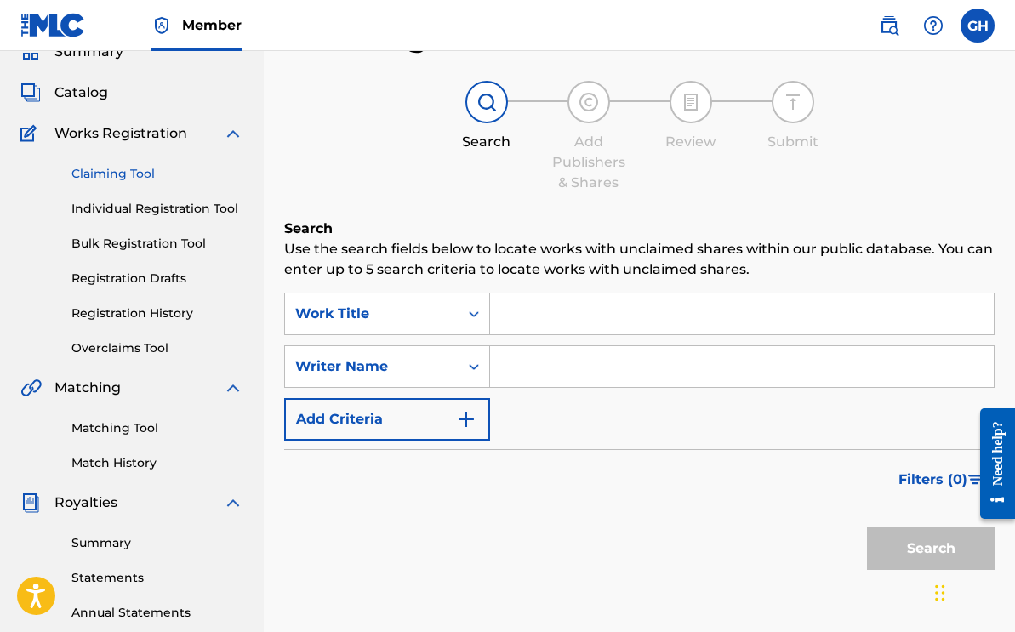
click at [105, 105] on div "Summary Catalog Works Registration Claiming Tool Individual Registration Tool B…" at bounding box center [132, 458] width 264 height 875
click at [73, 78] on div "Summary Catalog Works Registration Claiming Tool Individual Registration Tool B…" at bounding box center [132, 458] width 264 height 875
click at [63, 100] on span "Catalog" at bounding box center [81, 92] width 54 height 20
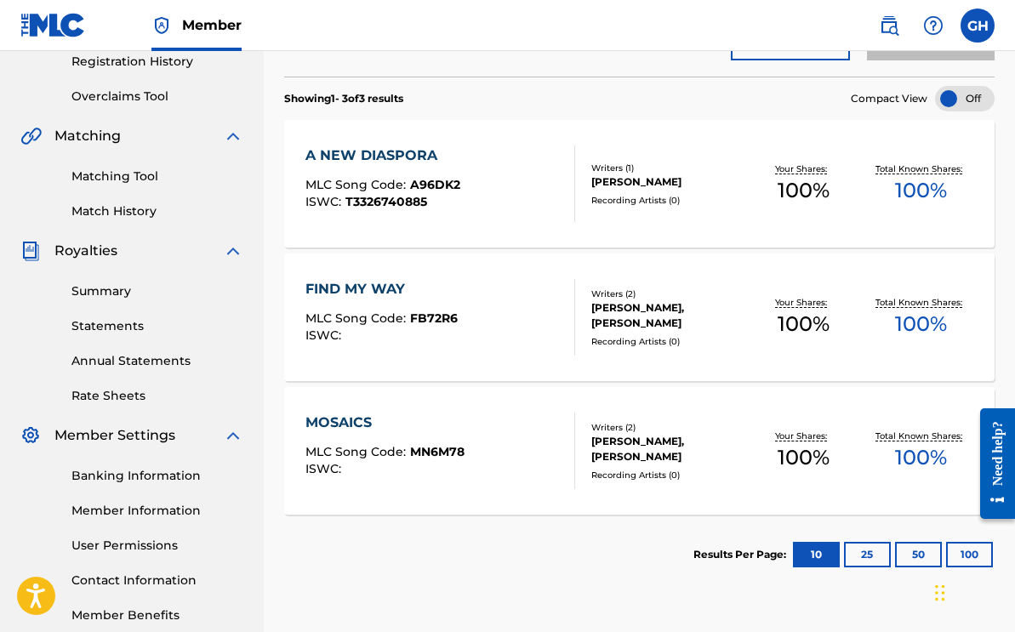
scroll to position [340, 0]
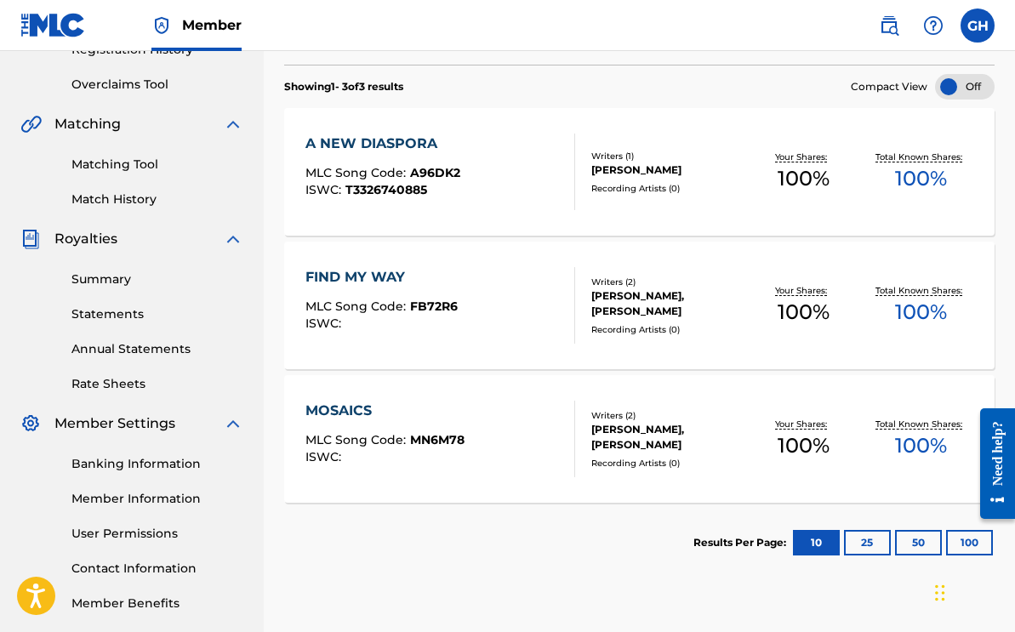
click at [424, 161] on div "A NEW DIASPORA MLC Song Code : A96DK2 ISWC : T3326740885" at bounding box center [382, 172] width 155 height 77
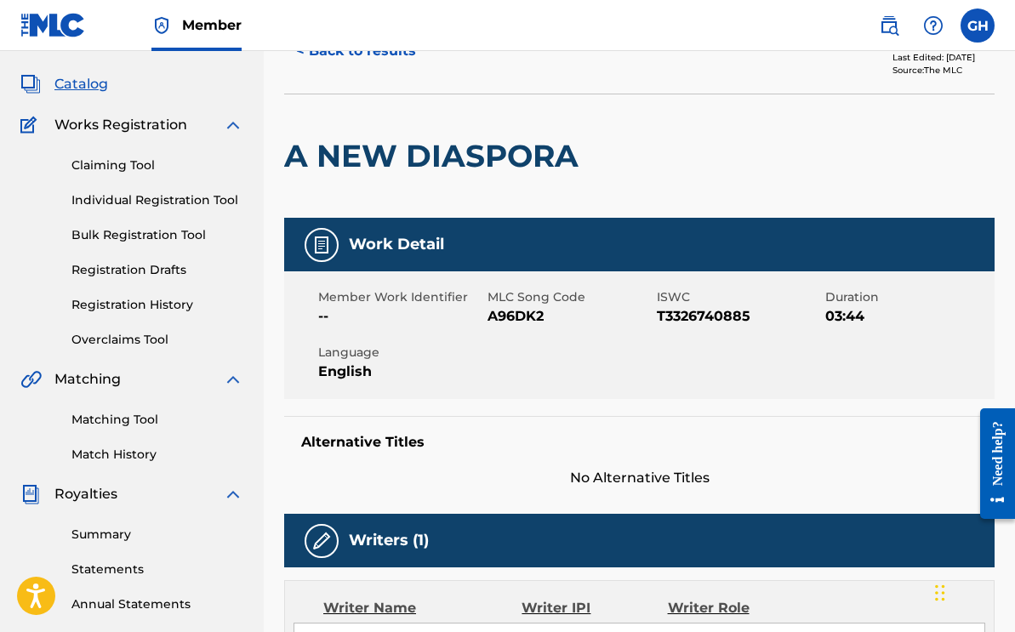
scroll to position [92, 0]
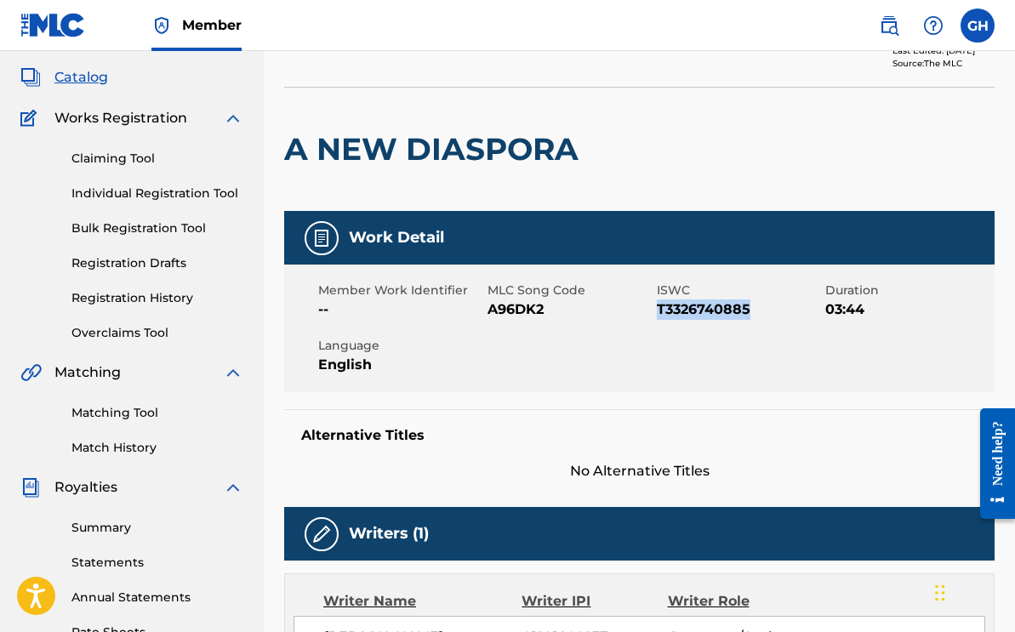
drag, startPoint x: 658, startPoint y: 308, endPoint x: 754, endPoint y: 309, distance: 96.1
click at [755, 309] on span "T3326740885" at bounding box center [739, 309] width 165 height 20
copy span "T3326740885"
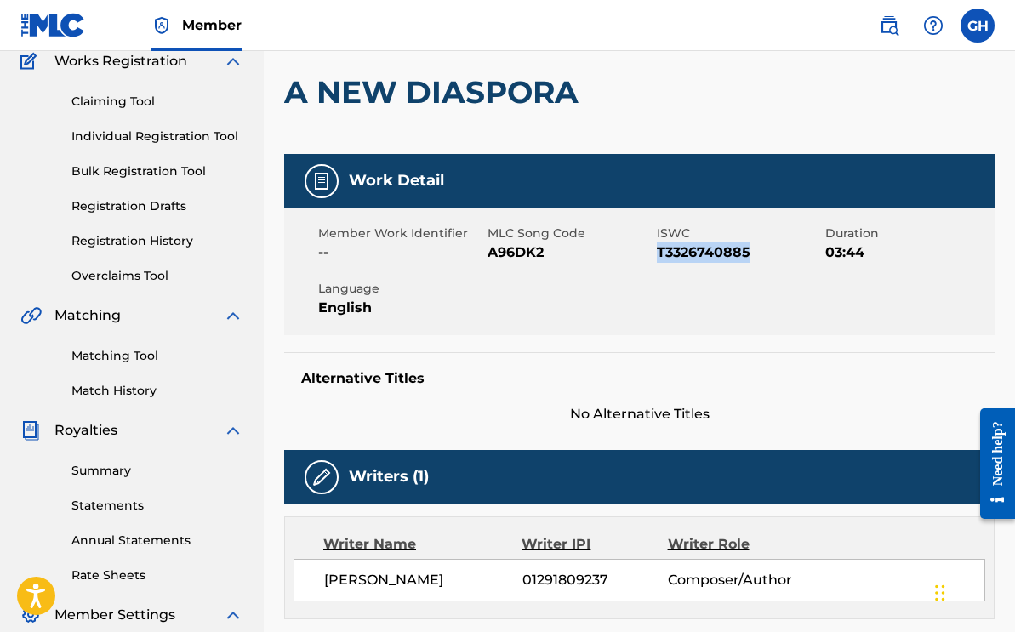
scroll to position [150, 0]
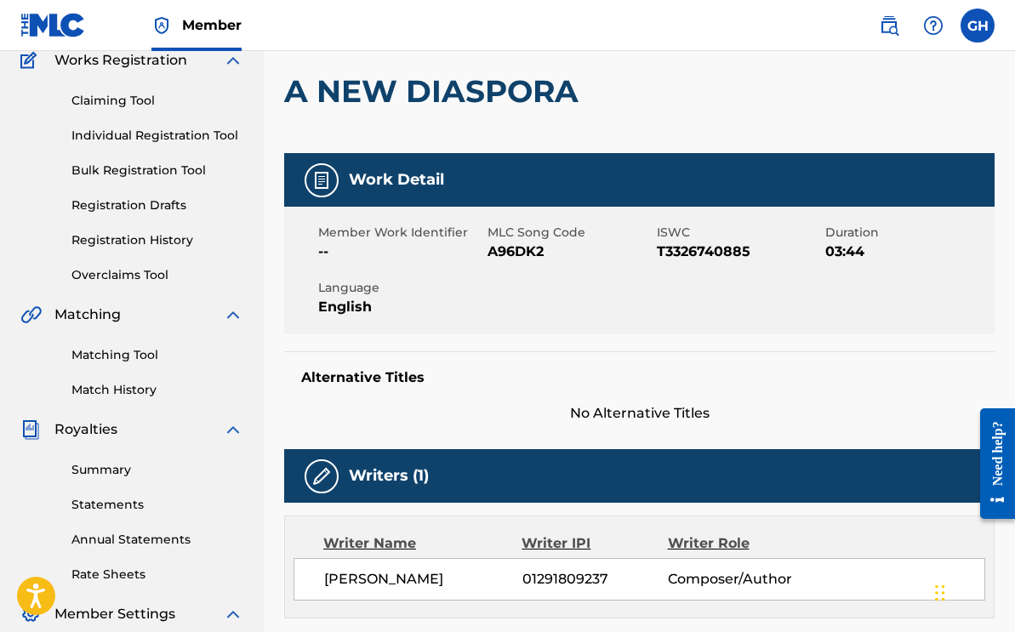
click at [636, 281] on div "Member Work Identifier -- MLC Song Code A96DK2 ISWC T3326740885 Duration 03:44 …" at bounding box center [639, 271] width 710 height 128
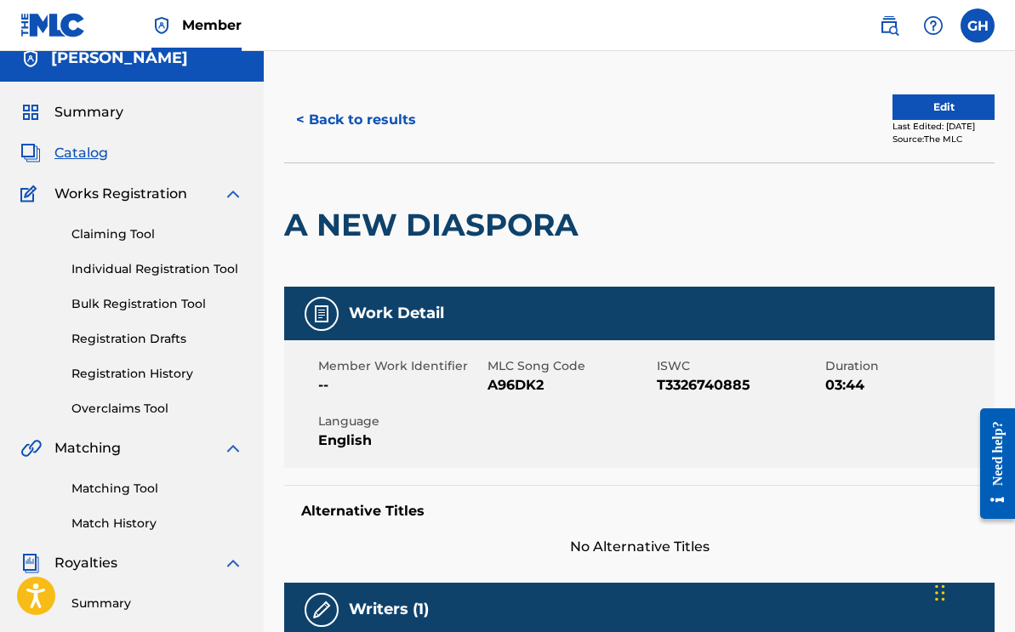
scroll to position [0, 0]
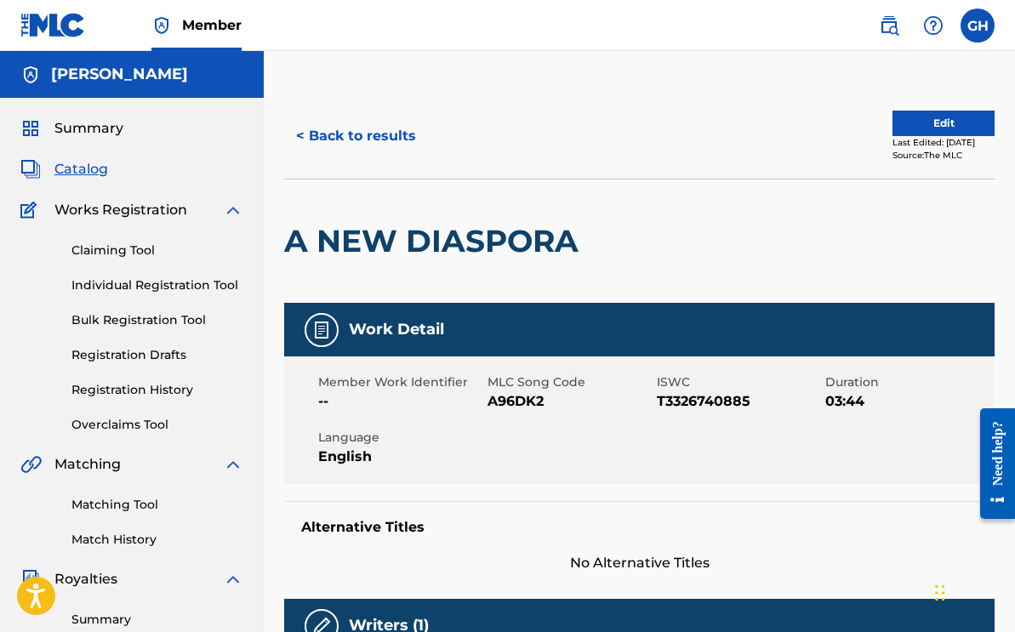
click at [321, 137] on button "< Back to results" at bounding box center [356, 136] width 144 height 43
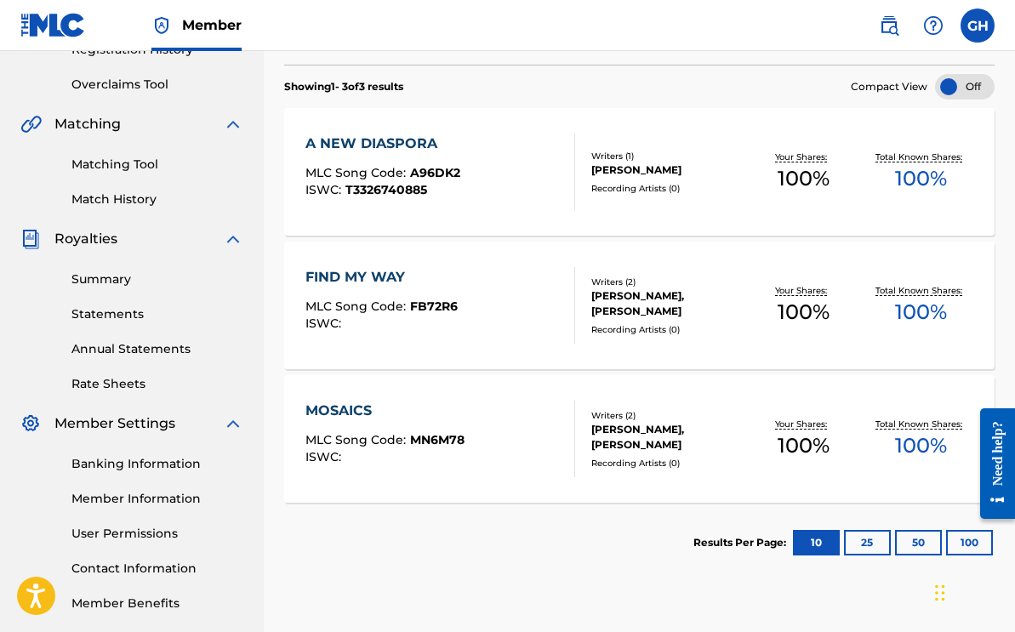
click at [359, 416] on div "MOSAICS" at bounding box center [384, 411] width 159 height 20
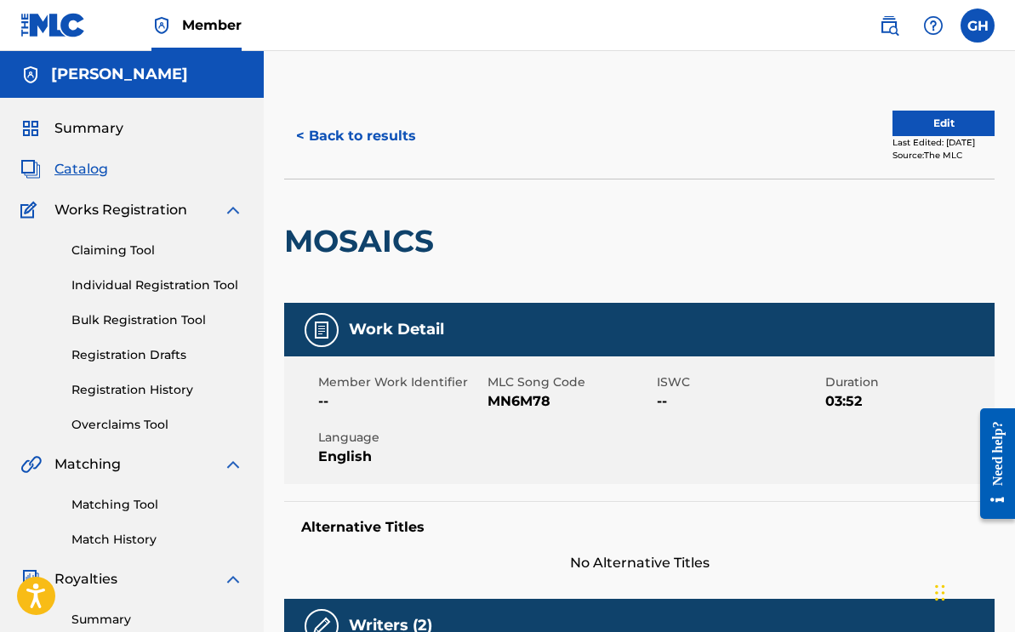
click at [373, 132] on button "< Back to results" at bounding box center [356, 136] width 144 height 43
